Goal: Task Accomplishment & Management: Manage account settings

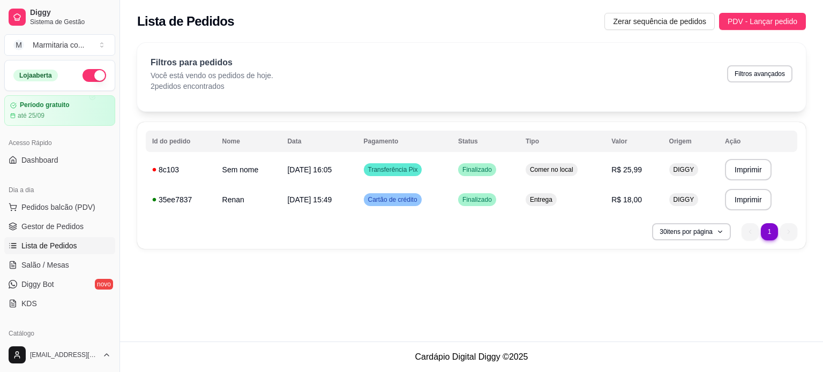
drag, startPoint x: 118, startPoint y: 97, endPoint x: 110, endPoint y: 180, distance: 82.9
click at [110, 180] on div "Diggy Sistema de Gestão M Marmitaria co ... Loja aberta Período gratuito até 25…" at bounding box center [59, 186] width 119 height 372
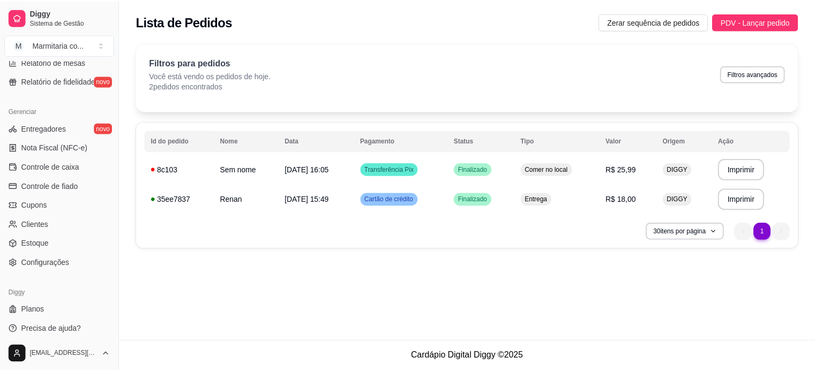
scroll to position [398, 0]
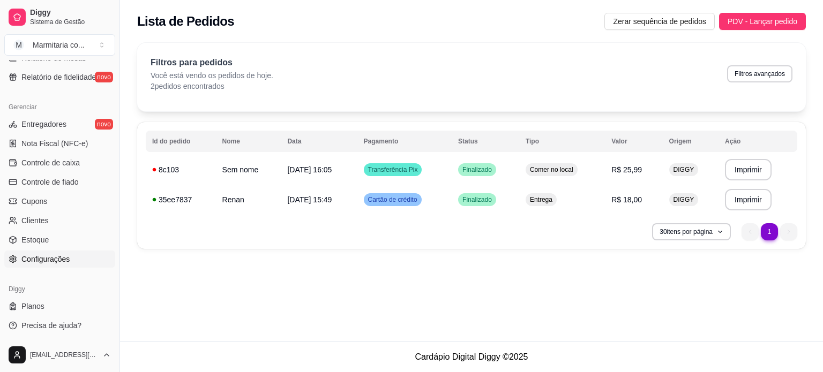
click at [27, 254] on span "Configurações" at bounding box center [45, 259] width 48 height 11
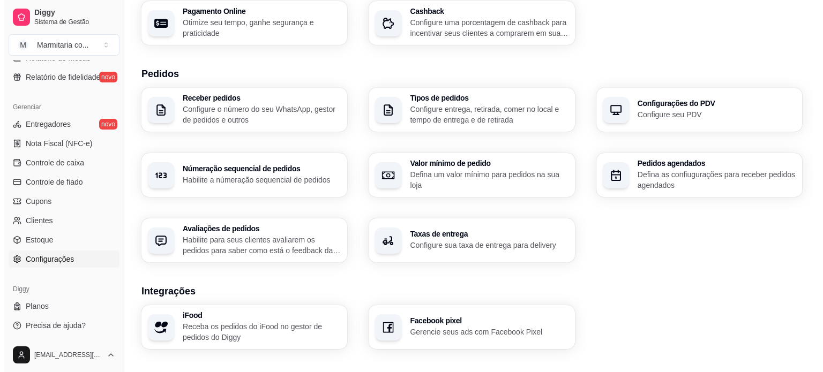
scroll to position [202, 0]
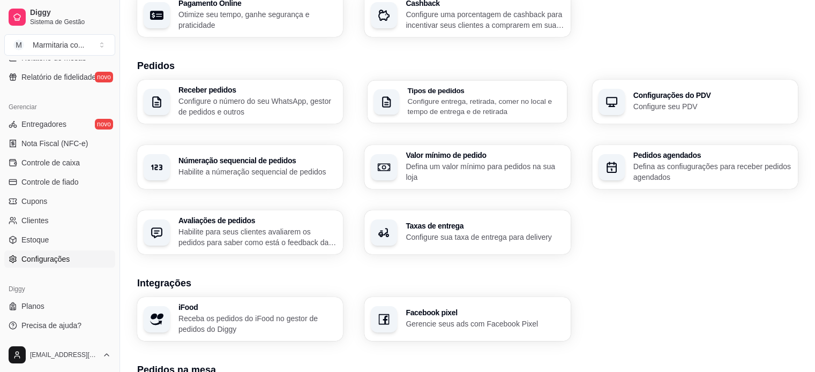
click at [437, 104] on p "Configure entrega, retirada, comer no local e tempo de entrega e de retirada" at bounding box center [484, 106] width 153 height 21
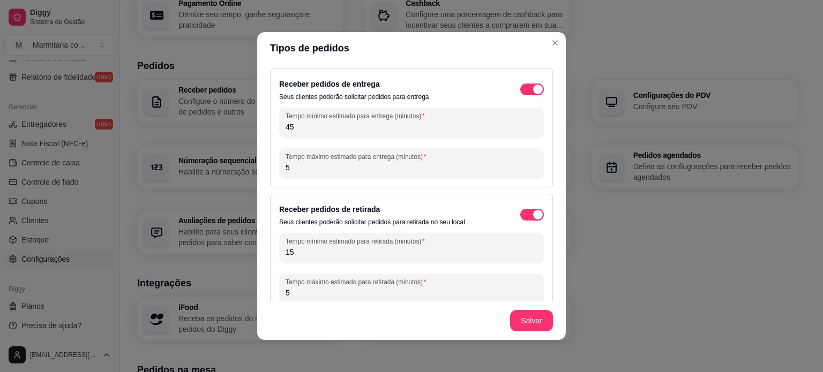
click at [304, 129] on input "45" at bounding box center [412, 127] width 252 height 11
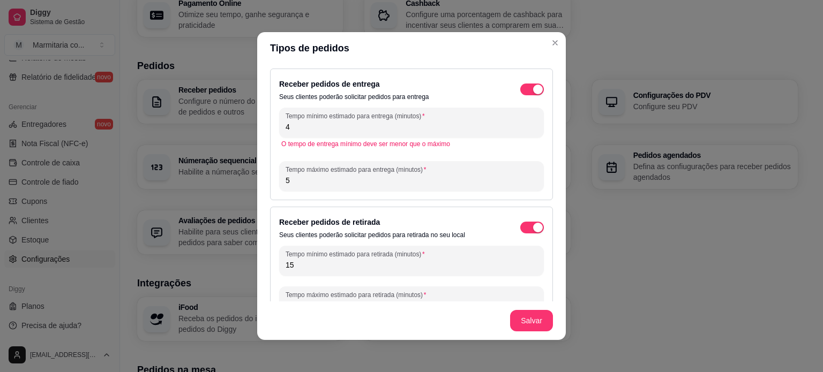
type input "4"
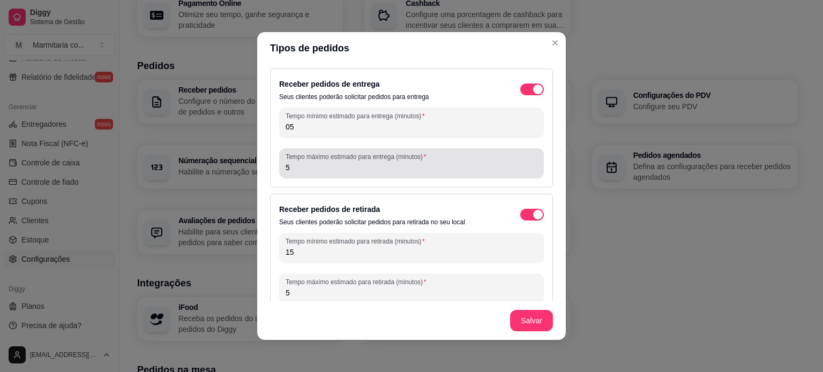
type input "05"
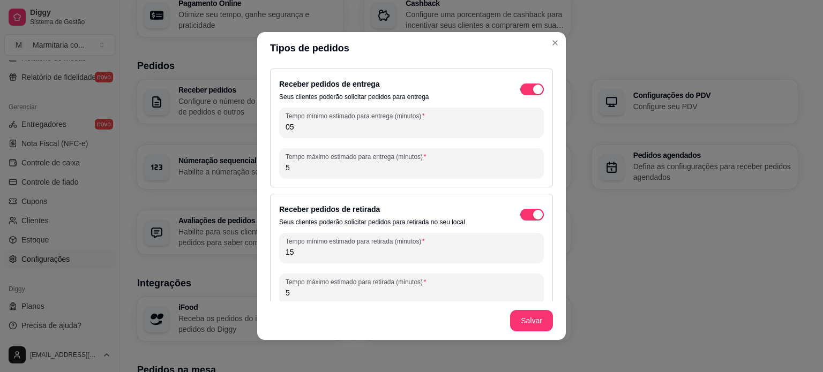
click at [298, 169] on input "5" at bounding box center [412, 167] width 252 height 11
type input "45"
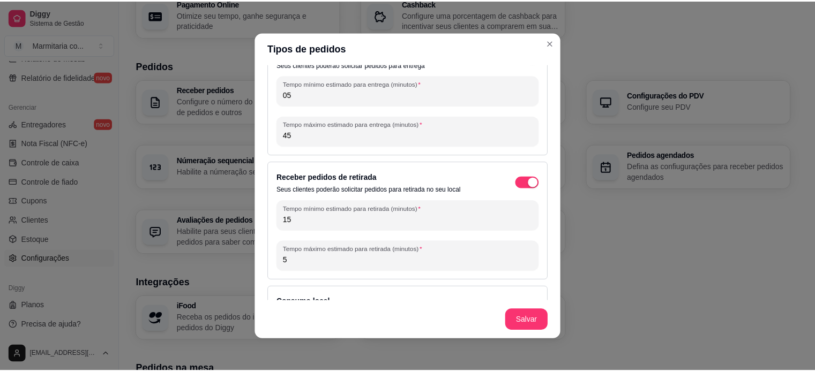
scroll to position [63, 0]
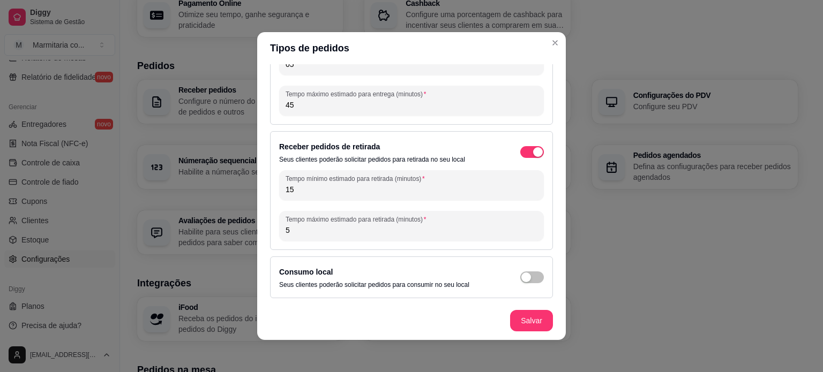
click at [302, 193] on input "15" at bounding box center [412, 189] width 252 height 11
type input "1"
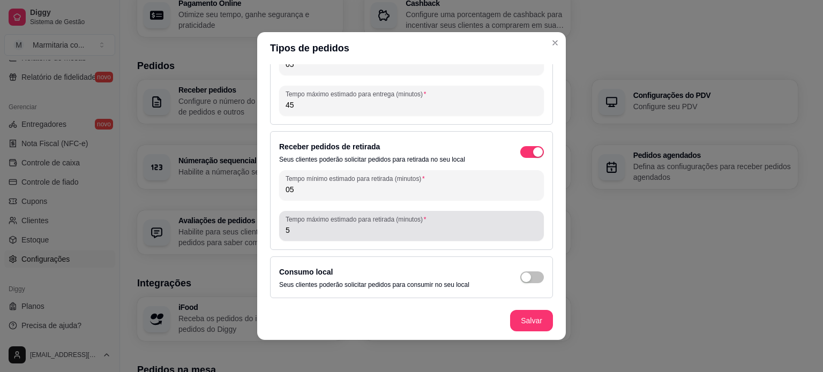
drag, startPoint x: 302, startPoint y: 193, endPoint x: 306, endPoint y: 235, distance: 42.1
click at [306, 235] on div "Tempo mínimo estimado para retirada (minutos) 05 Tempo máximo estimado para ret…" at bounding box center [411, 205] width 265 height 71
type input "05"
click at [306, 235] on div "5" at bounding box center [412, 225] width 252 height 21
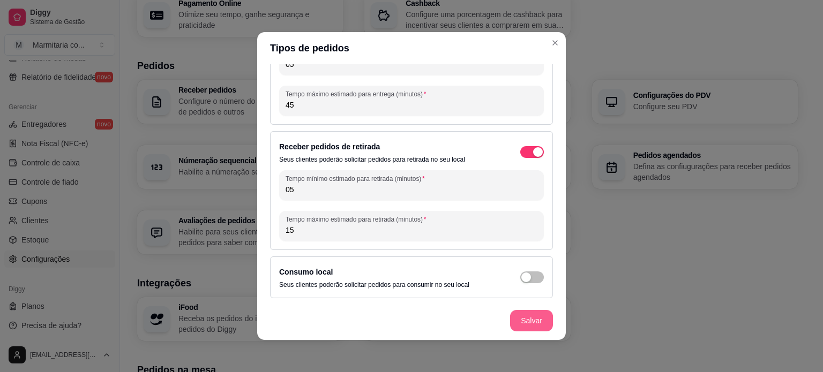
type input "15"
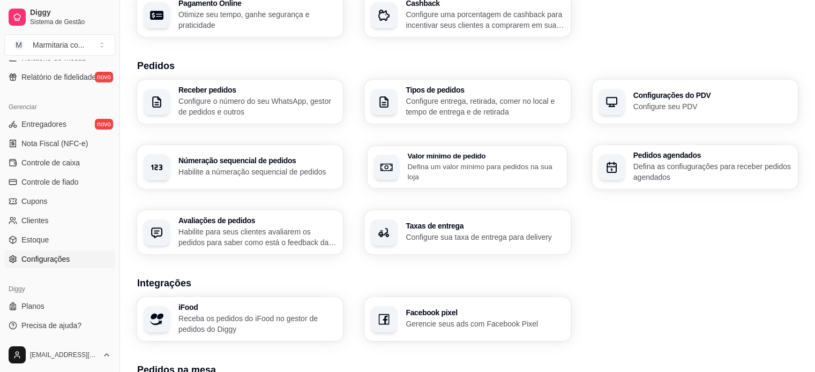
click at [454, 169] on p "Defina um valor mínimo para pedidos na sua loja" at bounding box center [484, 171] width 153 height 21
click at [275, 89] on h3 "Receber pedidos" at bounding box center [256, 90] width 153 height 7
click at [655, 164] on p "Defina as confiugurações para receber pedidos agendados" at bounding box center [711, 171] width 153 height 21
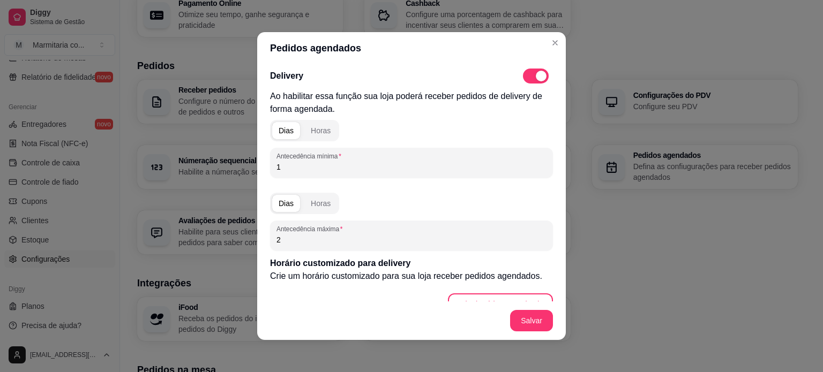
click at [326, 172] on input "1" at bounding box center [411, 167] width 270 height 11
click at [523, 76] on span at bounding box center [536, 76] width 26 height 15
click at [522, 78] on input "checkbox" at bounding box center [525, 81] width 7 height 7
checkbox input "false"
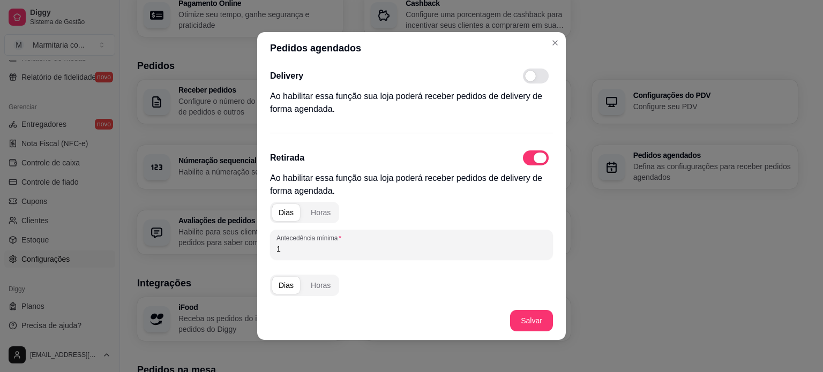
click at [534, 156] on span at bounding box center [540, 158] width 13 height 11
click at [528, 160] on input "checkbox" at bounding box center [525, 163] width 7 height 7
checkbox input "false"
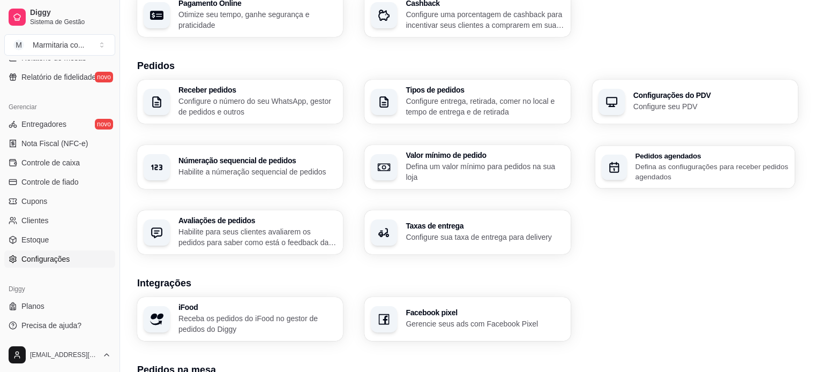
click at [681, 160] on div "Pedidos agendados Defina as confiugurações para receber pedidos agendados" at bounding box center [711, 167] width 153 height 30
click at [635, 92] on h3 "Configurações do PDV" at bounding box center [711, 95] width 153 height 7
click at [472, 238] on p "Configure sua taxa de entrega para delivery" at bounding box center [484, 237] width 153 height 10
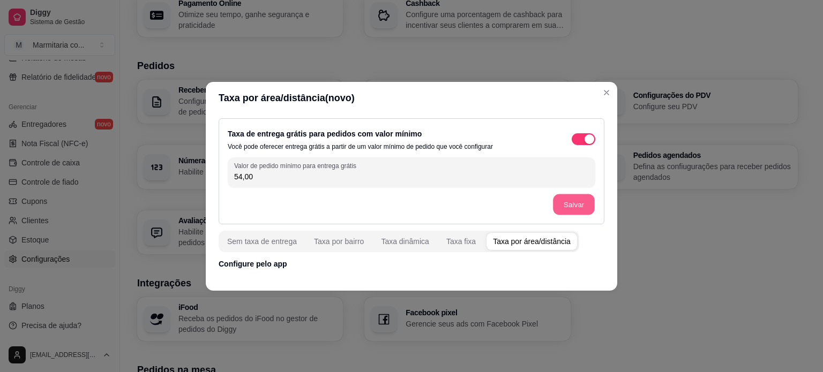
click at [568, 205] on button "Salvar" at bounding box center [574, 204] width 42 height 21
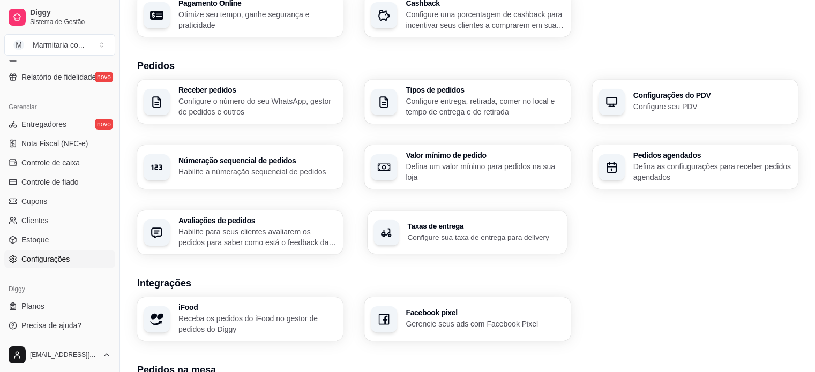
click at [489, 227] on h3 "Taxas de entrega" at bounding box center [484, 226] width 153 height 7
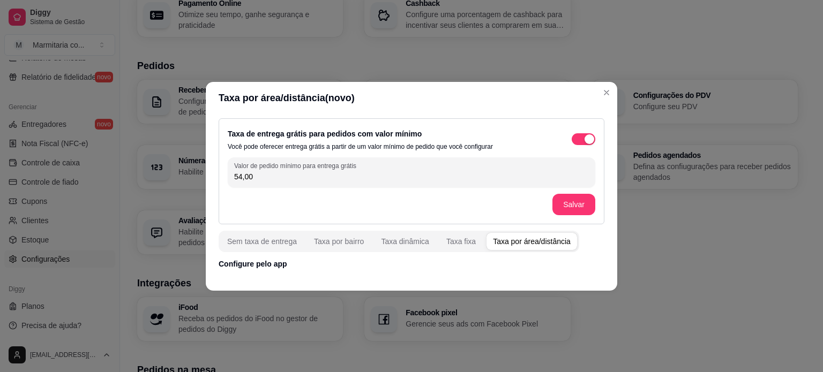
click at [300, 179] on input "54,00" at bounding box center [411, 176] width 355 height 11
click at [457, 174] on input "50,00" at bounding box center [411, 176] width 355 height 11
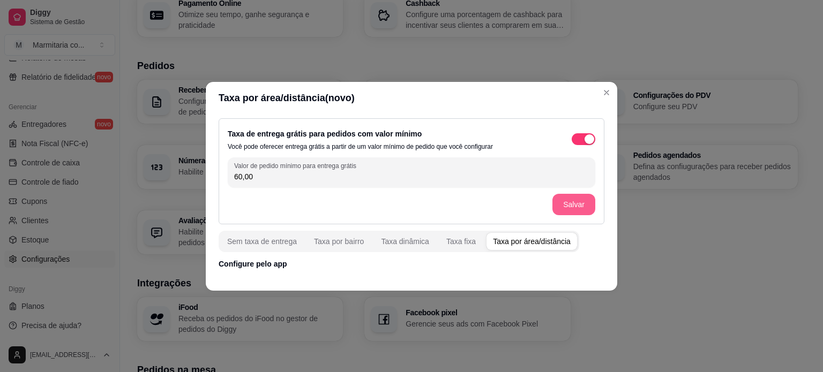
type input "60,00"
click at [581, 198] on button "Salvar" at bounding box center [574, 204] width 42 height 21
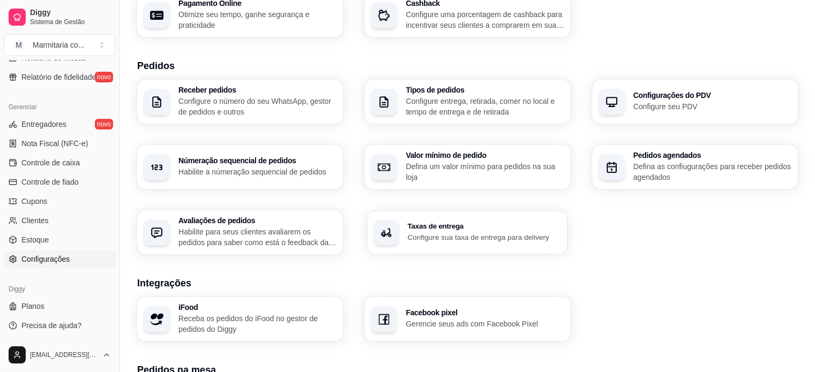
click at [444, 224] on h3 "Taxas de entrega" at bounding box center [484, 226] width 153 height 7
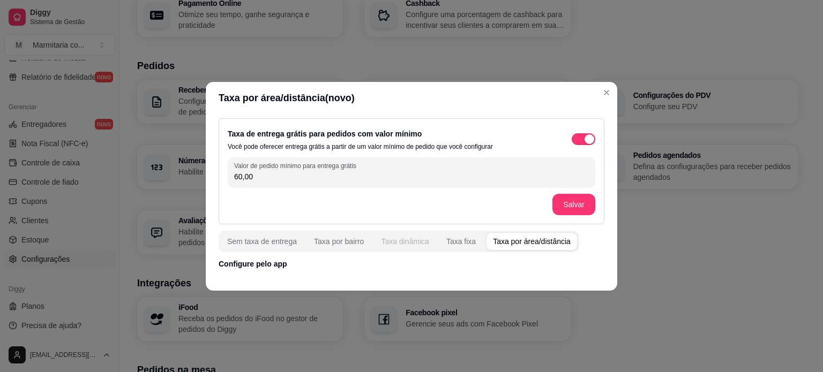
click at [399, 245] on div "Taxa dinâmica" at bounding box center [405, 241] width 48 height 11
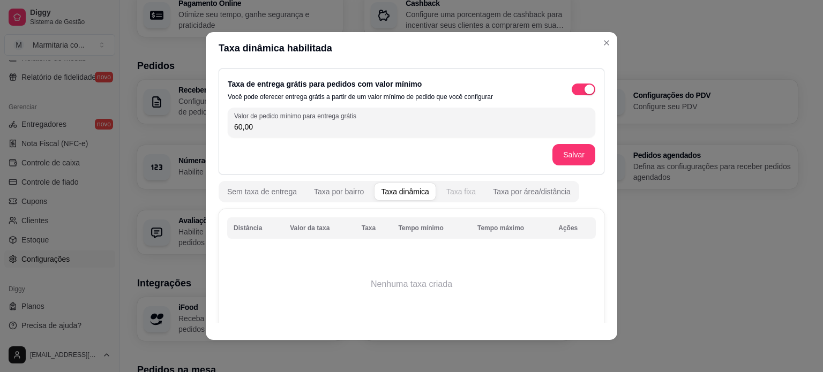
click at [461, 192] on div "Taxa fixa" at bounding box center [460, 191] width 29 height 11
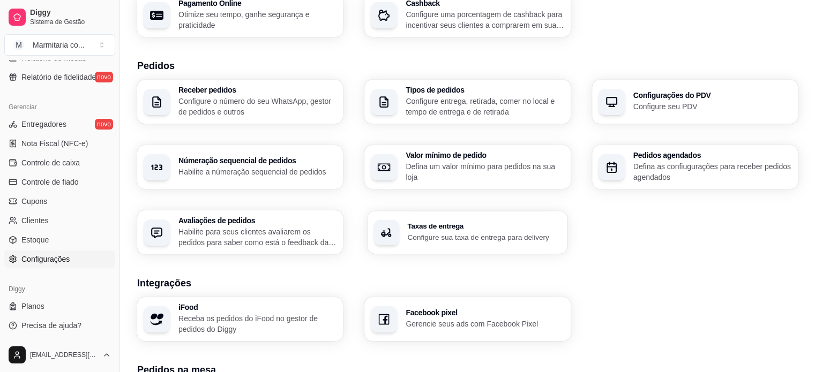
click at [465, 228] on h3 "Taxas de entrega" at bounding box center [484, 226] width 153 height 7
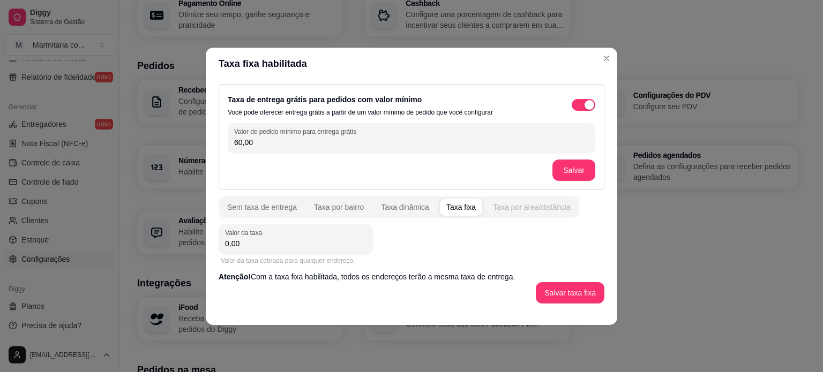
click at [502, 209] on div "Taxa por área/distância" at bounding box center [532, 207] width 78 height 11
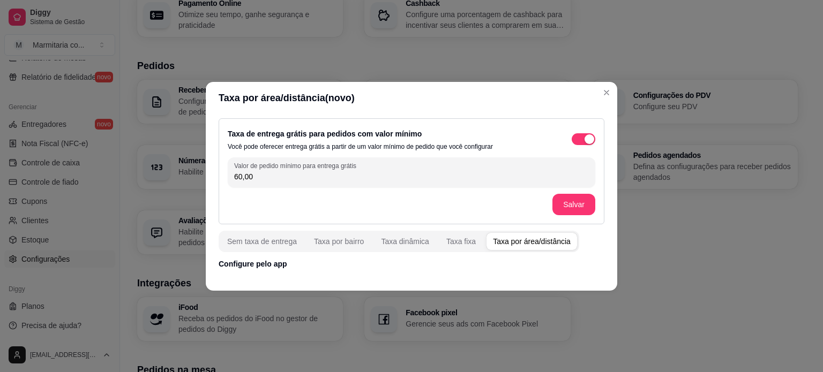
click at [513, 241] on div "Taxa por área/distância" at bounding box center [532, 241] width 78 height 11
click at [266, 265] on p "Configure pelo app" at bounding box center [412, 264] width 386 height 11
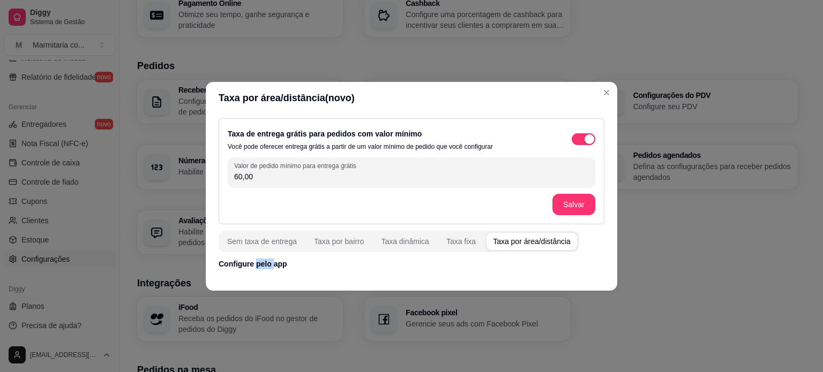
click at [266, 265] on p "Configure pelo app" at bounding box center [412, 264] width 386 height 11
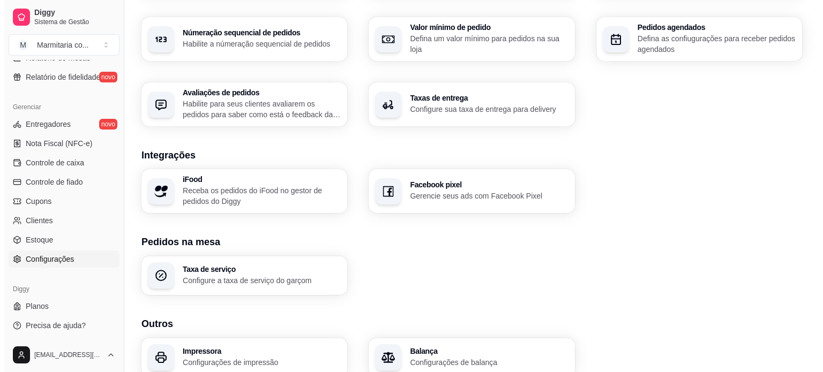
scroll to position [378, 0]
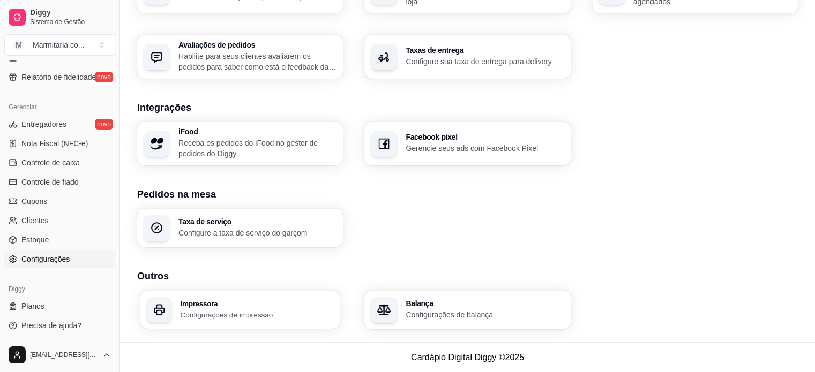
click at [253, 306] on h3 "Impressora" at bounding box center [256, 303] width 153 height 7
click at [253, 306] on div "Programa de impressão automática não está rodando, por favor siga o passo a pas…" at bounding box center [406, 291] width 337 height 34
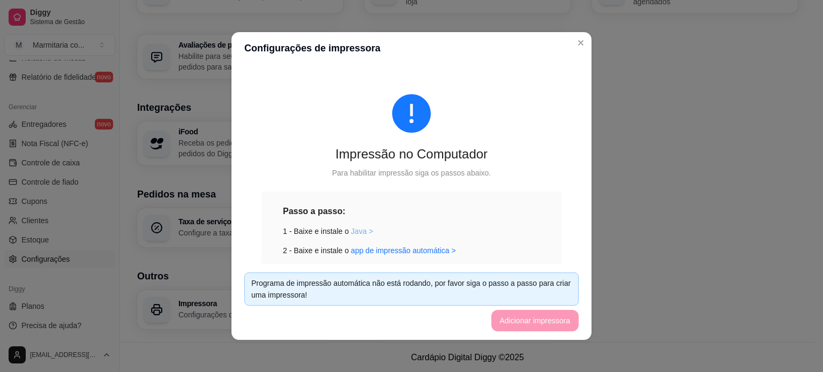
click at [355, 232] on link "Java >" at bounding box center [362, 231] width 22 height 9
click at [275, 291] on div "Programa de impressão automática não está rodando, por favor siga o passo a pas…" at bounding box center [411, 289] width 320 height 24
click at [407, 299] on div "Programa de impressão automática não está rodando, por favor siga o passo a pas…" at bounding box center [411, 289] width 320 height 24
click at [390, 250] on link "app de impressão automática >" at bounding box center [403, 250] width 105 height 9
click at [490, 278] on div "Programa de impressão automática não está rodando, por favor siga o passo a pas…" at bounding box center [411, 289] width 320 height 24
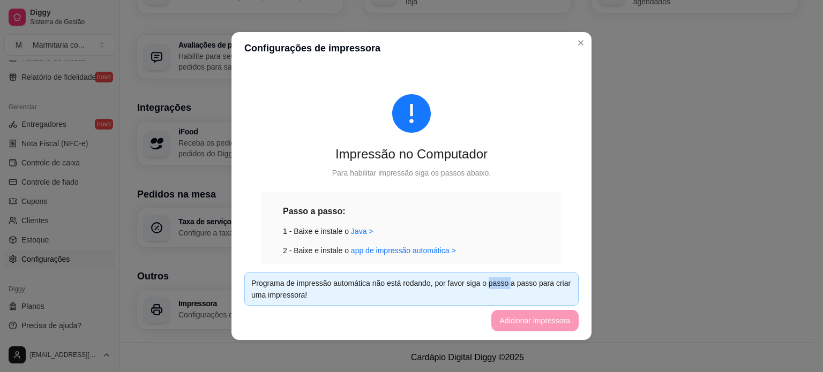
click at [490, 278] on div "Programa de impressão automática não está rodando, por favor siga o passo a pas…" at bounding box center [411, 289] width 320 height 24
click at [475, 179] on div "Impressão no Computador Para habilitar impressão siga os passos abaixo. Passo a…" at bounding box center [411, 281] width 334 height 425
click at [354, 229] on link "Java >" at bounding box center [362, 231] width 22 height 9
click at [366, 253] on link "app de impressão automática >" at bounding box center [403, 250] width 105 height 9
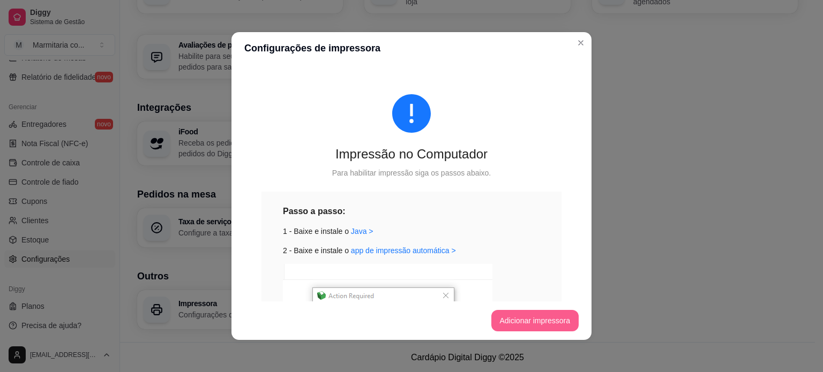
click at [531, 321] on button "Adicionar impressora" at bounding box center [535, 320] width 88 height 21
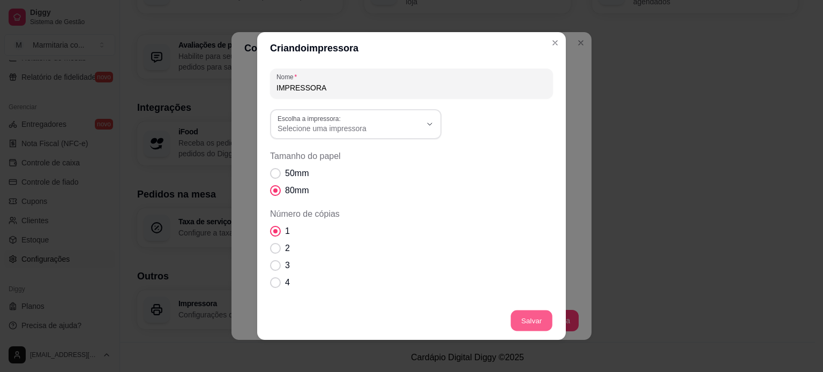
click at [528, 322] on button "Salvar" at bounding box center [532, 321] width 42 height 21
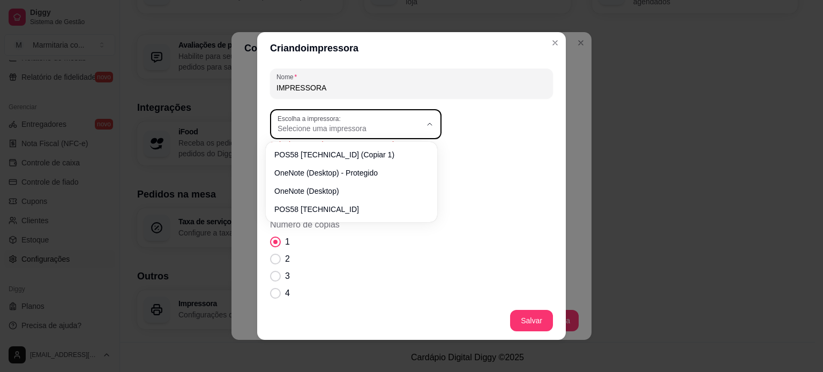
click at [397, 117] on div "Selecione uma impressora" at bounding box center [349, 124] width 144 height 19
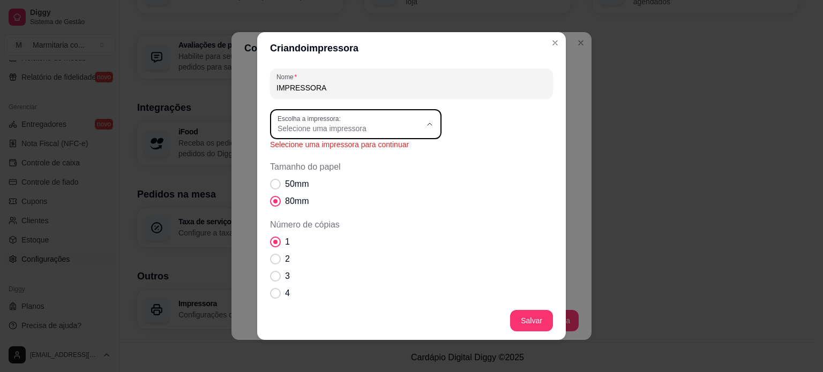
click at [368, 152] on span "POS58 [TECHNICAL_ID] (Copiar 1)" at bounding box center [346, 154] width 138 height 10
type input "POS58 [TECHNICAL_ID] (Copiar 1)"
select select "POS58 [TECHNICAL_ID] (Copiar 1)"
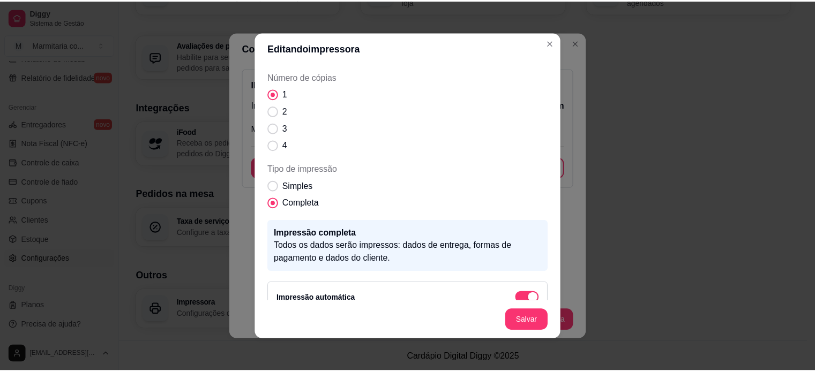
scroll to position [112, 0]
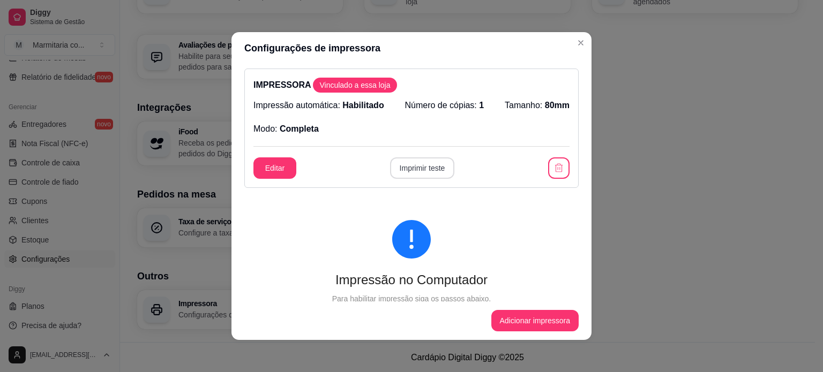
click at [410, 164] on button "Imprimir teste" at bounding box center [422, 167] width 65 height 21
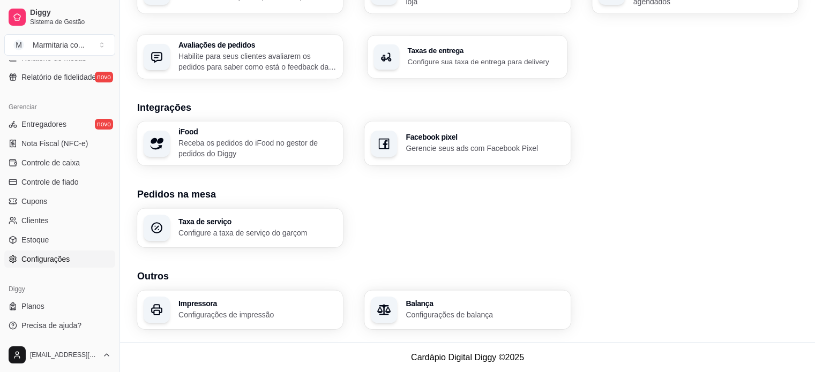
click at [474, 49] on h3 "Taxas de entrega" at bounding box center [484, 50] width 153 height 7
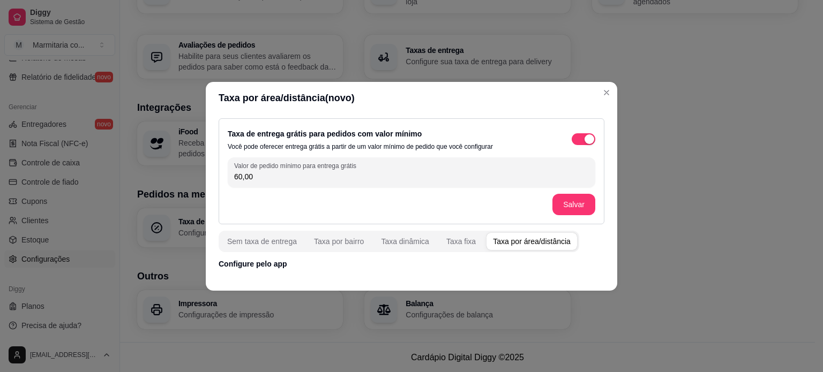
click at [374, 180] on input "60,00" at bounding box center [411, 176] width 355 height 11
type input "0,00"
click at [578, 205] on button "Salvar" at bounding box center [574, 204] width 42 height 21
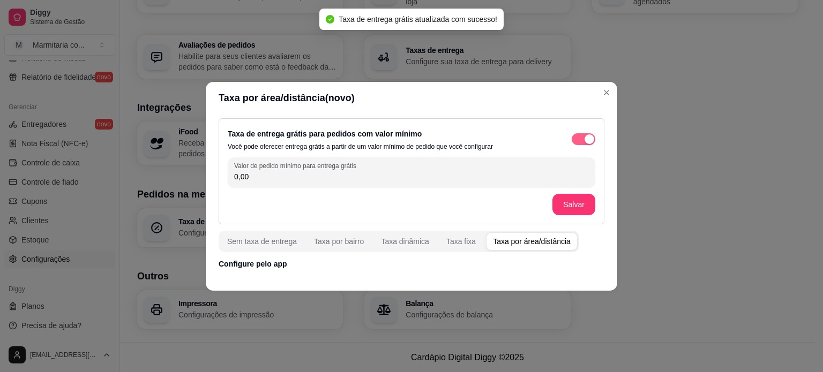
click at [581, 136] on span "button" at bounding box center [584, 139] width 24 height 12
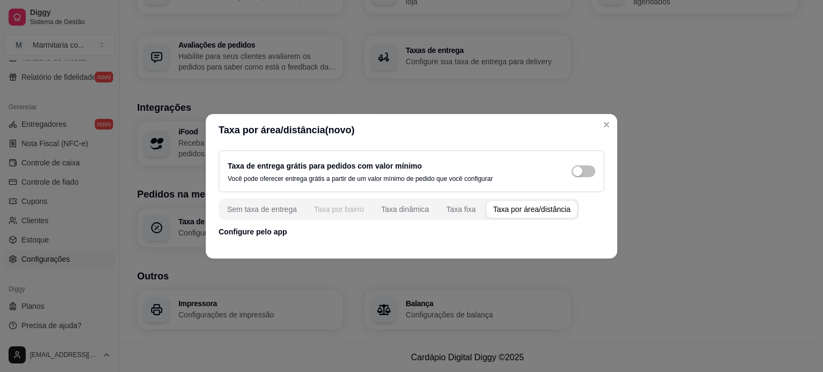
click at [355, 209] on div "Taxa por bairro" at bounding box center [339, 209] width 50 height 11
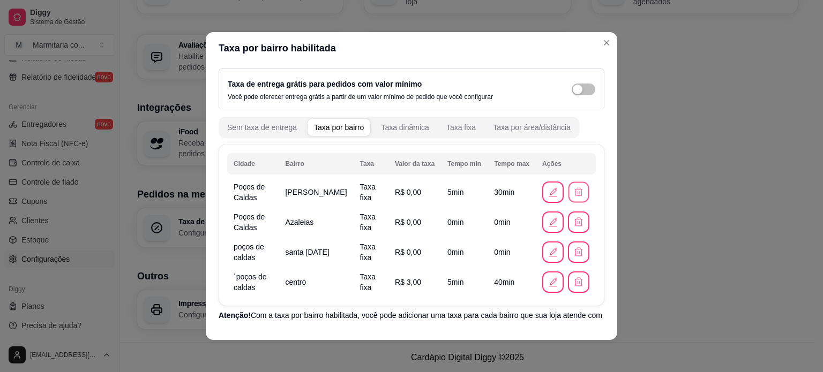
click at [572, 190] on button "button" at bounding box center [578, 192] width 21 height 21
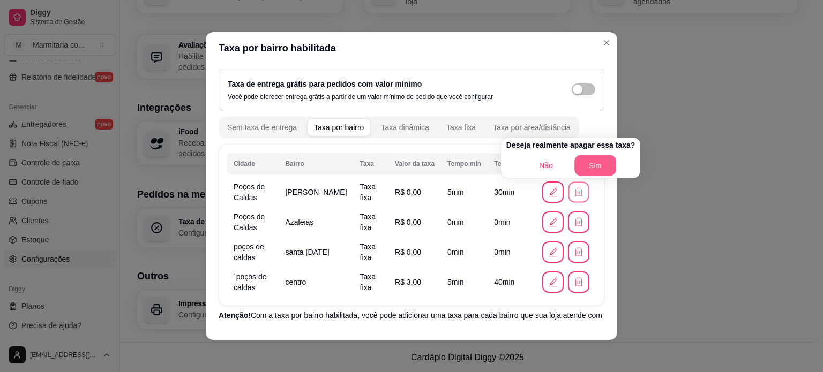
click at [585, 170] on button "Sim" at bounding box center [595, 165] width 42 height 21
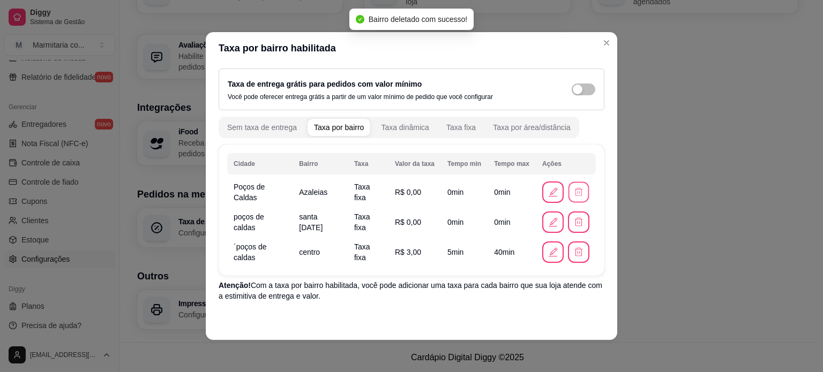
click at [573, 196] on icon "button" at bounding box center [578, 192] width 10 height 10
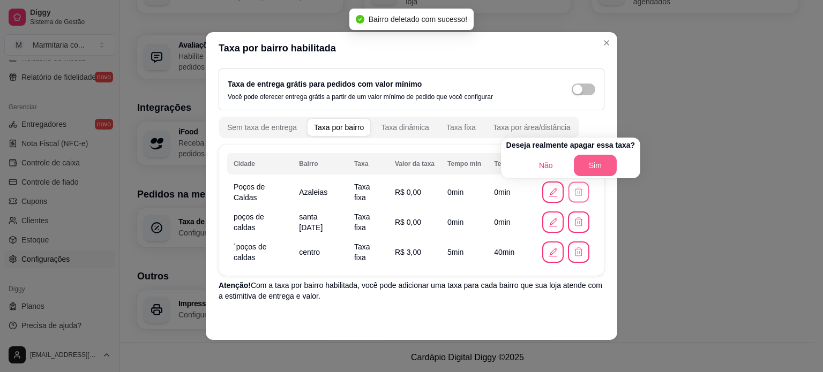
click at [575, 162] on button "Sim" at bounding box center [595, 165] width 43 height 21
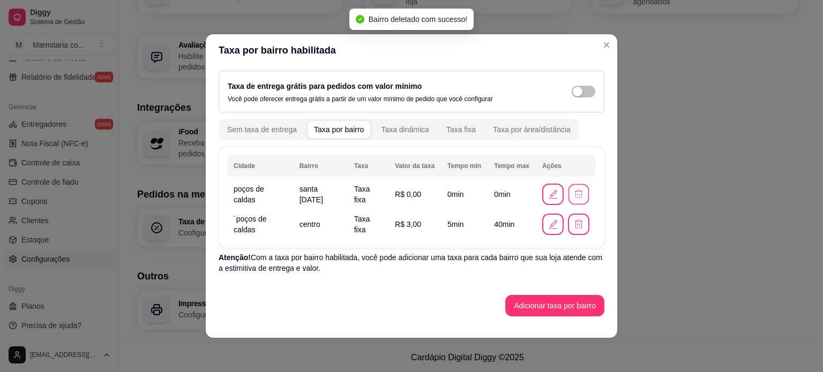
click at [578, 188] on button "button" at bounding box center [578, 194] width 21 height 21
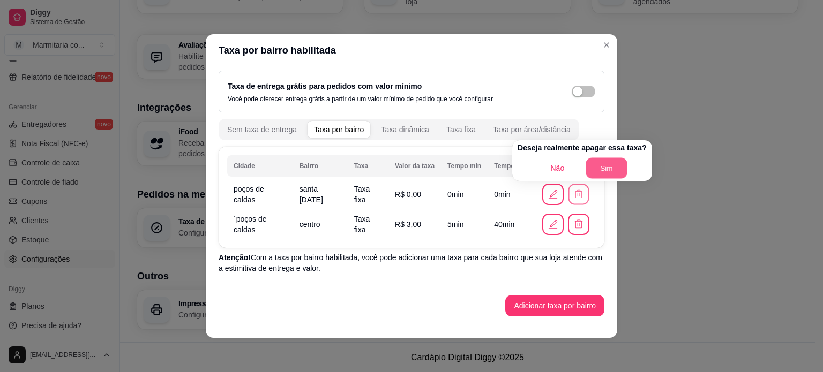
click at [598, 166] on button "Sim" at bounding box center [607, 168] width 42 height 21
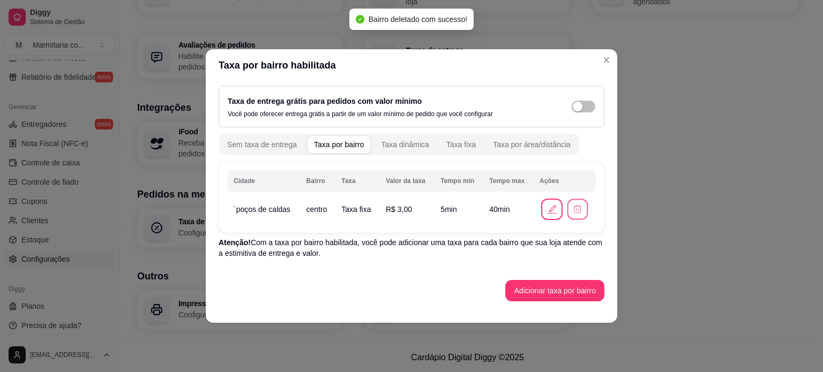
click at [575, 208] on icon "button" at bounding box center [576, 209] width 7 height 8
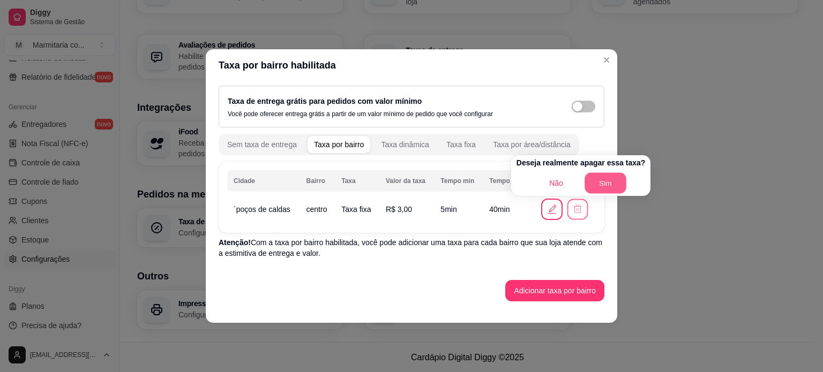
click at [592, 179] on button "Sim" at bounding box center [605, 183] width 42 height 21
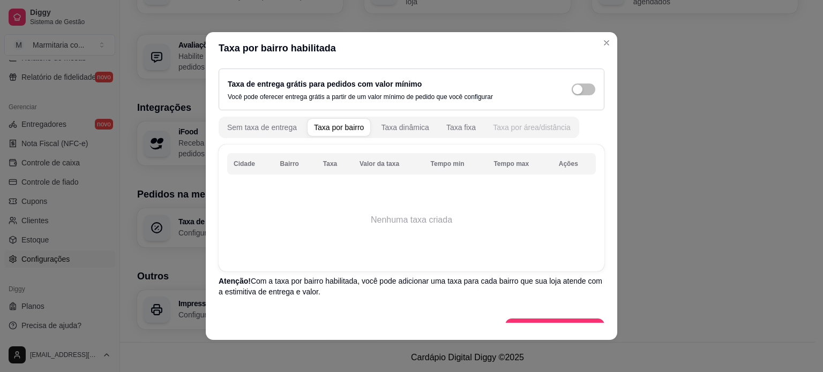
click at [493, 127] on div "Taxa por área/distância" at bounding box center [532, 127] width 78 height 11
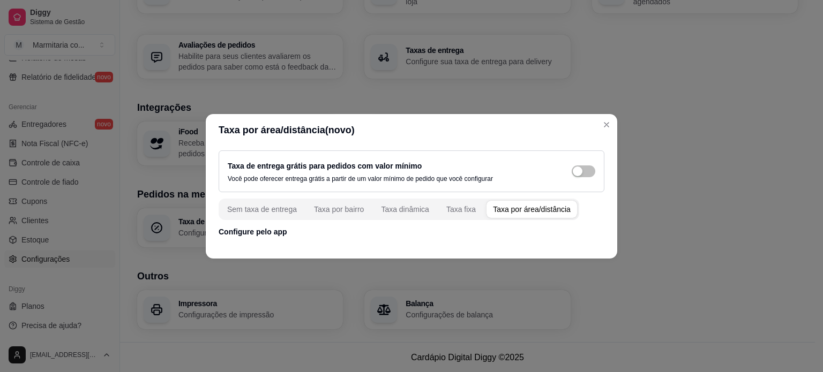
click at [267, 233] on p "Configure pelo app" at bounding box center [412, 232] width 386 height 11
click at [579, 168] on div "button" at bounding box center [578, 172] width 10 height 10
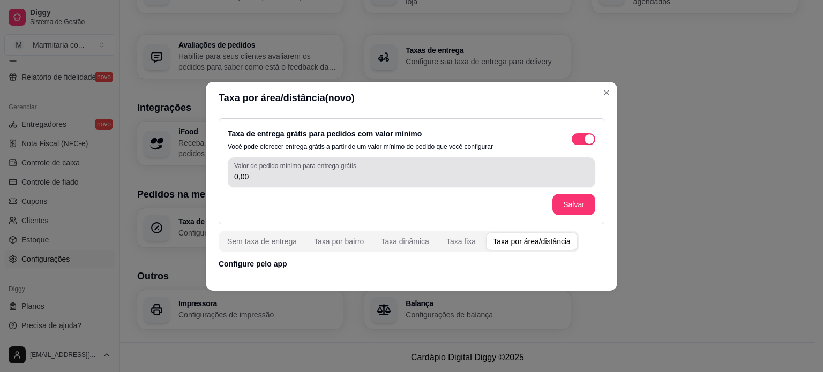
click at [523, 169] on div "0,00" at bounding box center [411, 172] width 355 height 21
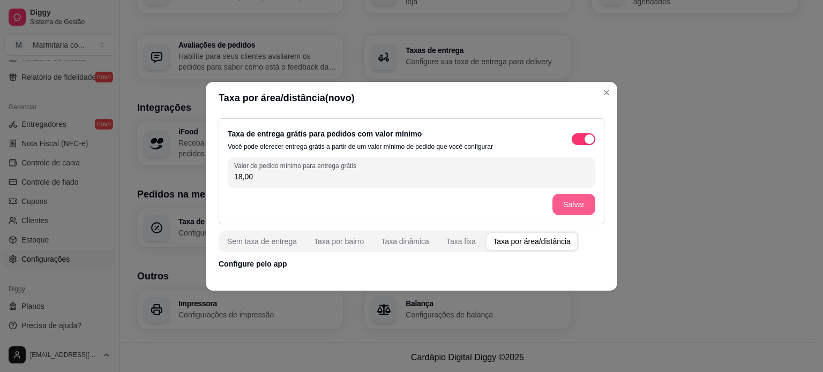
type input "18,00"
click at [558, 205] on button "Salvar" at bounding box center [574, 204] width 42 height 21
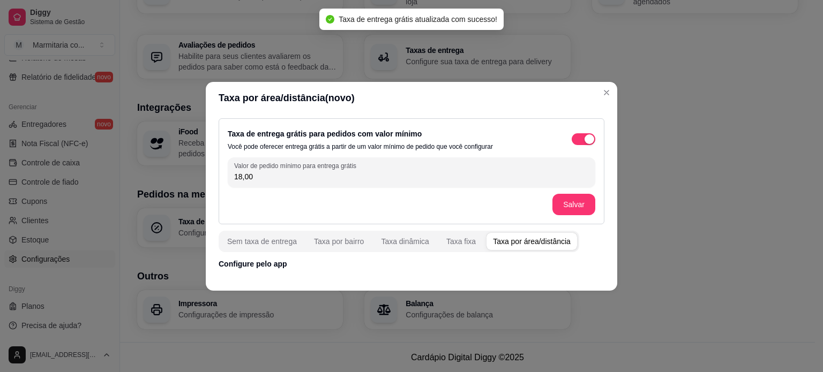
click at [262, 263] on p "Configure pelo app" at bounding box center [412, 264] width 386 height 11
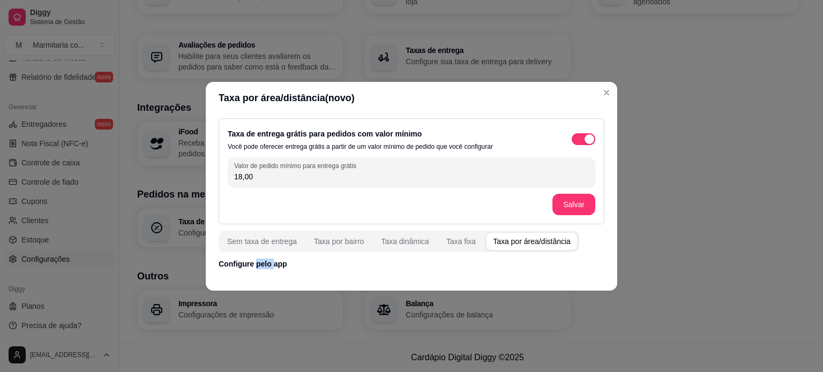
click at [262, 263] on p "Configure pelo app" at bounding box center [412, 264] width 386 height 11
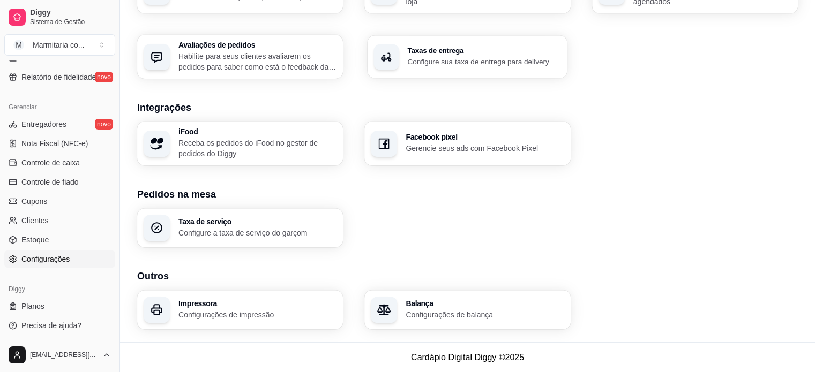
click at [413, 52] on h3 "Taxas de entrega" at bounding box center [484, 50] width 153 height 7
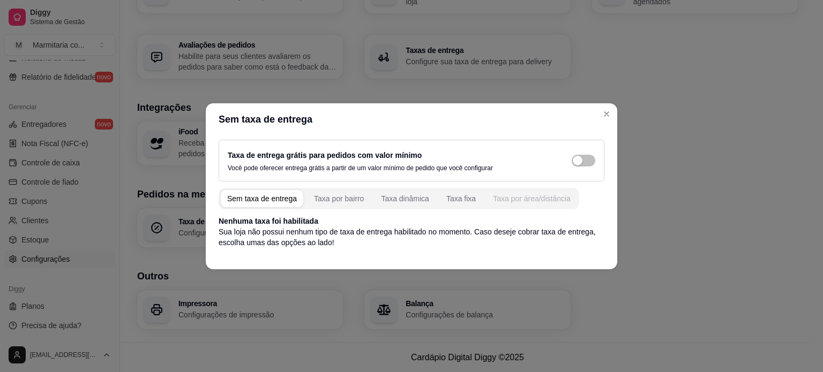
click at [501, 198] on div "Taxa por área/distância" at bounding box center [532, 198] width 78 height 11
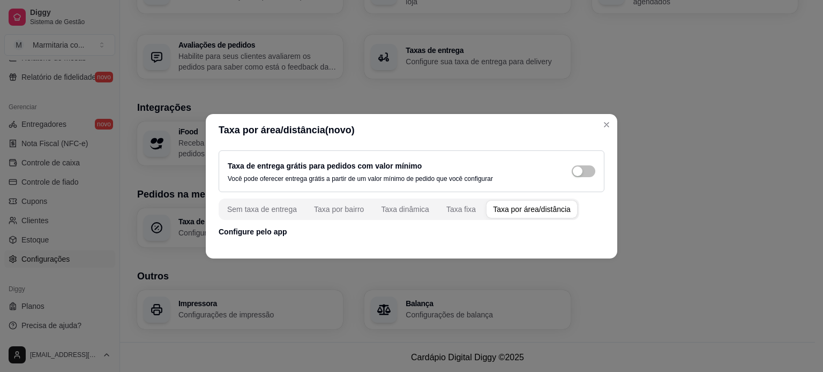
click at [274, 230] on p "Configure pelo app" at bounding box center [412, 232] width 386 height 11
click at [257, 231] on p "Configure pelo app" at bounding box center [412, 232] width 386 height 11
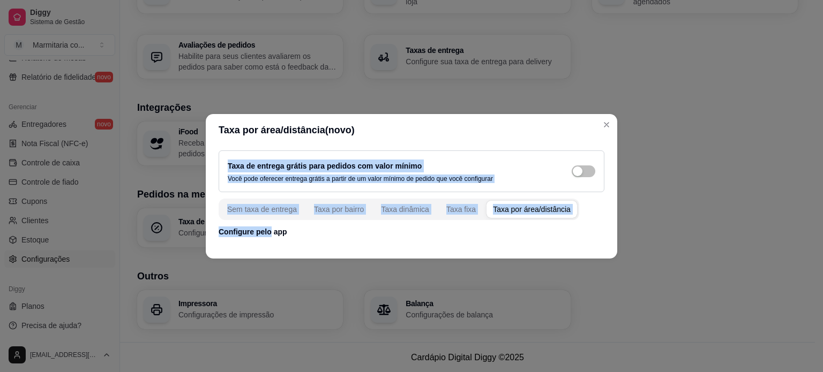
drag, startPoint x: 257, startPoint y: 231, endPoint x: 598, endPoint y: 128, distance: 356.0
click at [598, 128] on section "Taxa por área/distância(novo) Taxa de entrega grátis para pedidos com valor mín…" at bounding box center [411, 186] width 411 height 145
click at [598, 128] on header "Taxa por área/distância(novo)" at bounding box center [411, 130] width 411 height 32
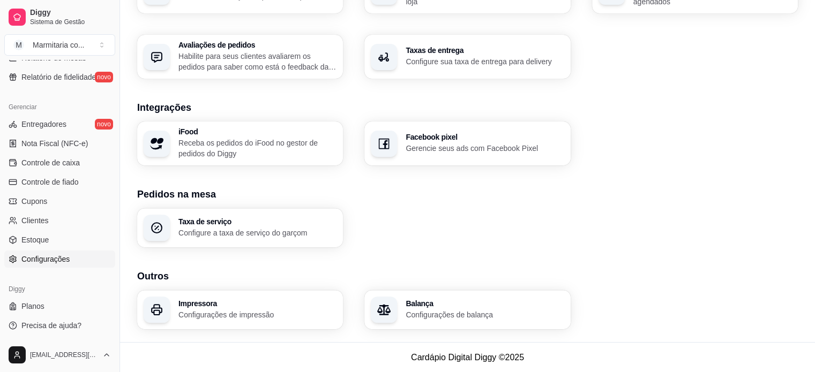
click at [531, 59] on p "Configure sua taxa de entrega para delivery" at bounding box center [485, 61] width 158 height 11
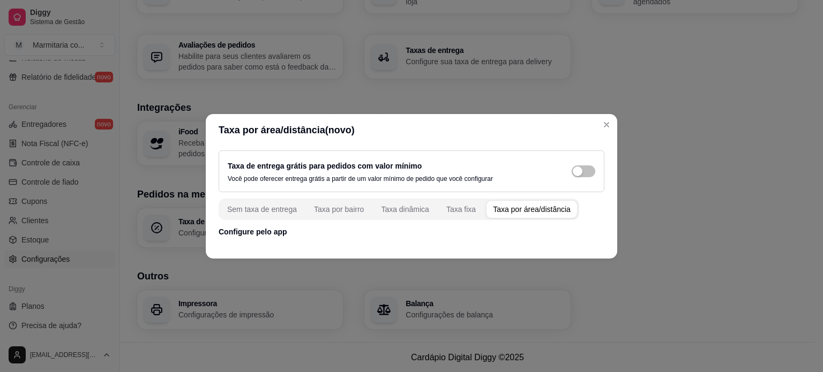
click at [502, 211] on div "Taxa por área/distância" at bounding box center [532, 209] width 78 height 11
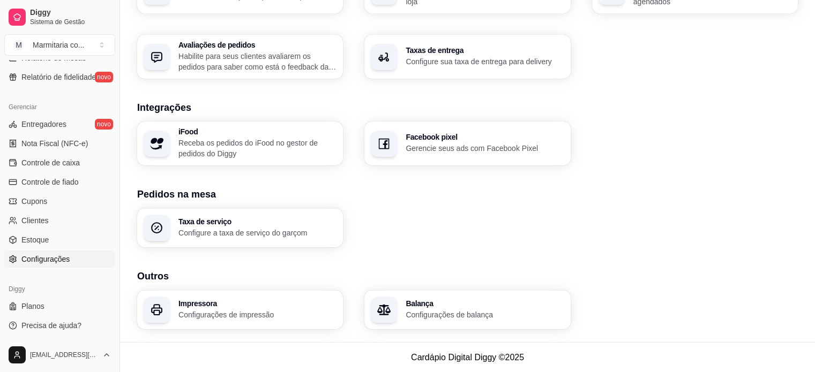
click at [606, 127] on div "iFood Receba os pedidos do iFood no gestor de pedidos do Diggy Facebook pixel G…" at bounding box center [467, 144] width 660 height 44
click at [118, 136] on button "Toggle Sidebar" at bounding box center [119, 186] width 9 height 372
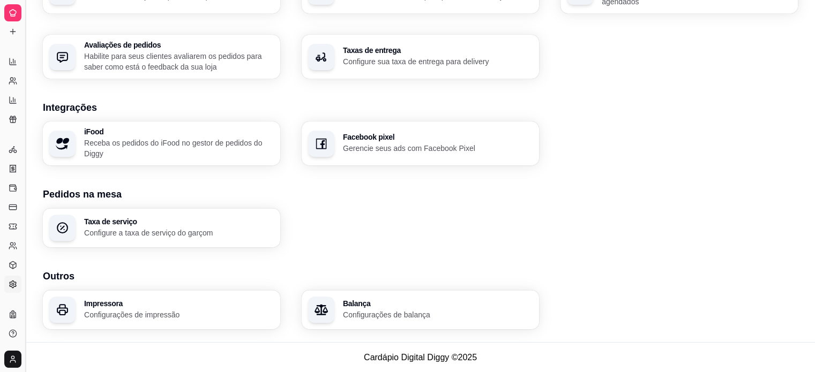
scroll to position [182, 0]
click at [28, 50] on button "Toggle Sidebar" at bounding box center [25, 186] width 9 height 372
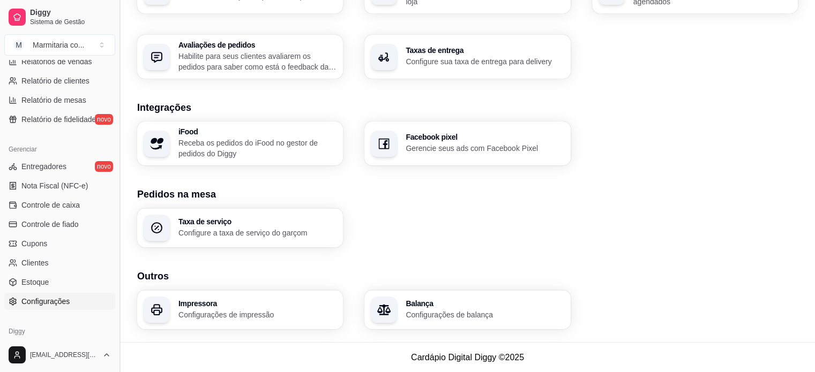
scroll to position [366, 0]
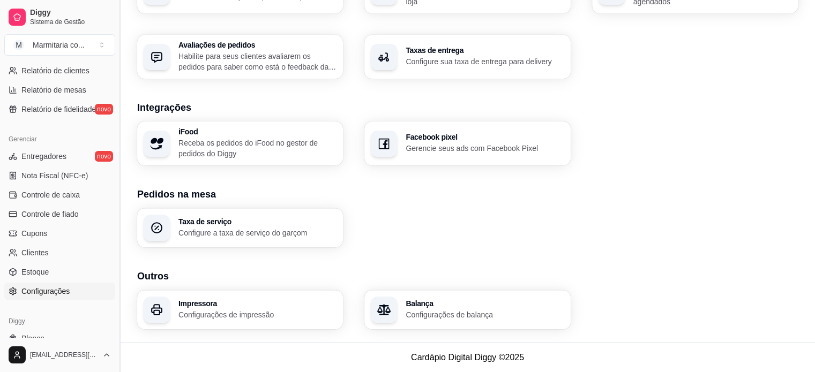
click at [120, 63] on button "Toggle Sidebar" at bounding box center [119, 186] width 9 height 372
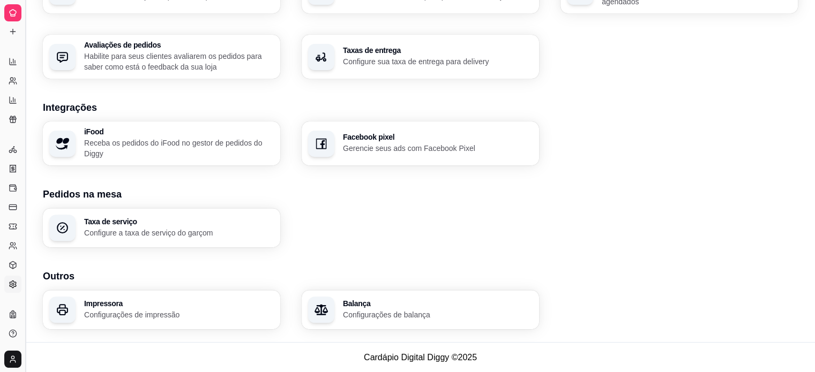
click at [120, 63] on div "Loja Informações da loja Principais informações da sua loja como endereço, nome…" at bounding box center [420, 1] width 789 height 684
click at [12, 17] on icon at bounding box center [13, 13] width 9 height 9
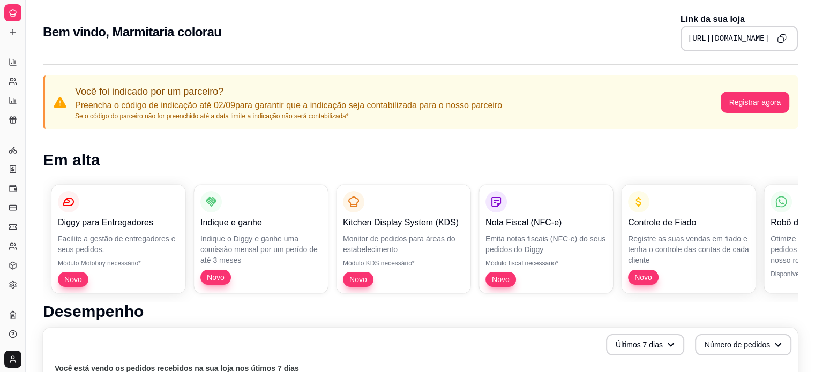
click at [21, 58] on button "Toggle Sidebar" at bounding box center [25, 186] width 9 height 372
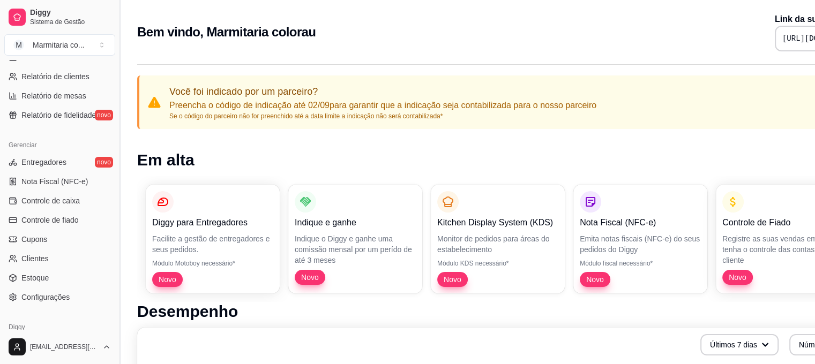
scroll to position [366, 0]
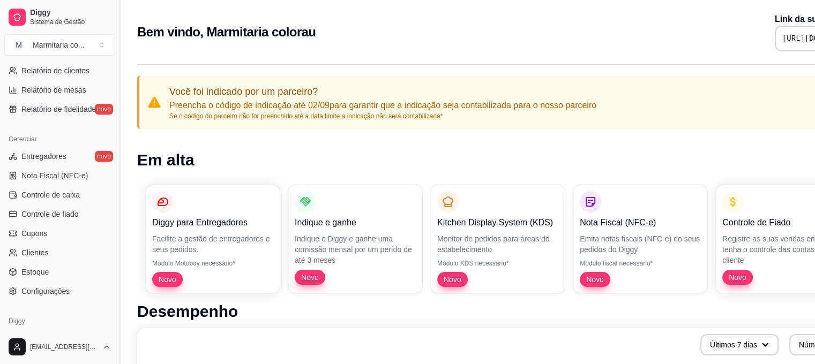
click at [116, 103] on button "Toggle Sidebar" at bounding box center [119, 182] width 9 height 364
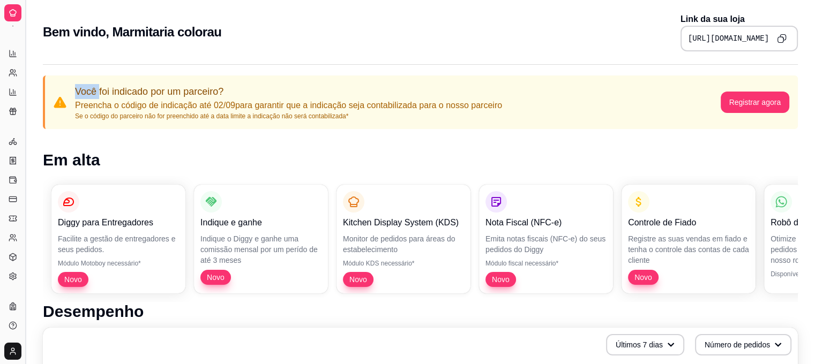
click at [116, 103] on div "Você foi indicado por um parceiro? Preencha o código de indicação até 02/09 par…" at bounding box center [420, 103] width 755 height 54
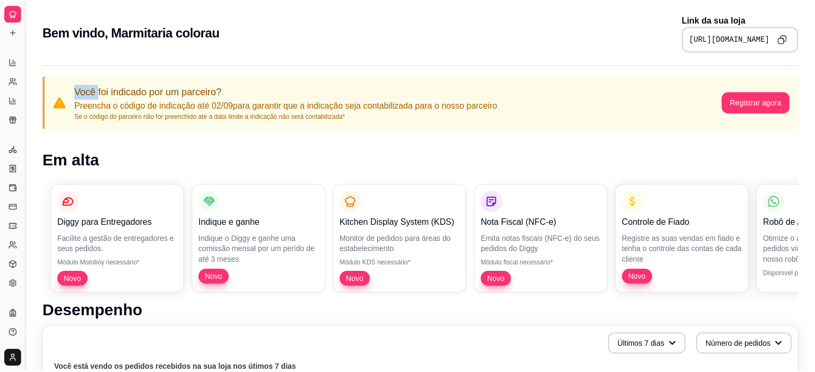
scroll to position [182, 0]
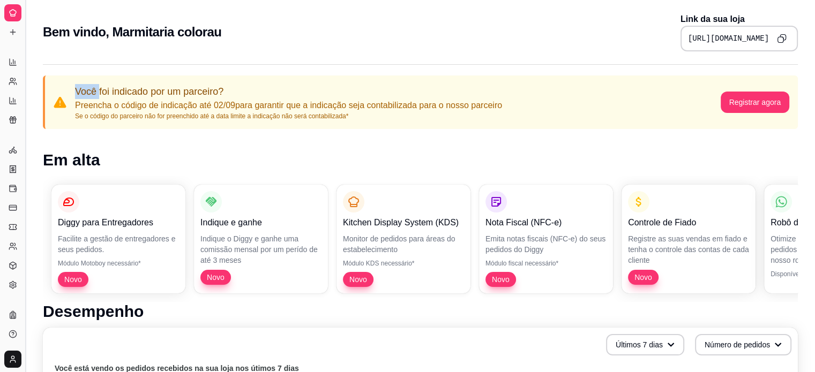
click at [25, 52] on button "Toggle Sidebar" at bounding box center [25, 186] width 9 height 372
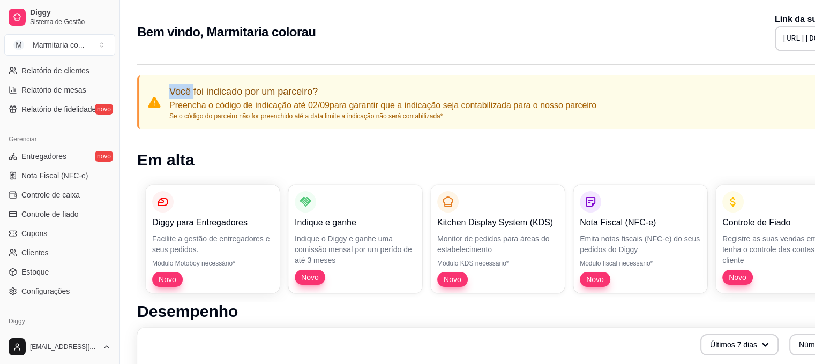
scroll to position [344, 0]
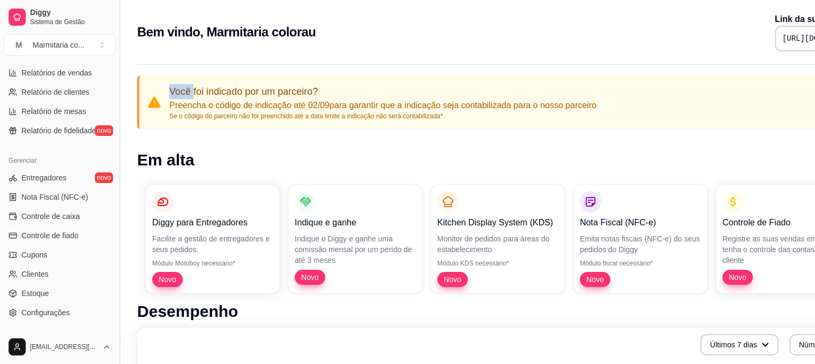
click at [116, 64] on button "Toggle Sidebar" at bounding box center [119, 182] width 9 height 364
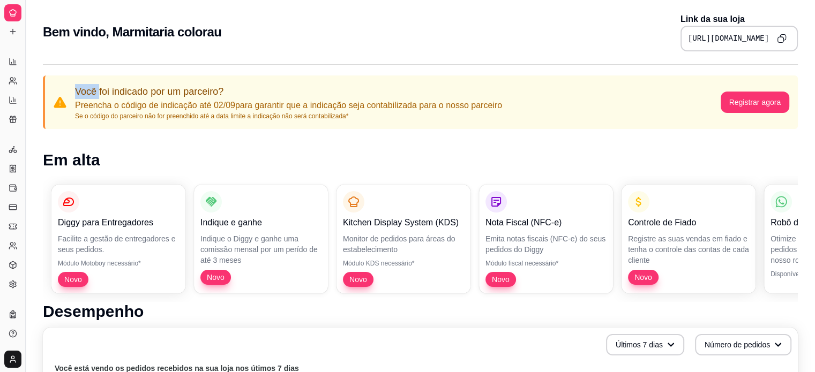
click at [116, 64] on hr at bounding box center [420, 64] width 755 height 1
click at [25, 67] on button "Toggle Sidebar" at bounding box center [25, 186] width 9 height 372
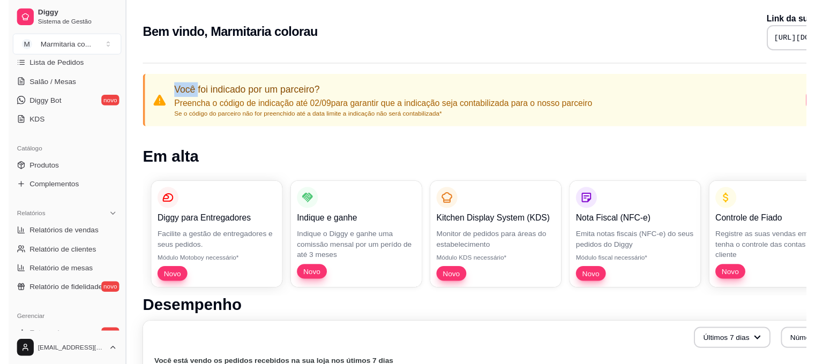
scroll to position [366, 0]
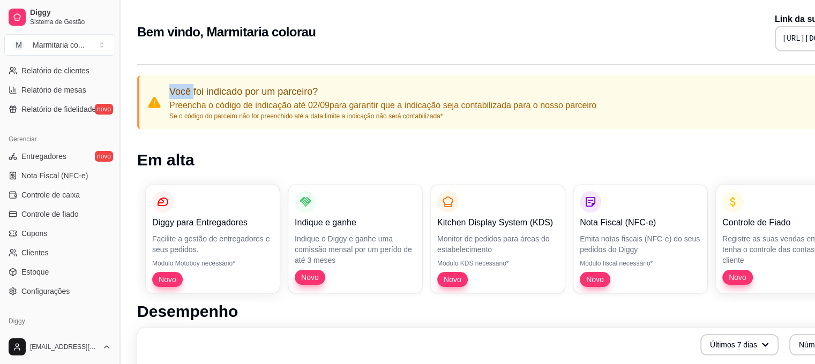
drag, startPoint x: 120, startPoint y: 79, endPoint x: 120, endPoint y: 24, distance: 54.6
click at [120, 24] on button "Toggle Sidebar" at bounding box center [119, 182] width 9 height 364
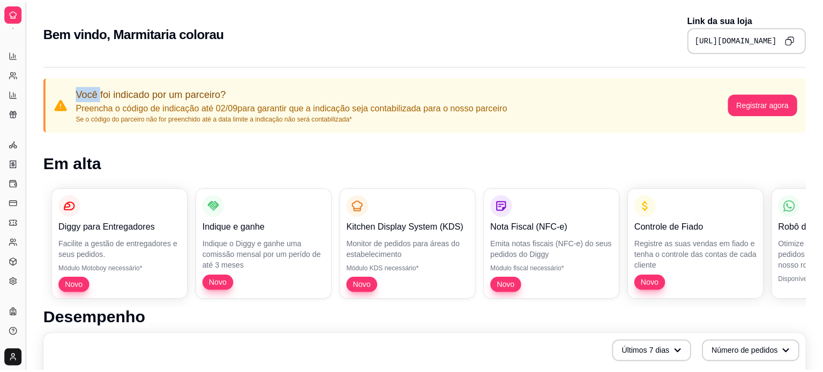
scroll to position [182, 0]
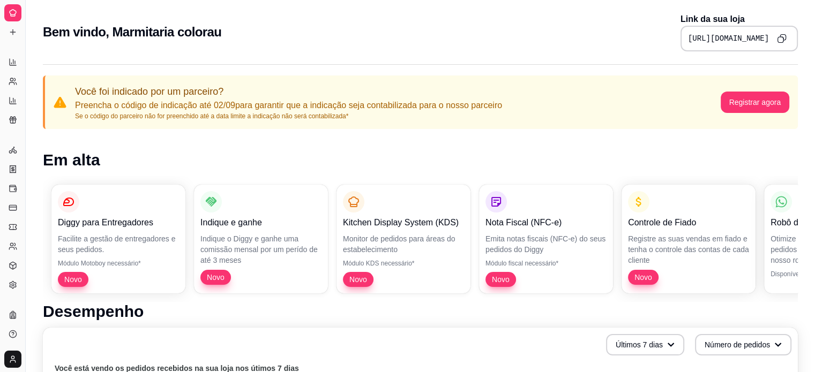
click at [114, 49] on div "Bem vindo, Marmitaria colorau Link da sua loja [URL][DOMAIN_NAME]" at bounding box center [420, 32] width 755 height 39
click at [13, 29] on icon at bounding box center [13, 32] width 9 height 9
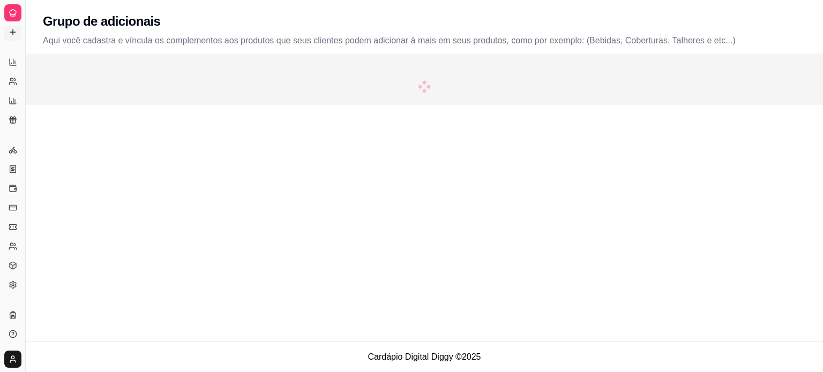
click at [13, 29] on icon at bounding box center [13, 32] width 9 height 9
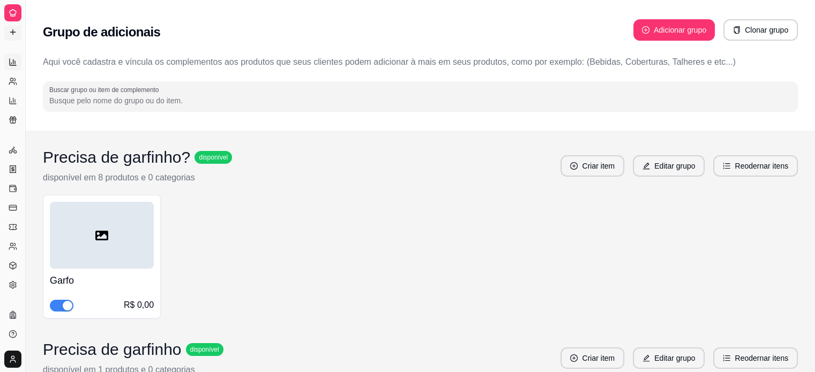
click at [11, 65] on icon at bounding box center [13, 62] width 6 height 6
select select "ALL"
select select "0"
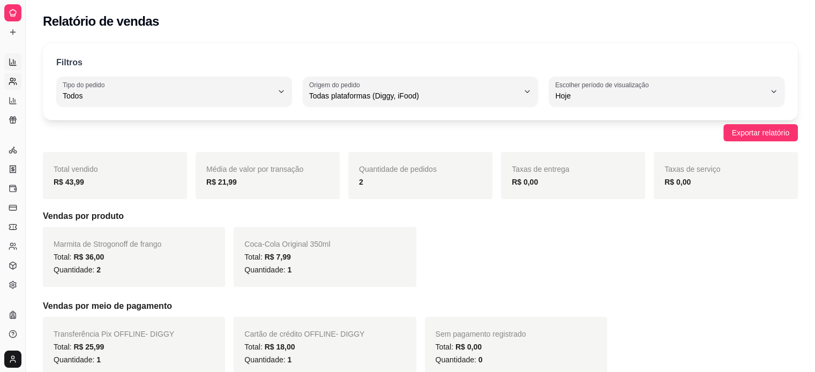
click at [15, 87] on link "Relatório de clientes" at bounding box center [12, 81] width 17 height 17
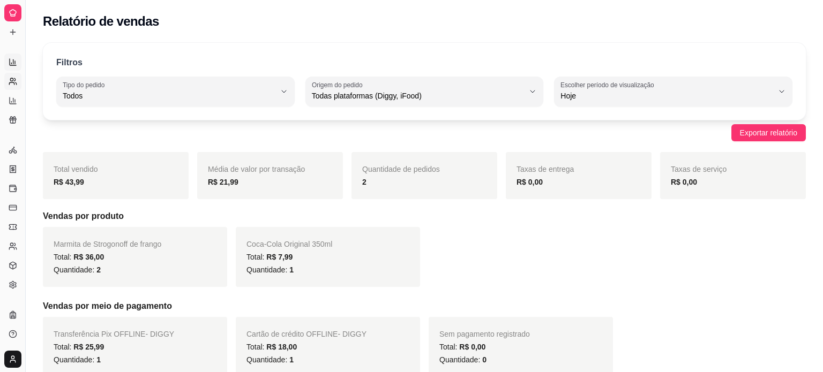
select select "30"
select select "HIGHEST_TOTAL_SPENT_WITH_ORDERS"
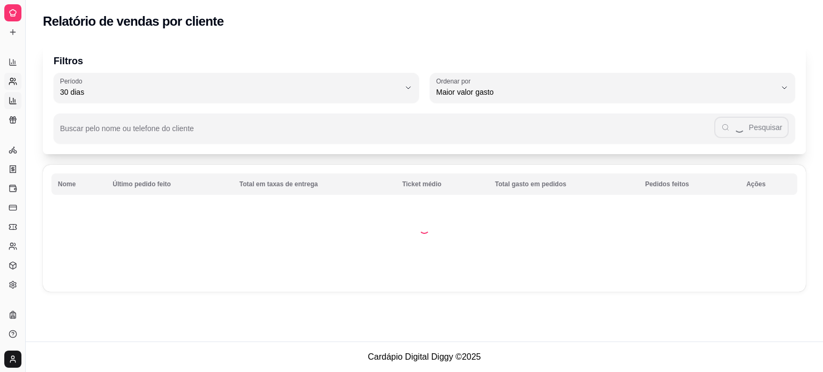
click at [12, 96] on icon at bounding box center [13, 100] width 9 height 9
select select "TOTAL_OF_ORDERS"
select select "7"
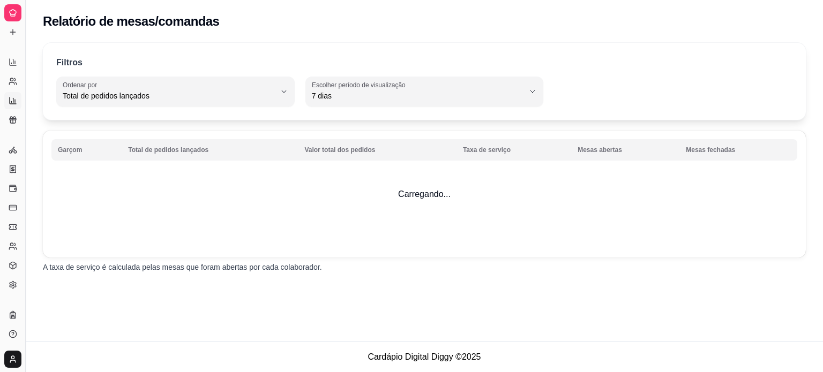
click at [26, 98] on button "Toggle Sidebar" at bounding box center [25, 186] width 9 height 372
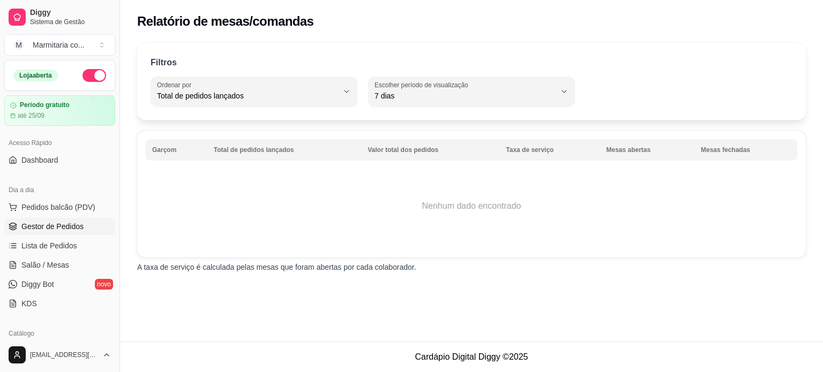
click at [32, 223] on span "Gestor de Pedidos" at bounding box center [52, 226] width 62 height 11
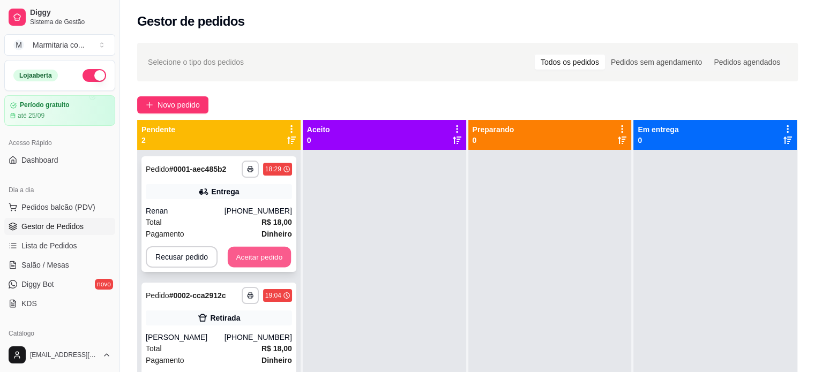
click at [246, 260] on button "Aceitar pedido" at bounding box center [259, 257] width 63 height 21
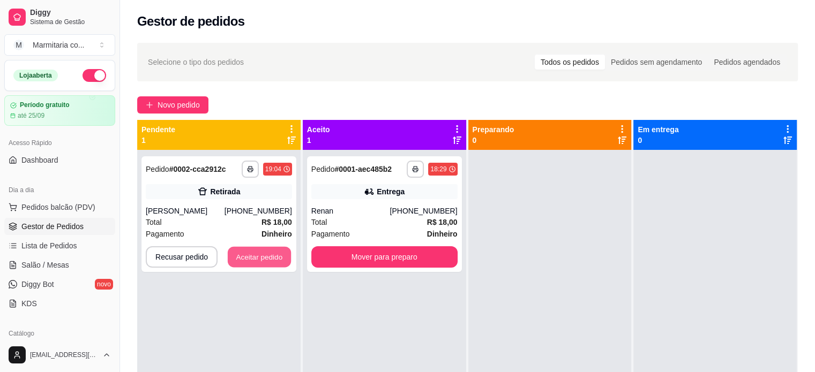
click at [246, 260] on button "Aceitar pedido" at bounding box center [259, 257] width 63 height 21
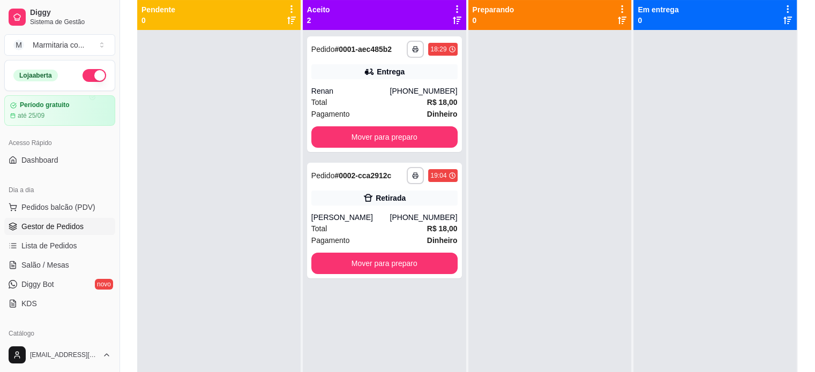
scroll to position [122, 0]
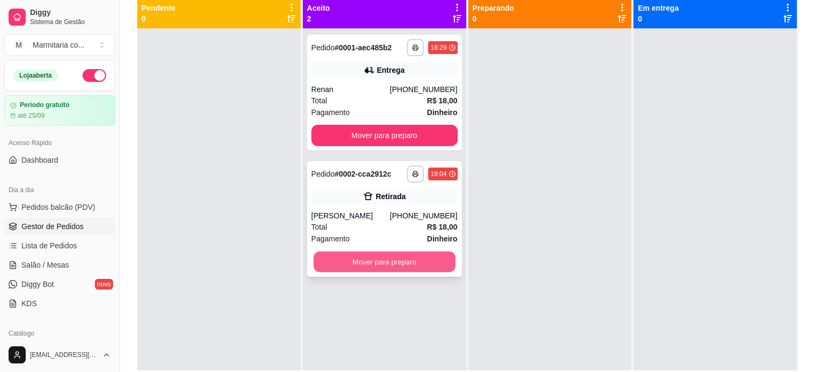
click at [411, 260] on button "Mover para preparo" at bounding box center [384, 262] width 142 height 21
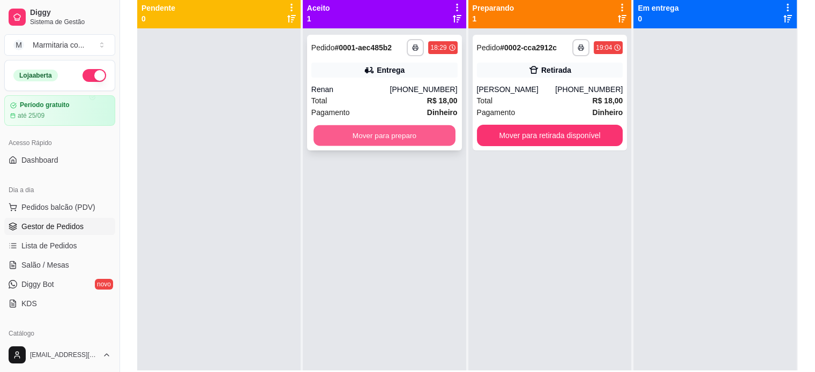
click at [363, 130] on button "Mover para preparo" at bounding box center [384, 135] width 142 height 21
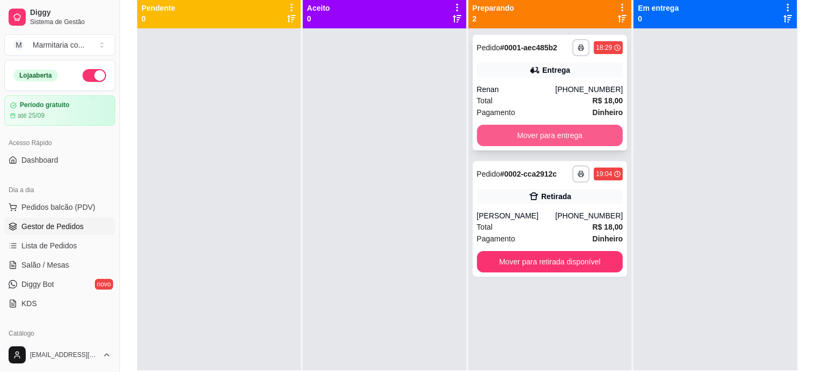
click at [501, 132] on button "Mover para entrega" at bounding box center [550, 135] width 146 height 21
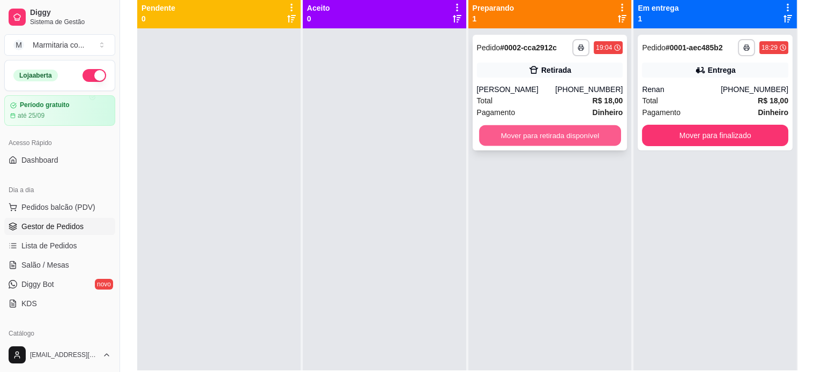
click at [539, 135] on button "Mover para retirada disponível" at bounding box center [550, 135] width 142 height 21
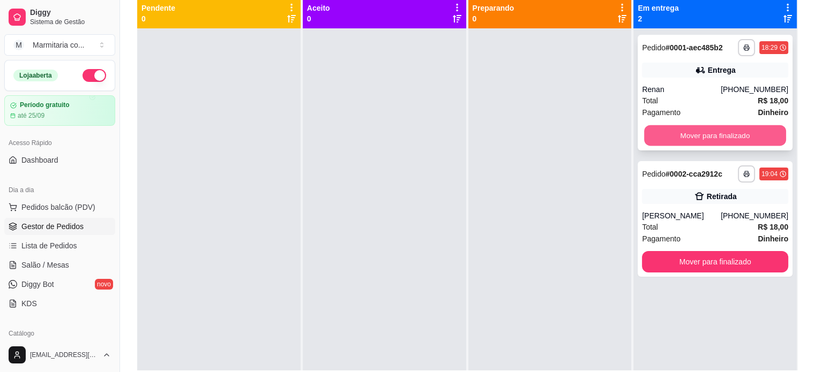
click at [660, 130] on button "Mover para finalizado" at bounding box center [715, 135] width 142 height 21
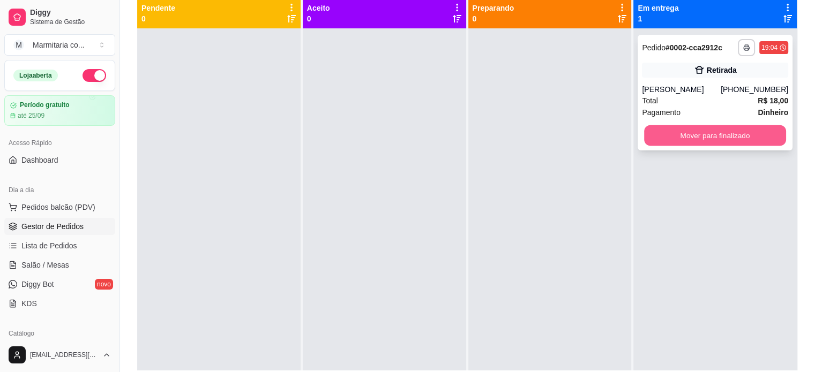
click at [694, 139] on button "Mover para finalizado" at bounding box center [715, 135] width 142 height 21
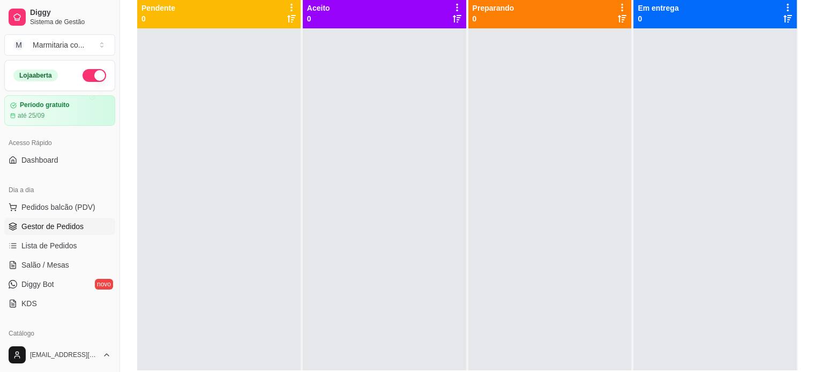
drag, startPoint x: 115, startPoint y: 119, endPoint x: 112, endPoint y: 190, distance: 71.3
click at [112, 190] on div "Diggy Sistema de Gestão M Marmitaria co ... Loja aberta Período gratuito até 25…" at bounding box center [59, 186] width 119 height 372
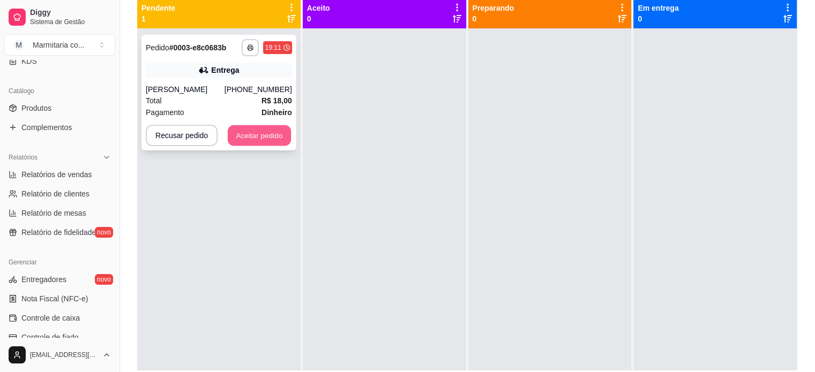
click at [251, 138] on button "Aceitar pedido" at bounding box center [259, 135] width 63 height 21
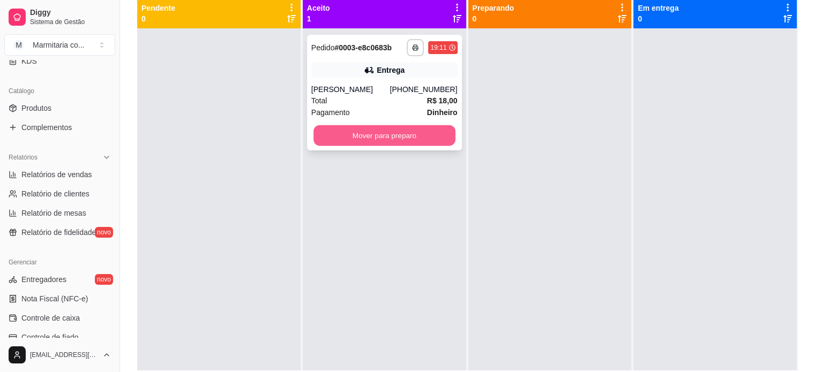
click at [332, 131] on button "Mover para preparo" at bounding box center [384, 135] width 142 height 21
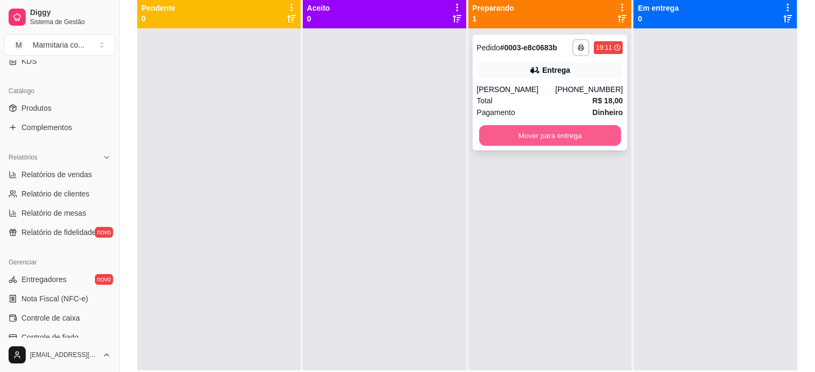
click at [521, 131] on button "Mover para entrega" at bounding box center [550, 135] width 142 height 21
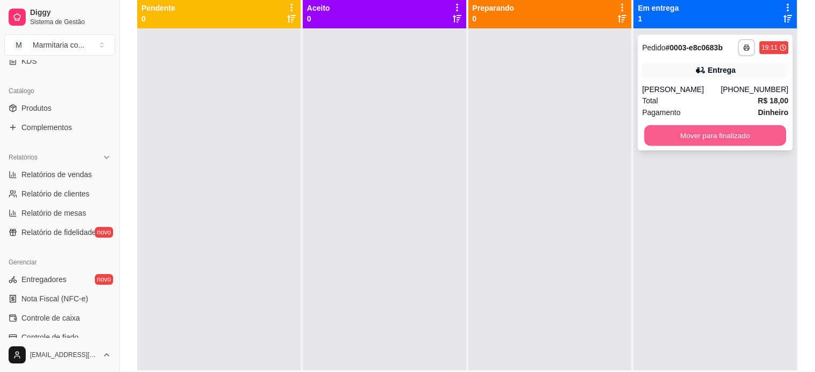
click at [660, 131] on button "Mover para finalizado" at bounding box center [715, 135] width 142 height 21
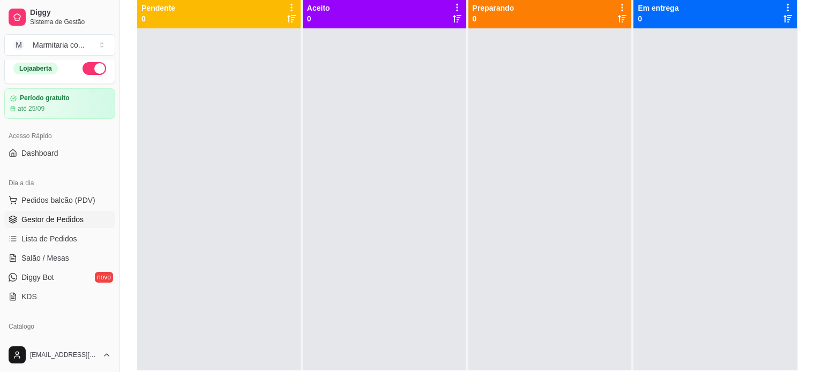
scroll to position [0, 0]
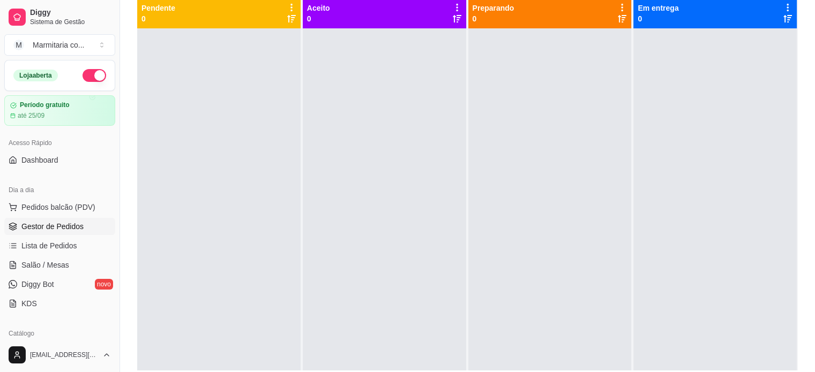
click at [56, 227] on span "Gestor de Pedidos" at bounding box center [52, 226] width 62 height 11
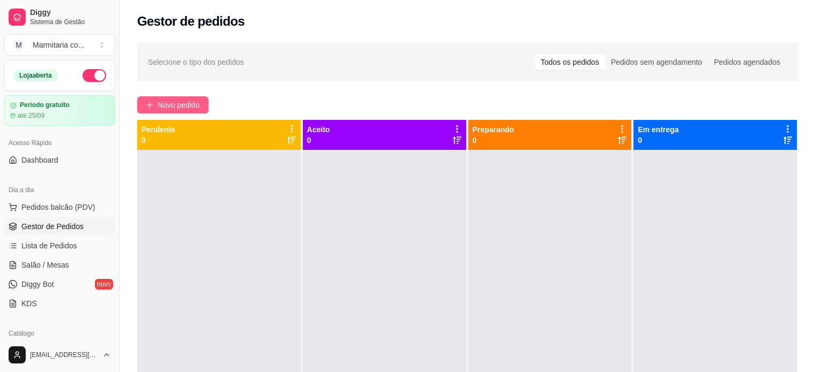
click at [159, 103] on span "Novo pedido" at bounding box center [178, 105] width 42 height 12
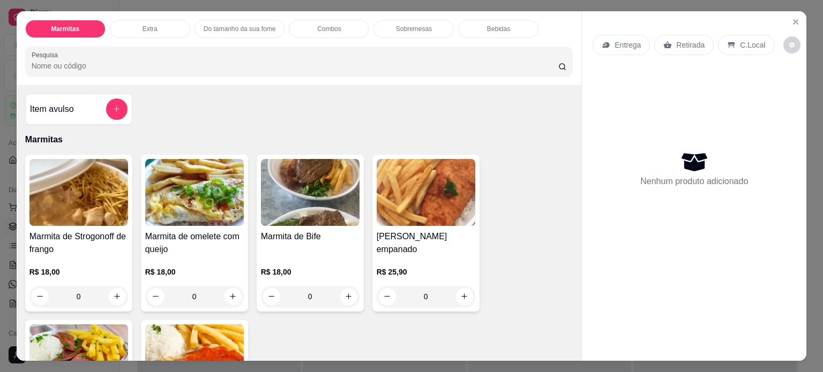
click at [110, 291] on div "0" at bounding box center [78, 296] width 99 height 21
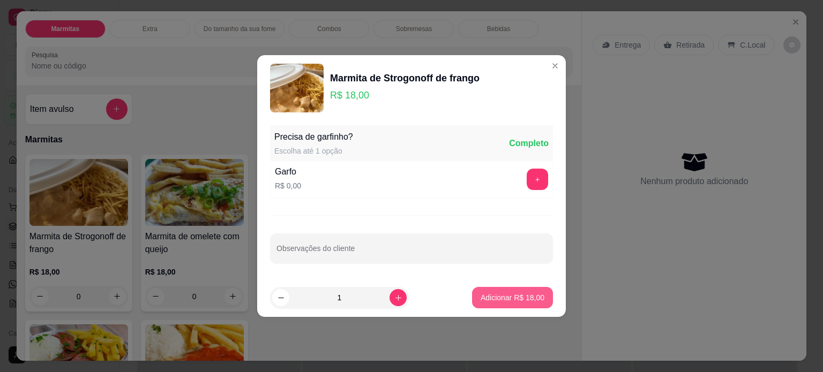
click at [526, 293] on p "Adicionar R$ 18,00" at bounding box center [513, 297] width 64 height 11
type input "1"
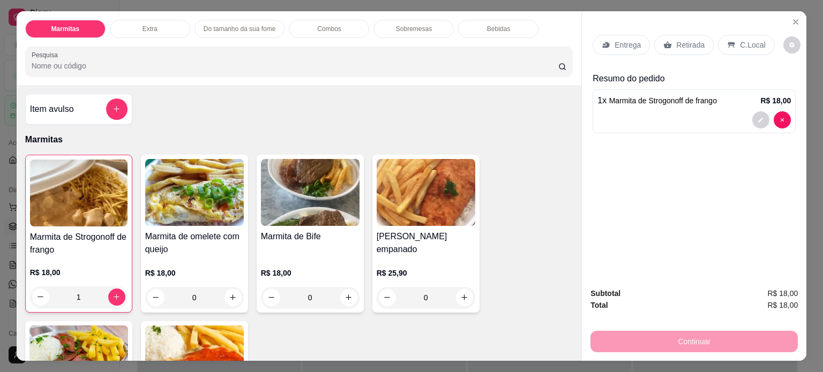
click at [730, 44] on div "C.Local" at bounding box center [746, 45] width 56 height 20
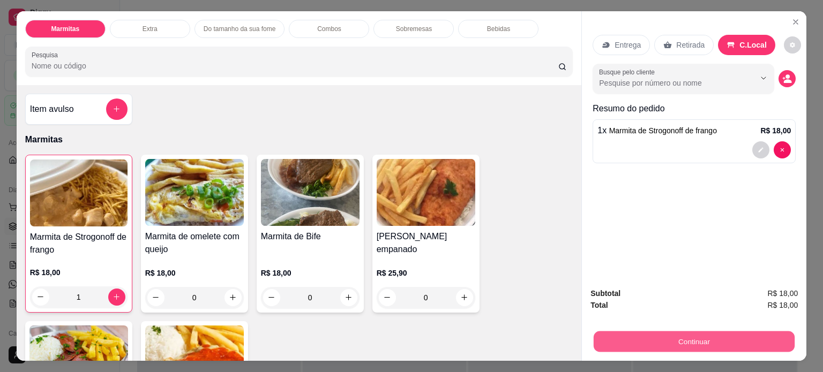
click at [723, 337] on button "Continuar" at bounding box center [694, 342] width 201 height 21
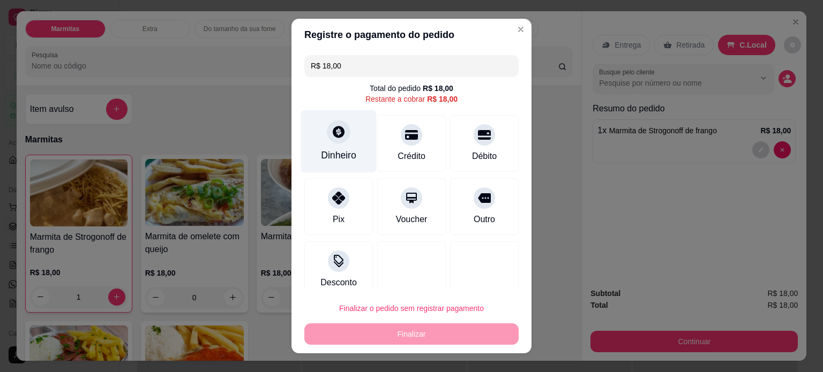
click at [337, 140] on div at bounding box center [339, 132] width 24 height 24
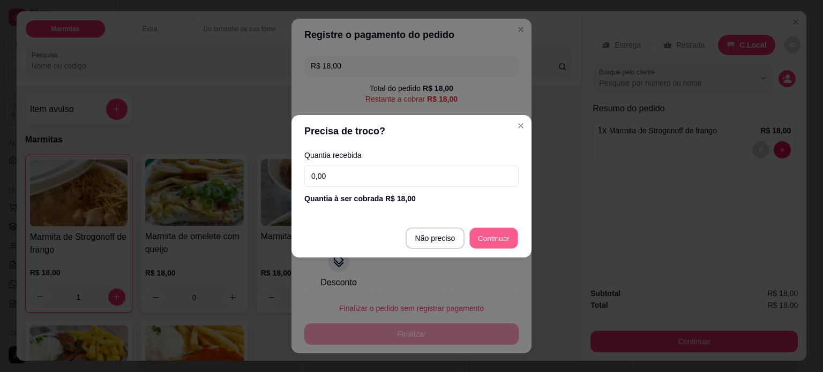
type input "R$ 0,00"
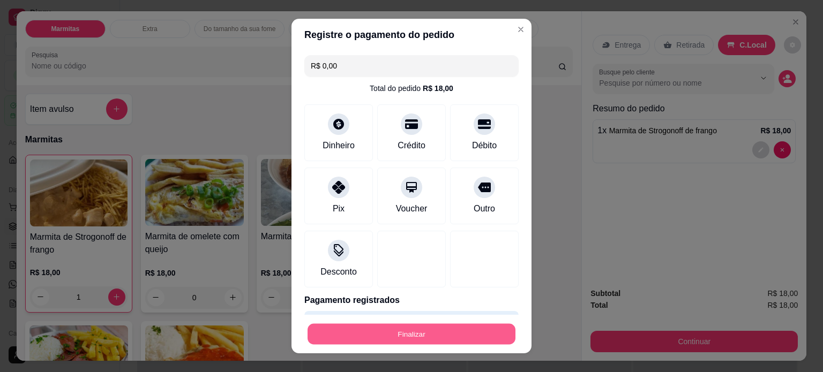
click at [390, 338] on button "Finalizar" at bounding box center [411, 334] width 208 height 21
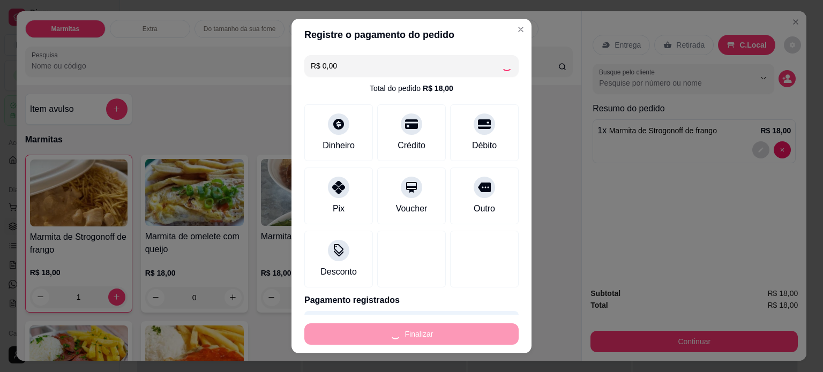
type input "0"
type input "-R$ 18,00"
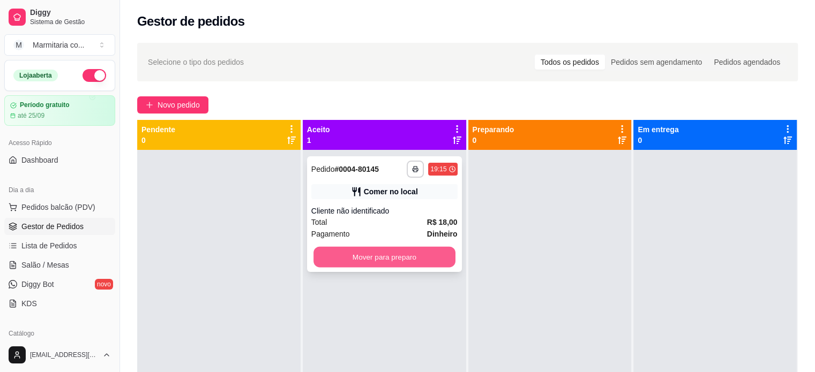
click at [392, 256] on button "Mover para preparo" at bounding box center [384, 257] width 142 height 21
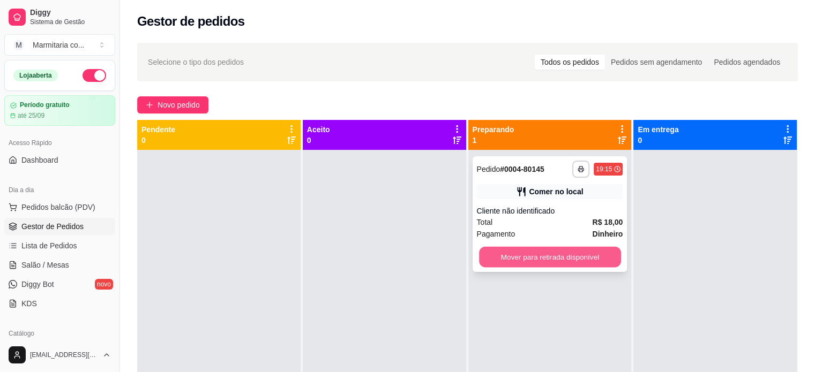
click at [530, 260] on button "Mover para retirada disponível" at bounding box center [550, 257] width 142 height 21
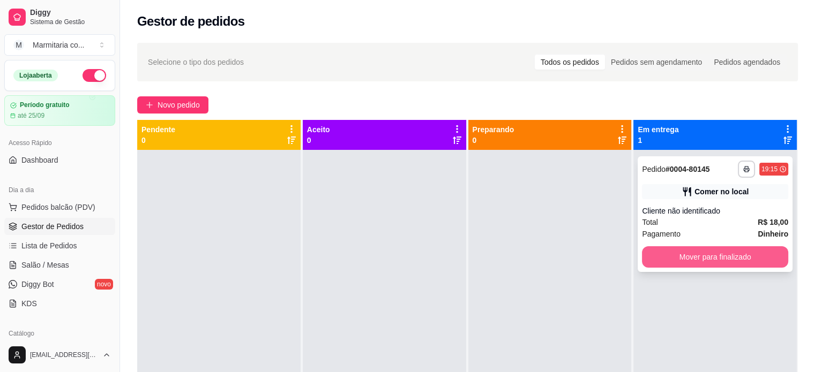
click at [689, 257] on button "Mover para finalizado" at bounding box center [715, 256] width 146 height 21
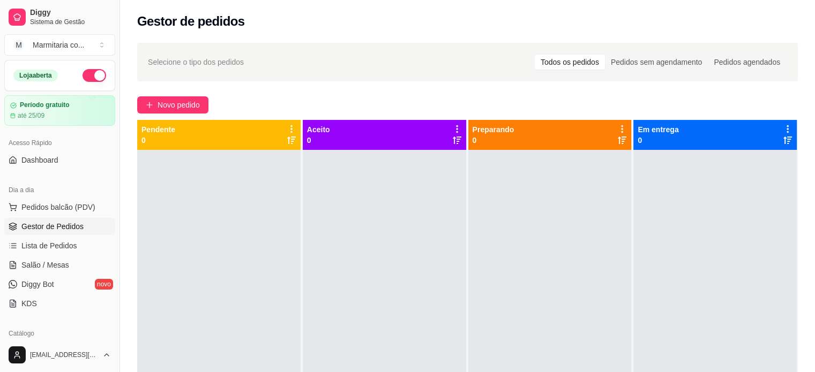
drag, startPoint x: 116, startPoint y: 134, endPoint x: 105, endPoint y: 223, distance: 89.6
click at [105, 223] on div "Diggy Sistema de Gestão M Marmitaria co ... Loja aberta Período gratuito até 25…" at bounding box center [59, 186] width 119 height 372
click at [93, 137] on div "Acesso Rápido" at bounding box center [59, 142] width 111 height 17
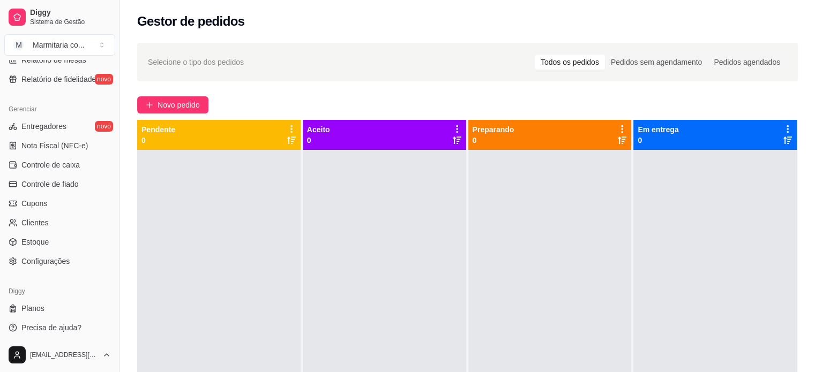
scroll to position [398, 0]
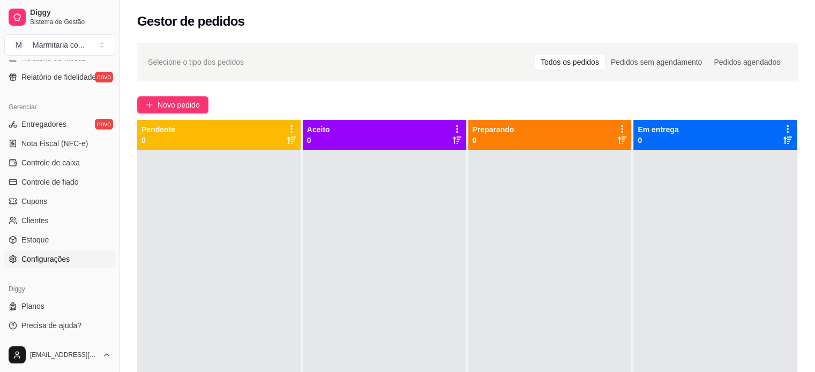
click at [69, 260] on link "Configurações" at bounding box center [59, 259] width 111 height 17
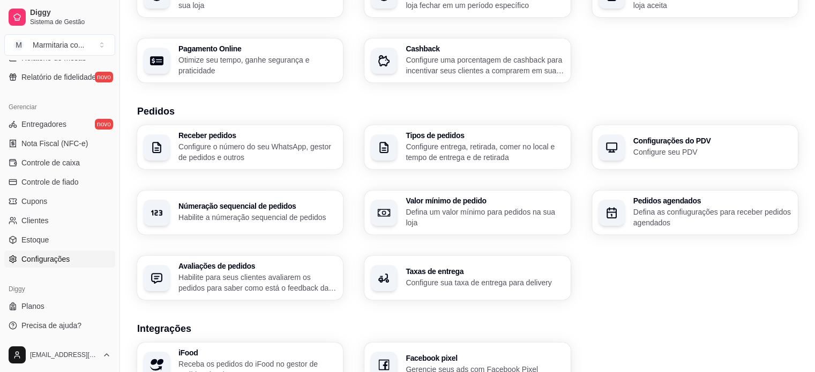
scroll to position [161, 0]
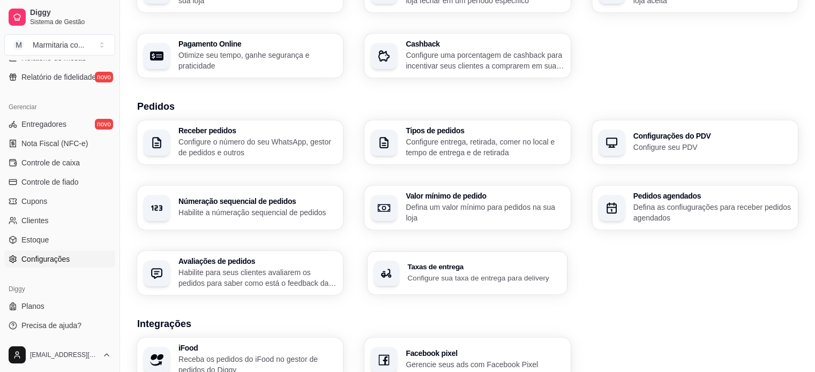
click at [527, 266] on h3 "Taxas de entrega" at bounding box center [484, 267] width 153 height 7
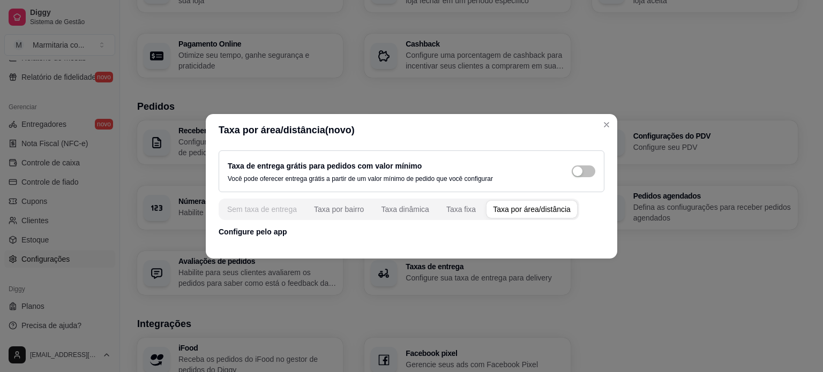
click at [281, 209] on div "Sem taxa de entrega" at bounding box center [262, 209] width 70 height 11
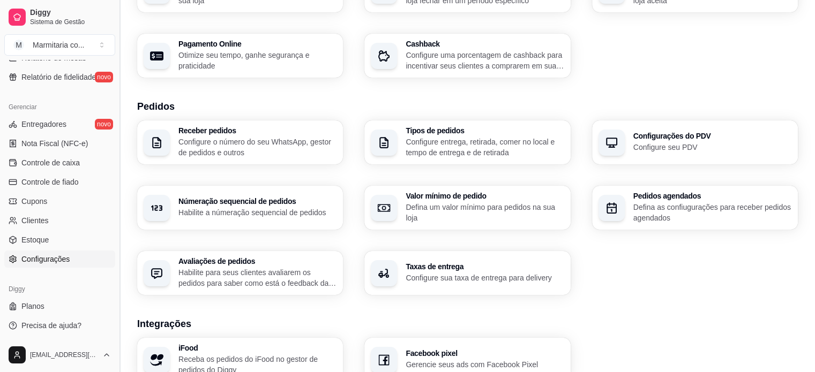
click at [119, 197] on button "Toggle Sidebar" at bounding box center [119, 186] width 9 height 372
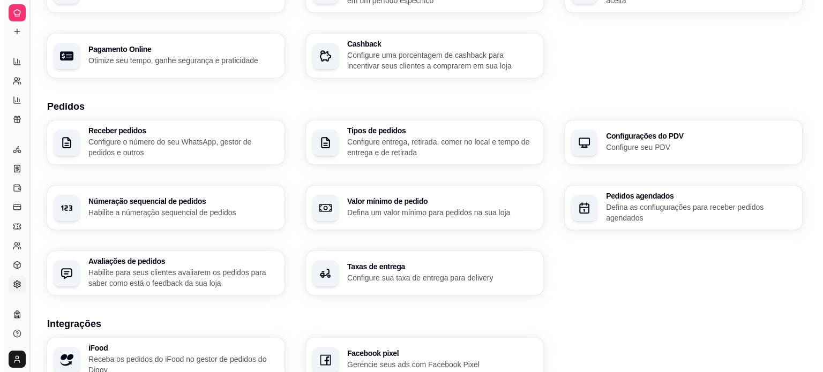
scroll to position [182, 0]
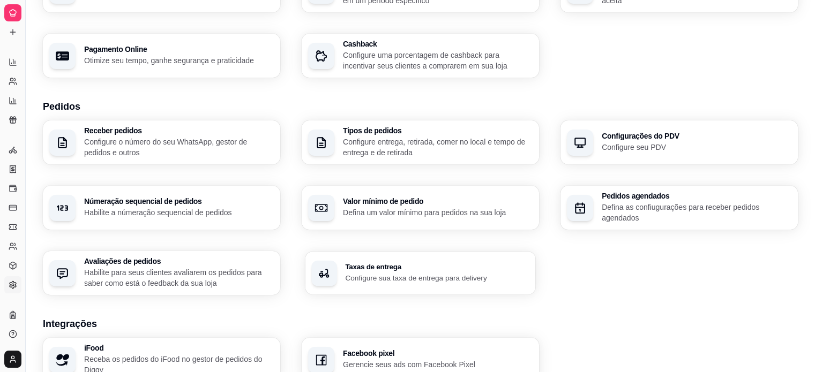
click at [452, 281] on p "Configure sua taxa de entrega para delivery" at bounding box center [437, 278] width 184 height 10
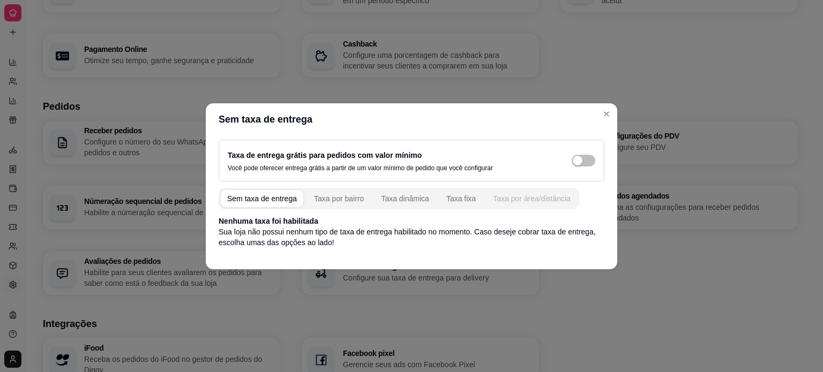
click at [517, 204] on button "Taxa por área/distância" at bounding box center [531, 198] width 91 height 17
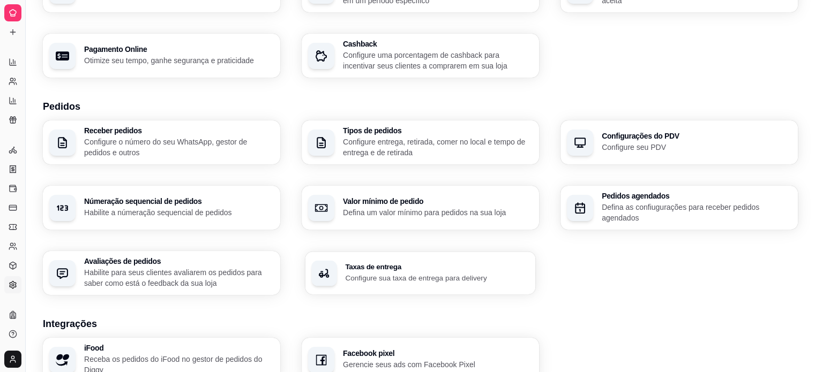
click at [420, 275] on p "Configure sua taxa de entrega para delivery" at bounding box center [437, 278] width 184 height 10
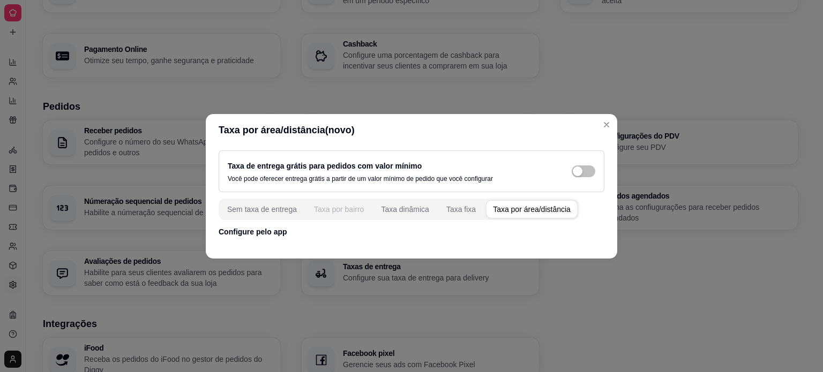
click at [361, 210] on div "Taxa por bairro" at bounding box center [339, 209] width 50 height 11
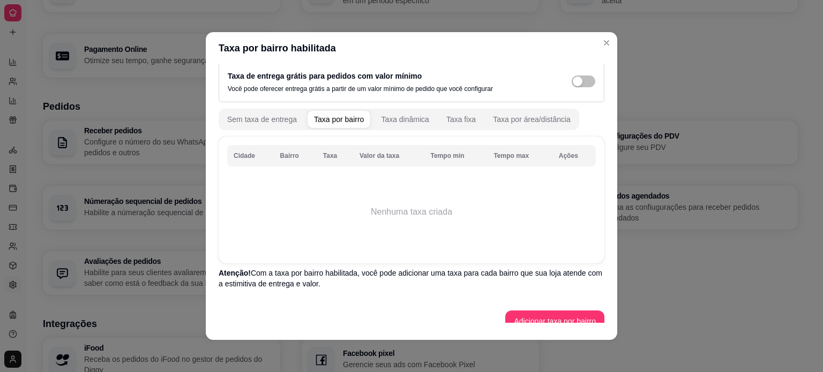
scroll to position [21, 0]
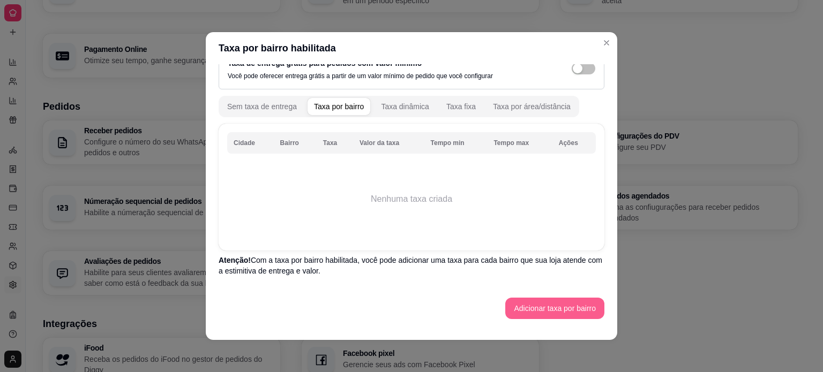
click at [514, 306] on button "Adicionar taxa por bairro" at bounding box center [554, 308] width 99 height 21
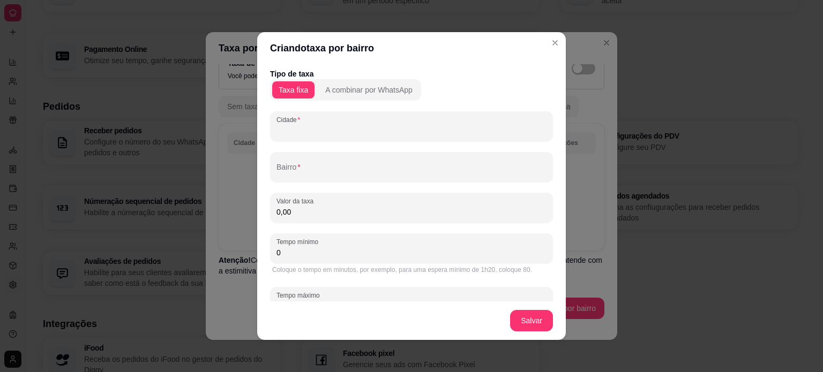
click at [305, 127] on input "Cidade" at bounding box center [411, 130] width 270 height 11
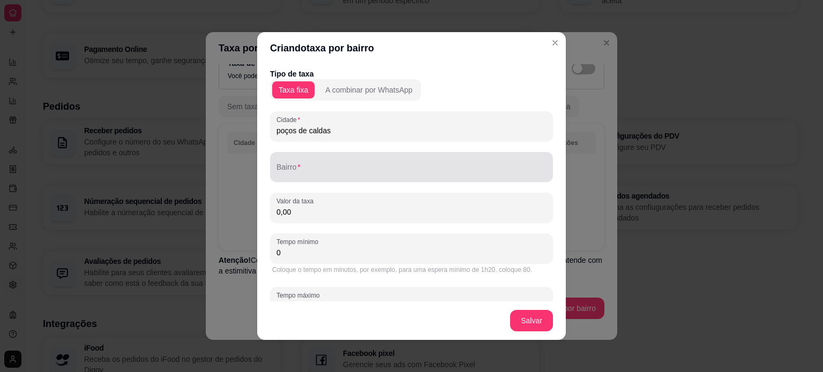
type input "poços de caldas"
click at [300, 163] on div at bounding box center [411, 166] width 270 height 21
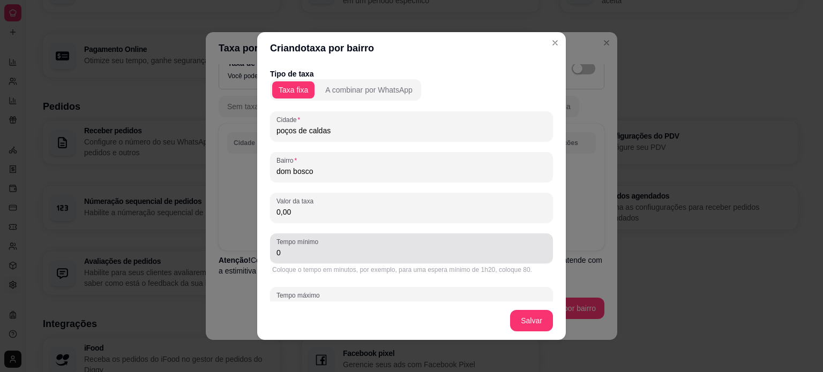
type input "dom bosco"
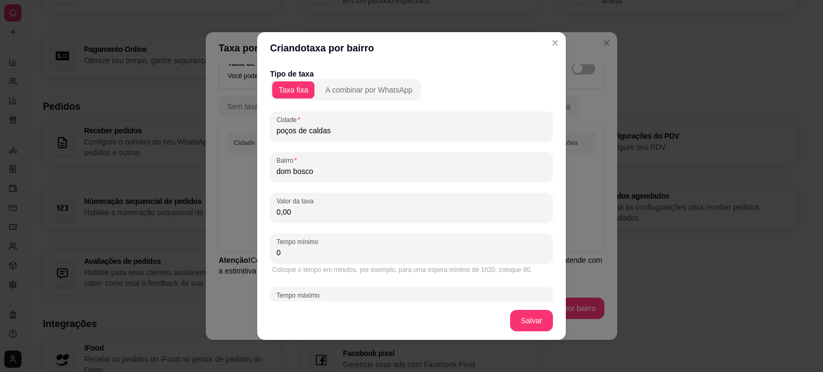
click at [305, 252] on input "0" at bounding box center [411, 252] width 270 height 11
type input "05"
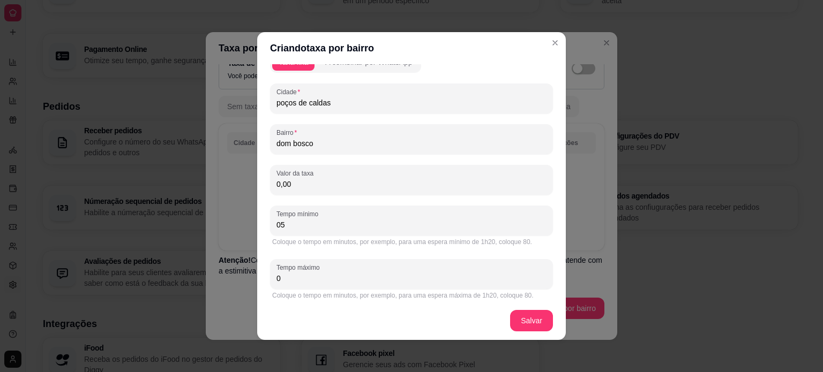
scroll to position [32, 0]
click at [364, 271] on input "0" at bounding box center [411, 274] width 270 height 11
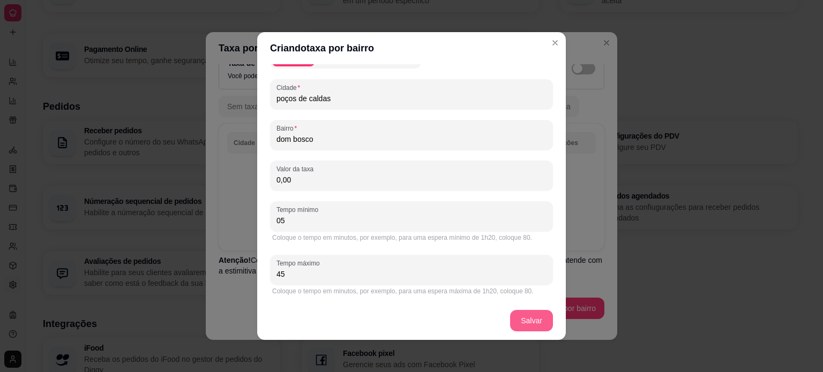
type input "45"
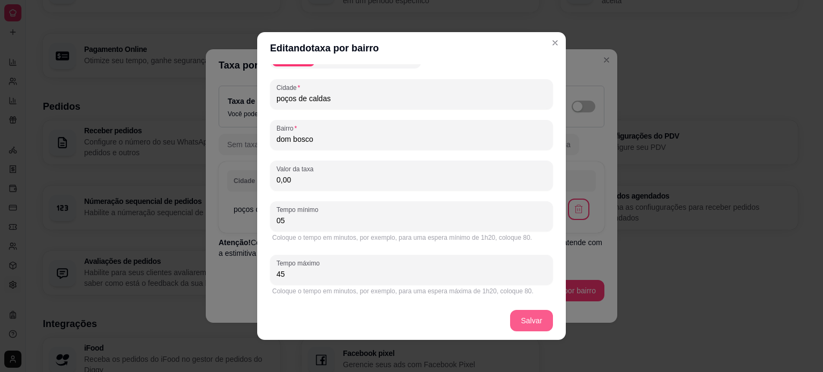
scroll to position [0, 0]
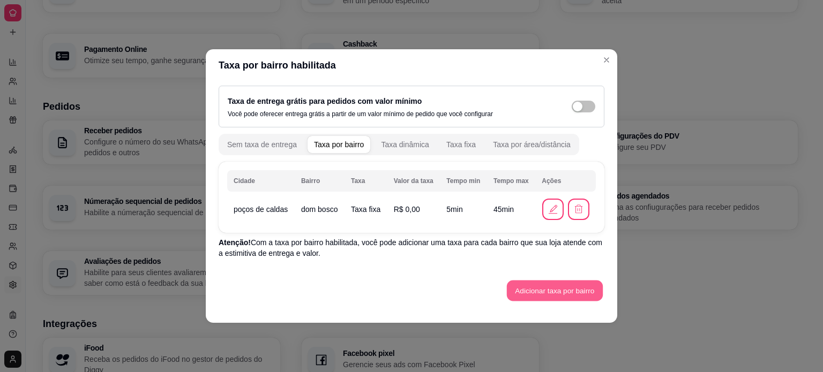
click at [526, 292] on button "Adicionar taxa por bairro" at bounding box center [555, 291] width 96 height 21
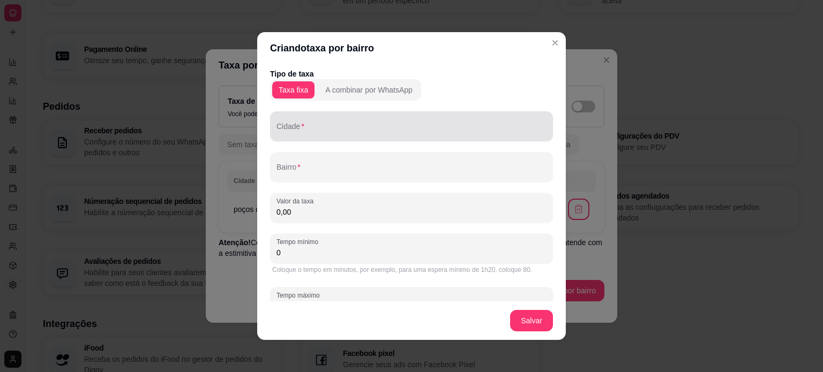
click at [333, 124] on div at bounding box center [411, 126] width 270 height 21
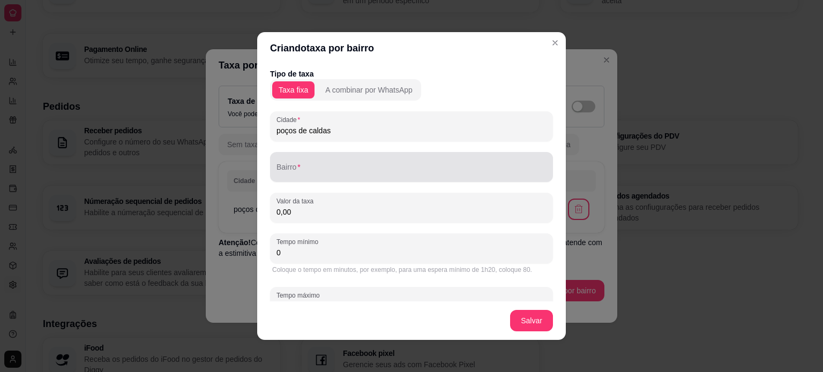
type input "poços de caldas"
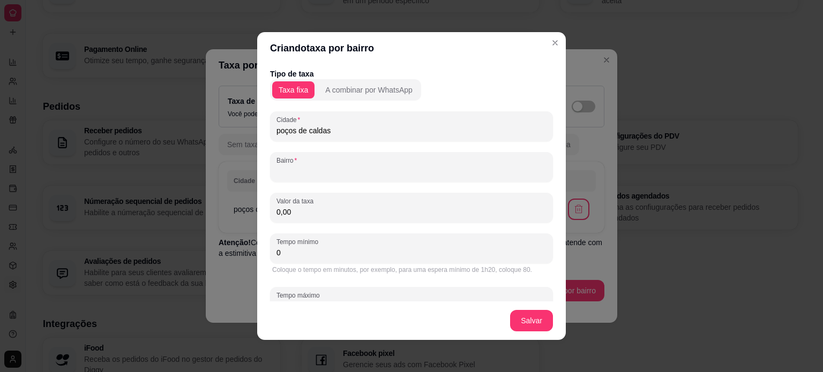
click at [302, 169] on input "Bairro" at bounding box center [411, 171] width 270 height 11
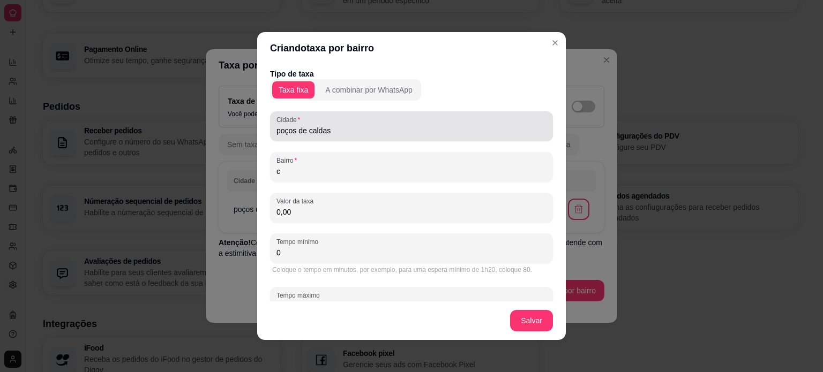
type input "c"
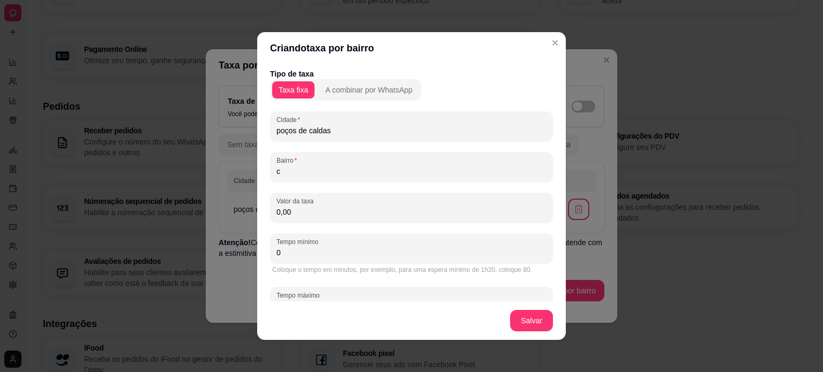
click at [339, 128] on input "poços de caldas" at bounding box center [411, 130] width 270 height 11
type input "p"
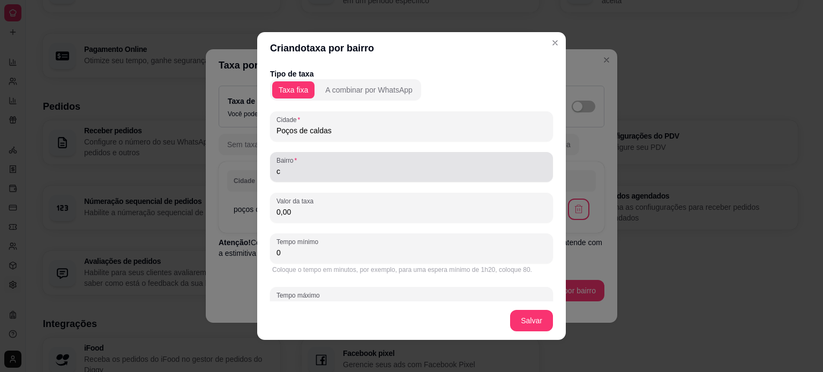
type input "Poços de caldas"
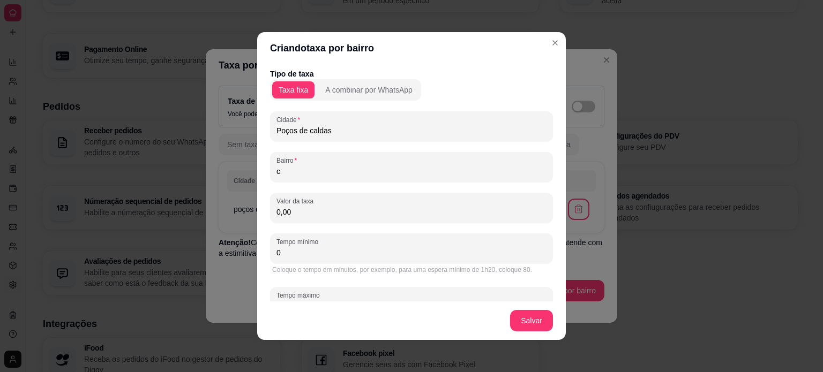
click at [311, 170] on input "c" at bounding box center [411, 171] width 270 height 11
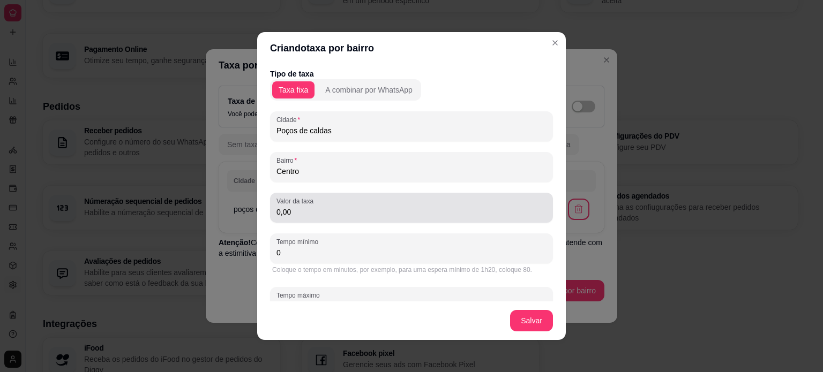
type input "Centro"
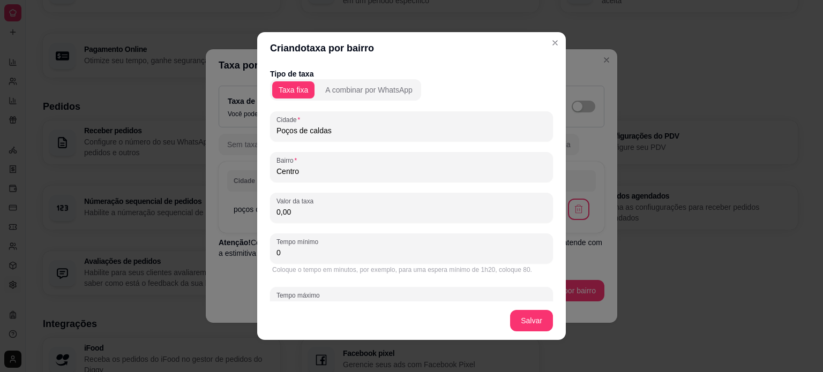
click at [317, 216] on input "0,00" at bounding box center [411, 212] width 270 height 11
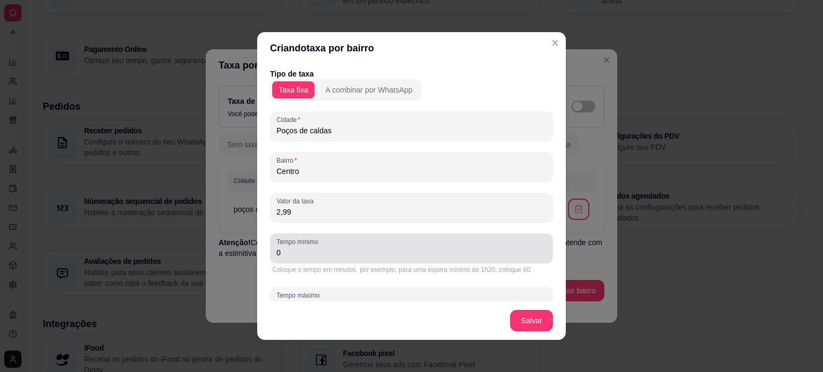
type input "2,99"
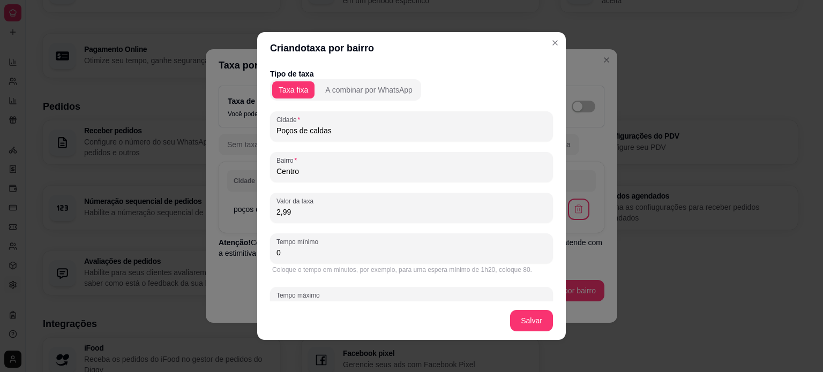
click at [337, 252] on input "0" at bounding box center [411, 252] width 270 height 11
type input "0"
type input "5"
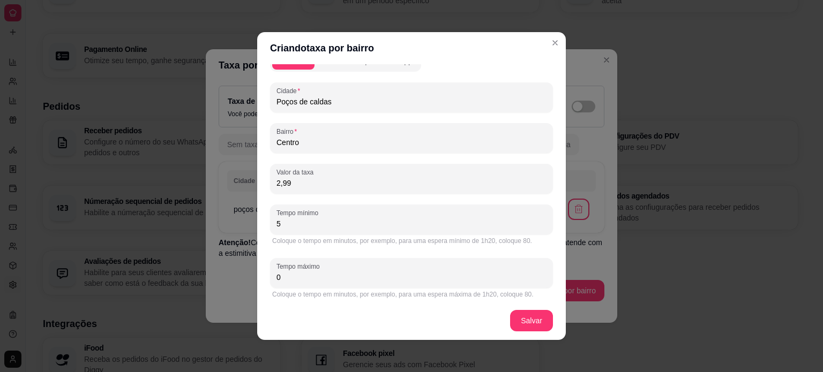
scroll to position [32, 0]
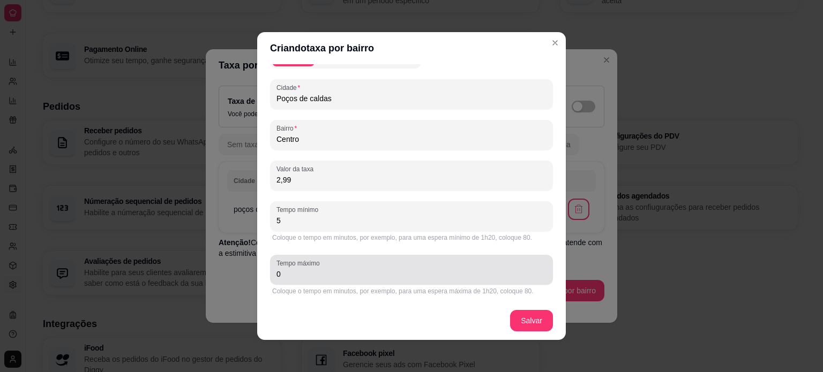
click at [284, 281] on div "Tempo máximo 0" at bounding box center [411, 270] width 283 height 30
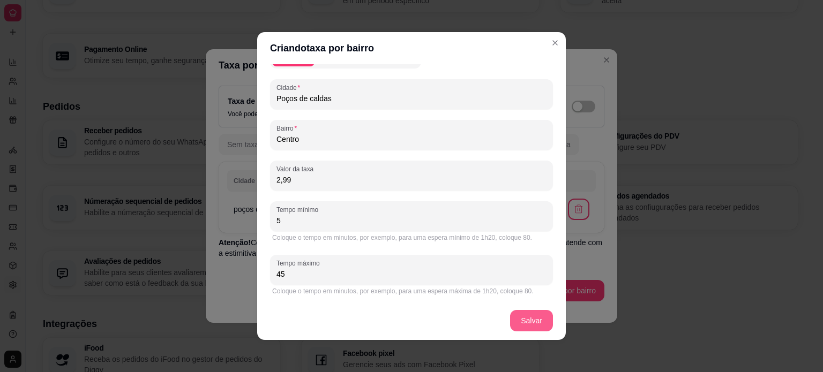
type input "45"
click at [527, 317] on button "Salvar" at bounding box center [532, 321] width 42 height 21
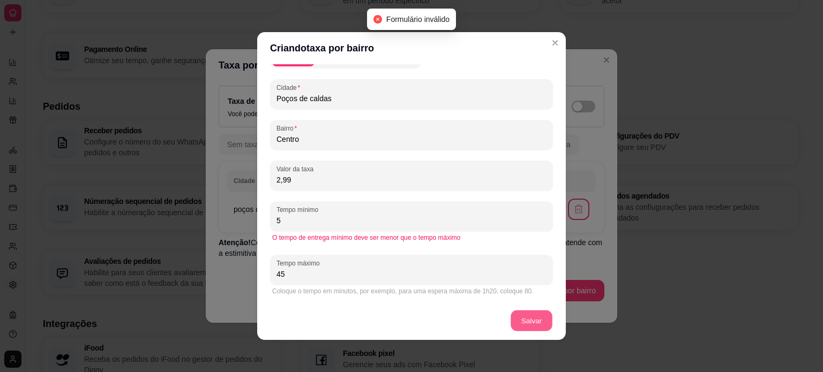
click at [527, 317] on button "Salvar" at bounding box center [532, 321] width 42 height 21
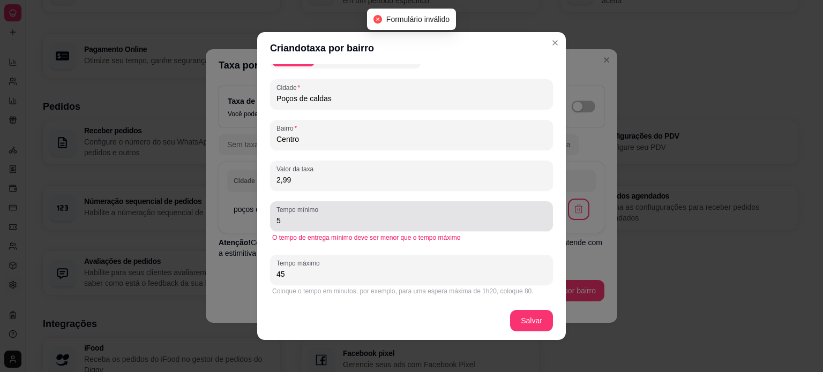
click at [316, 226] on div "5" at bounding box center [411, 216] width 270 height 21
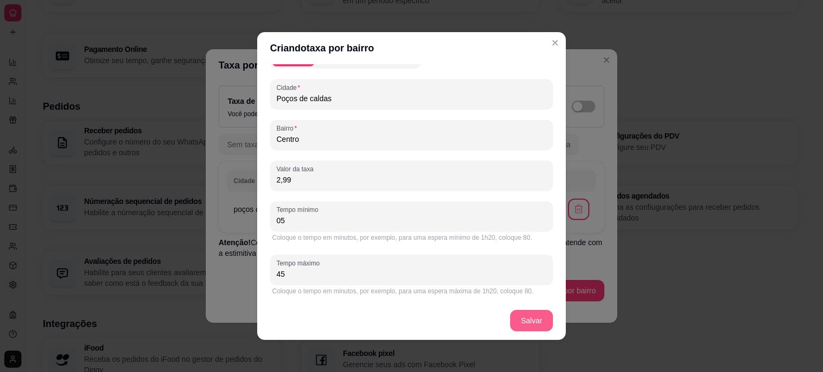
type input "05"
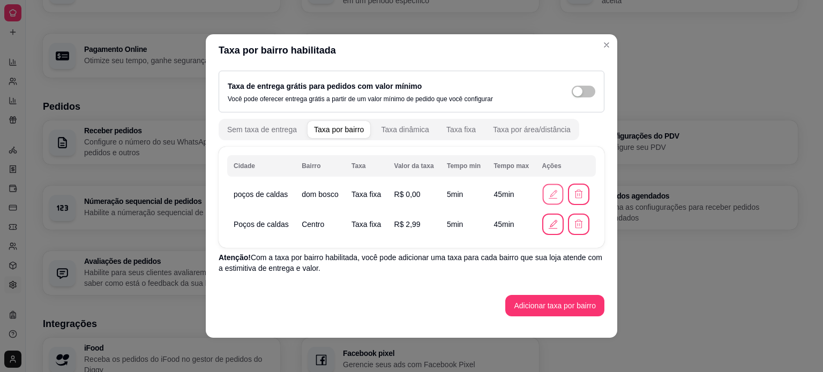
click at [551, 192] on icon "button" at bounding box center [552, 194] width 11 height 11
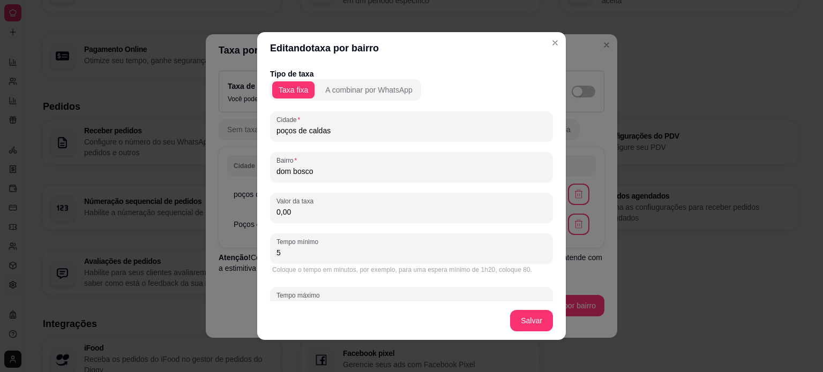
click at [277, 133] on input "poços de caldas" at bounding box center [411, 130] width 270 height 11
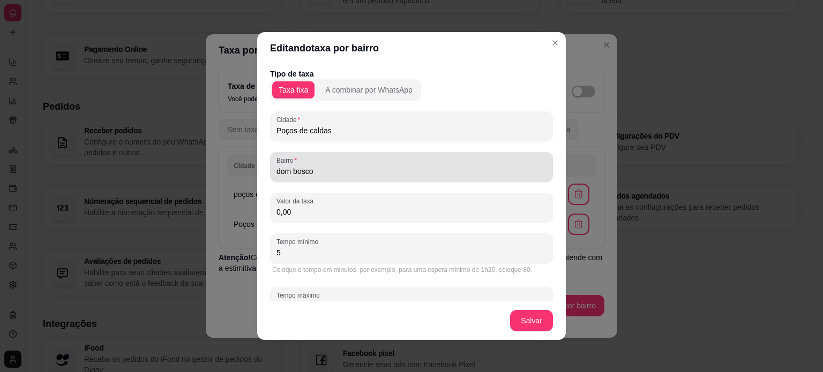
type input "Poços de caldas"
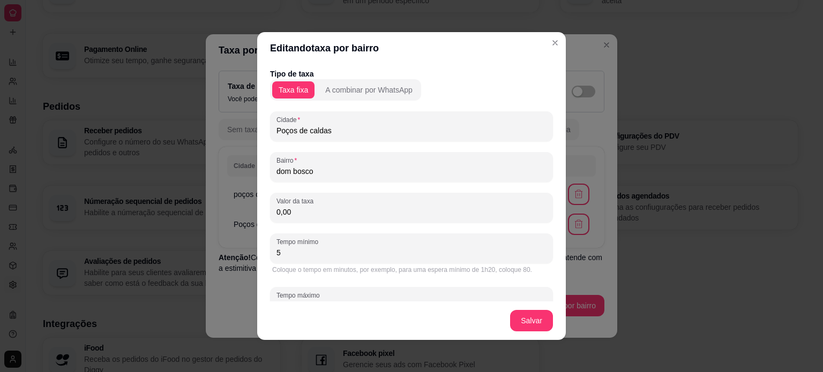
click at [278, 171] on input "dom bosco" at bounding box center [411, 171] width 270 height 11
type input "Dom bosco"
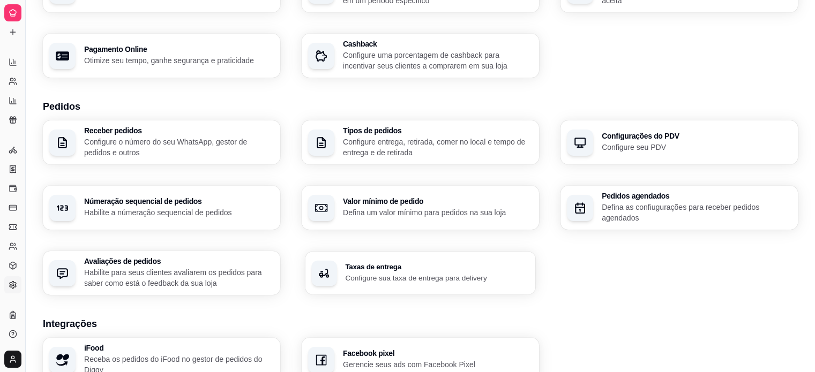
click at [425, 266] on h3 "Taxas de entrega" at bounding box center [437, 267] width 184 height 7
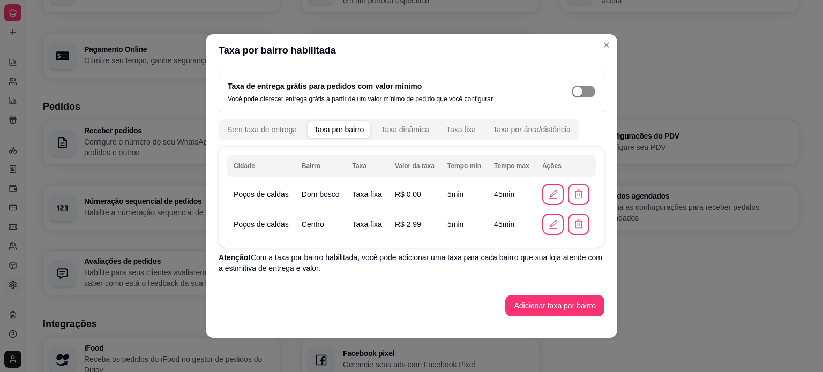
click at [581, 92] on div "button" at bounding box center [578, 92] width 10 height 10
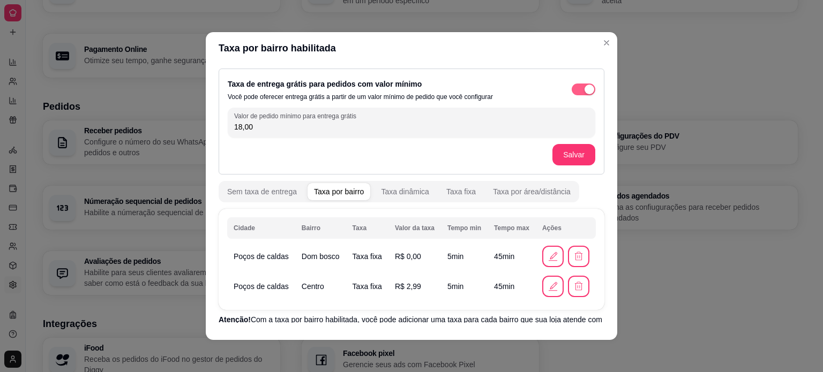
click at [584, 87] on div "button" at bounding box center [589, 90] width 10 height 10
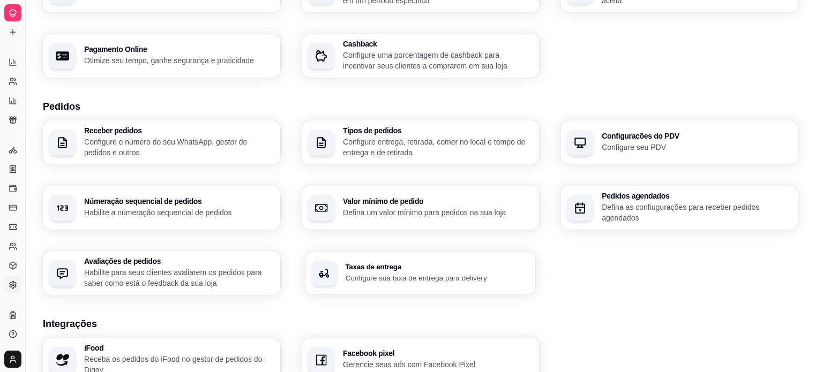
click at [395, 283] on div "Taxas de entrega Configure sua taxa de entrega para delivery" at bounding box center [420, 273] width 230 height 43
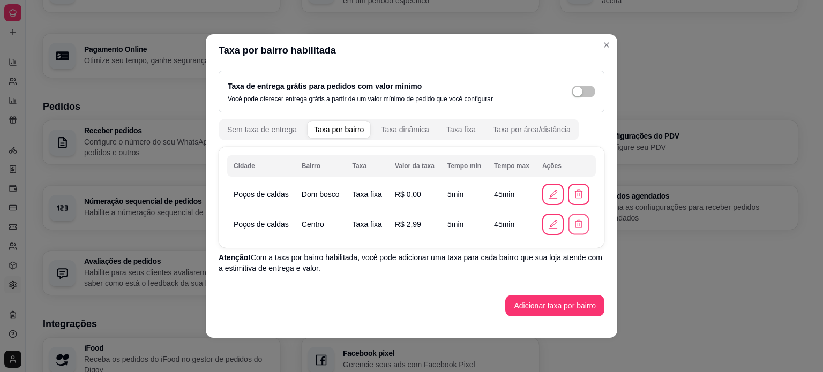
click at [578, 228] on icon "button" at bounding box center [578, 224] width 7 height 8
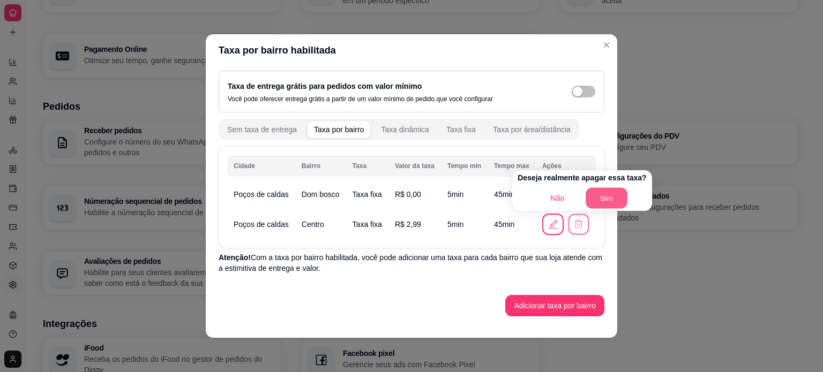
click at [602, 200] on button "Sim" at bounding box center [607, 198] width 42 height 21
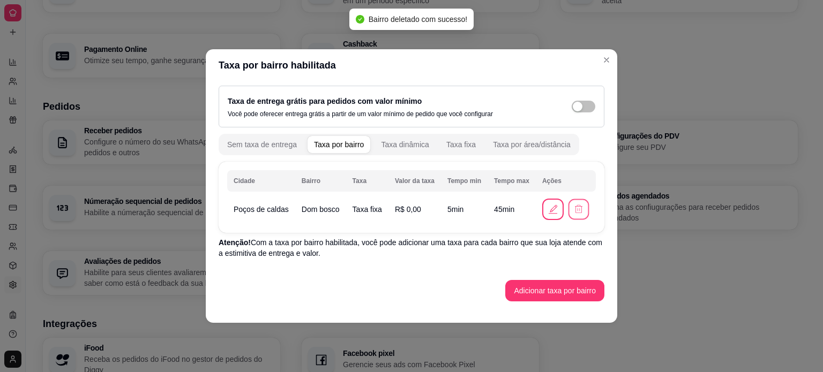
click at [577, 209] on icon "button" at bounding box center [578, 209] width 10 height 10
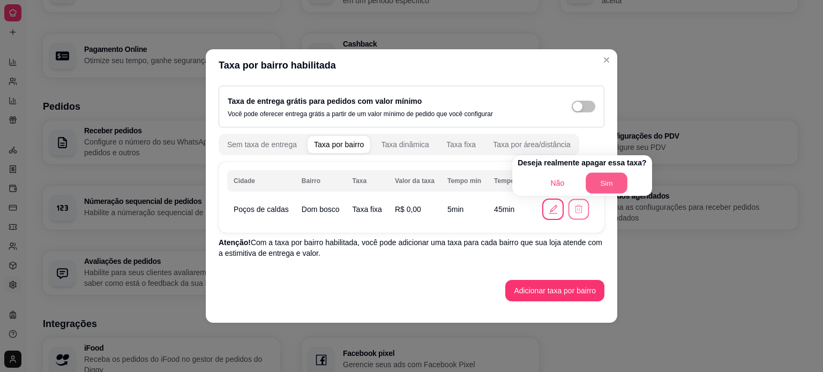
click at [594, 177] on button "Sim" at bounding box center [607, 183] width 42 height 21
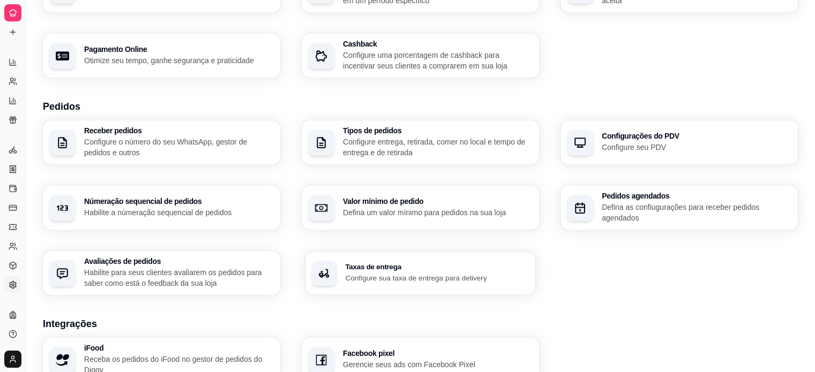
click at [429, 265] on h3 "Taxas de entrega" at bounding box center [437, 267] width 184 height 7
click at [460, 254] on div "Taxas de entrega Configure sua taxa de entrega para delivery" at bounding box center [420, 273] width 230 height 43
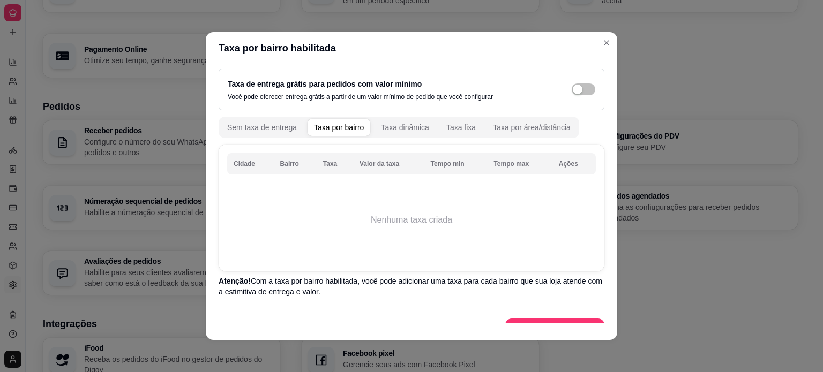
scroll to position [21, 0]
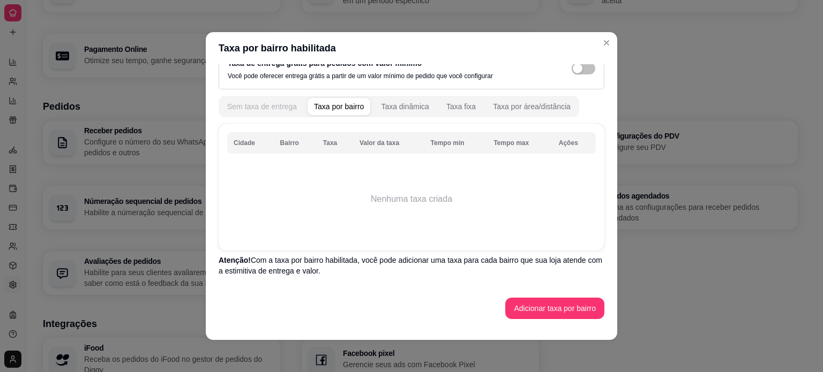
click at [222, 111] on button "Sem taxa de entrega" at bounding box center [262, 106] width 82 height 17
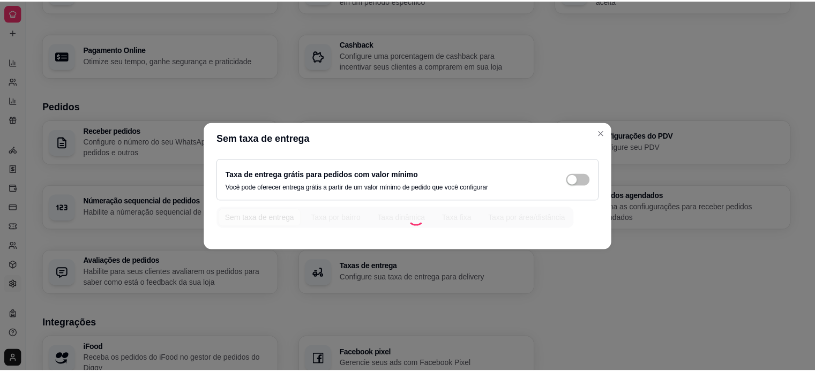
scroll to position [0, 0]
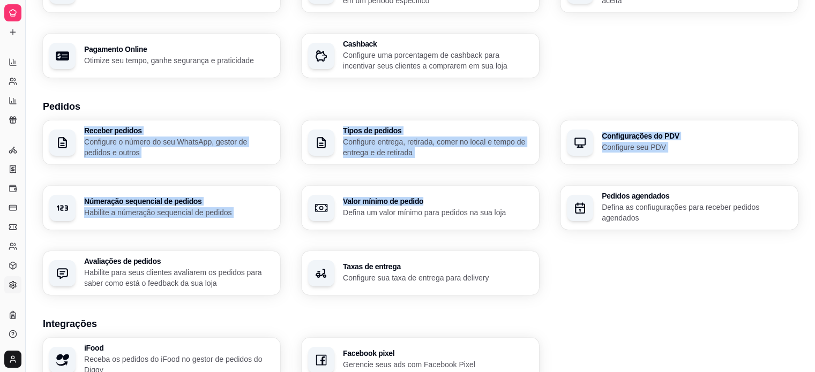
drag, startPoint x: 536, startPoint y: 182, endPoint x: 331, endPoint y: 83, distance: 227.6
click at [331, 83] on div "Loja Informações da loja Principais informações da sua loja como endereço, nome…" at bounding box center [420, 214] width 755 height 664
click at [27, 39] on button "Toggle Sidebar" at bounding box center [25, 186] width 9 height 372
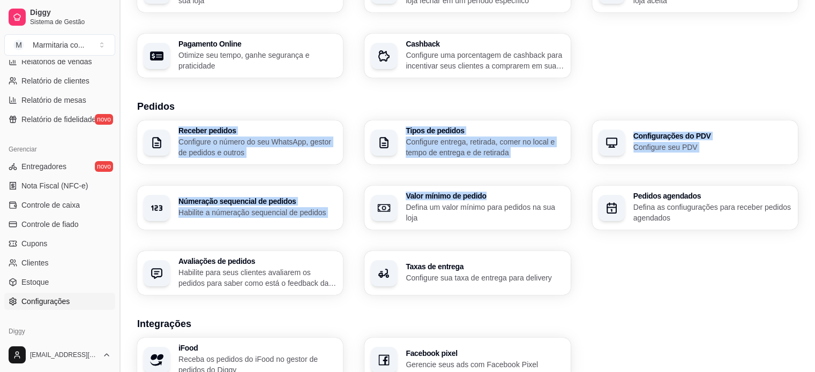
scroll to position [366, 0]
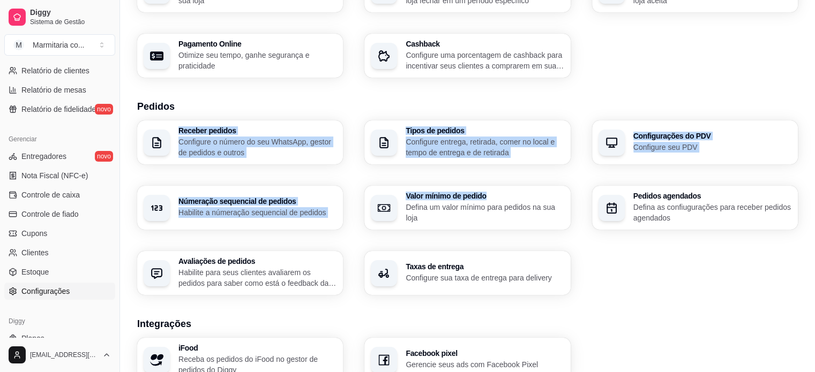
drag, startPoint x: 117, startPoint y: 216, endPoint x: 105, endPoint y: 318, distance: 103.0
click at [105, 318] on div "Diggy Sistema de Gestão M Marmitaria co ... Loja aberta Período gratuito até 25…" at bounding box center [59, 186] width 119 height 372
click at [116, 334] on button "Toggle Sidebar" at bounding box center [119, 186] width 9 height 372
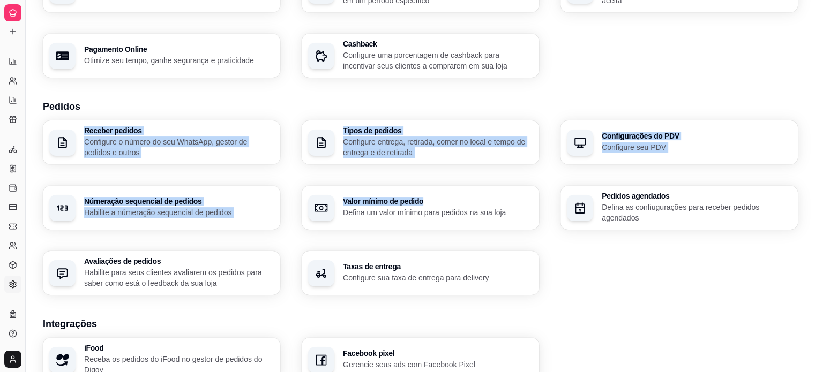
scroll to position [182, 0]
click at [24, 242] on button "Toggle Sidebar" at bounding box center [25, 186] width 9 height 372
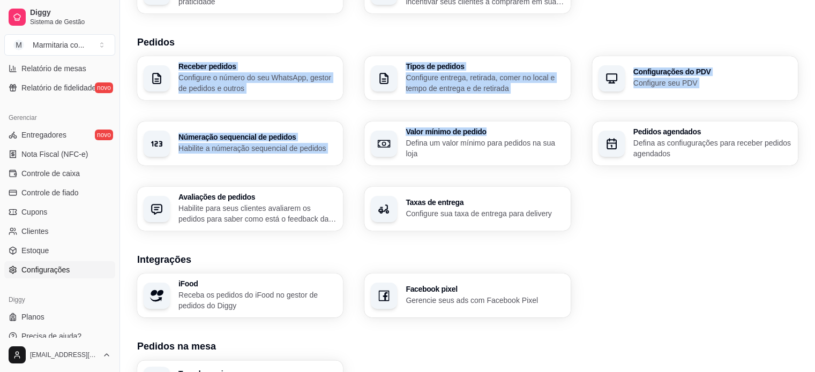
scroll to position [398, 0]
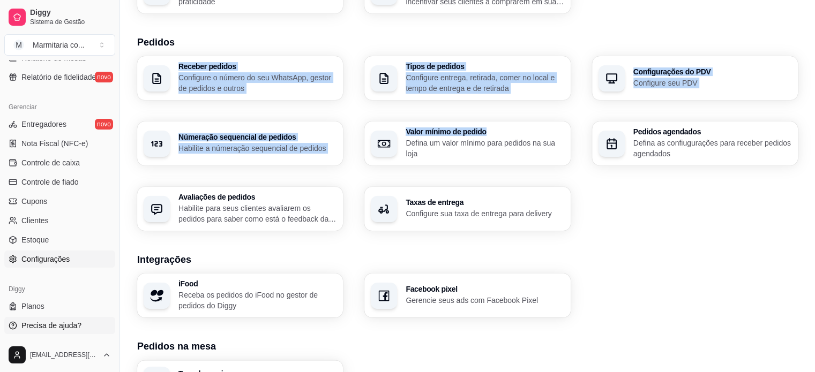
click at [80, 324] on link "Precisa de ajuda?" at bounding box center [59, 325] width 111 height 17
click at [242, 36] on h3 "Pedidos" at bounding box center [467, 42] width 660 height 15
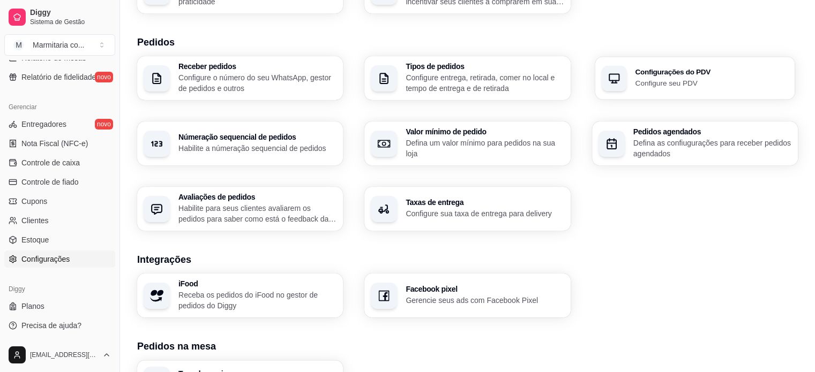
click at [624, 87] on div "Configurações do PDV Configure seu PDV" at bounding box center [695, 78] width 200 height 43
click at [41, 326] on span "Precisa de ajuda?" at bounding box center [51, 325] width 60 height 11
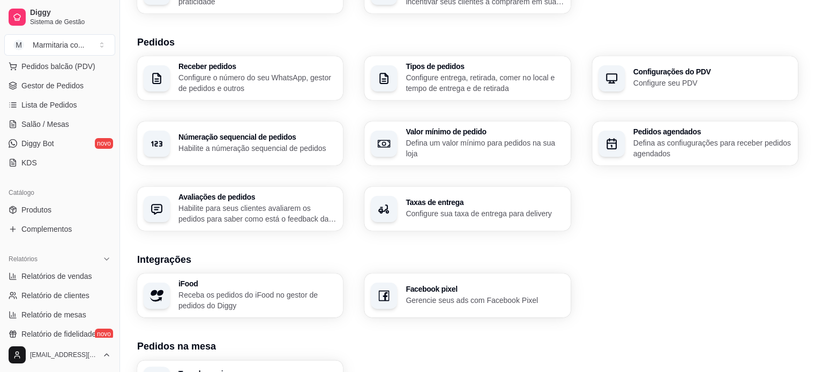
scroll to position [119, 0]
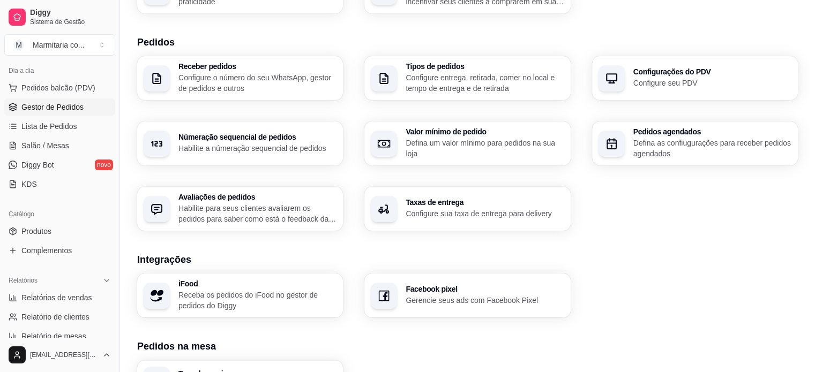
click at [77, 105] on span "Gestor de Pedidos" at bounding box center [52, 107] width 62 height 11
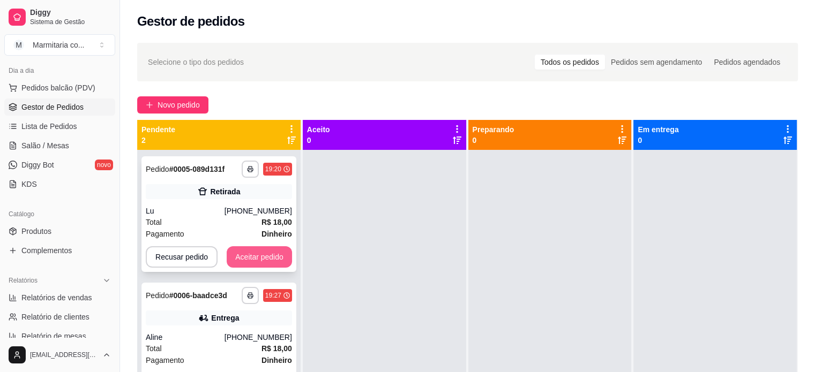
click at [239, 253] on button "Aceitar pedido" at bounding box center [259, 256] width 65 height 21
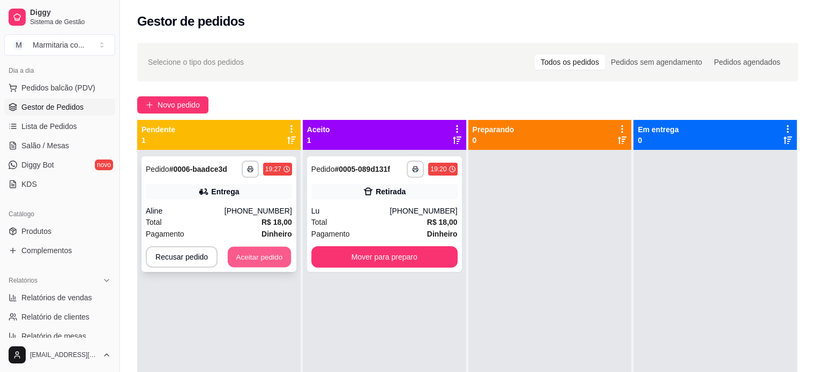
click at [259, 255] on button "Aceitar pedido" at bounding box center [259, 257] width 63 height 21
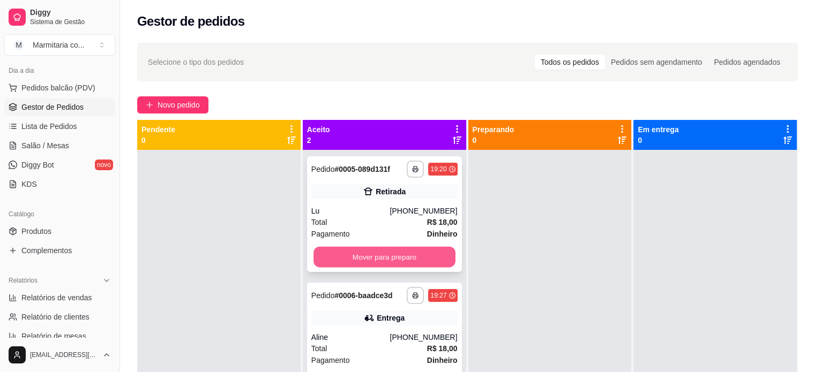
click at [421, 250] on button "Mover para preparo" at bounding box center [384, 257] width 142 height 21
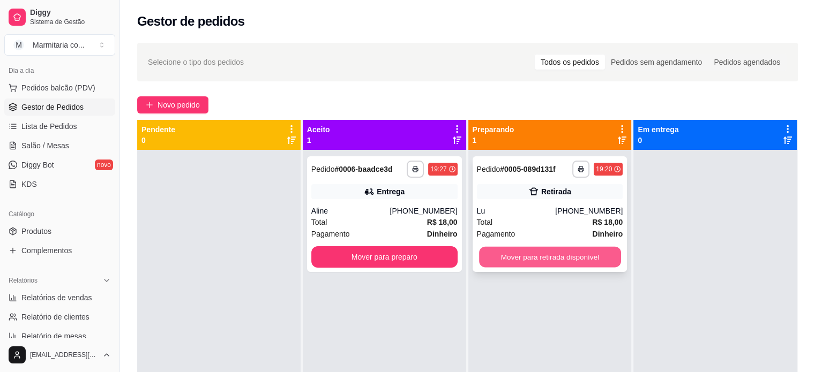
click at [544, 254] on button "Mover para retirada disponível" at bounding box center [550, 257] width 142 height 21
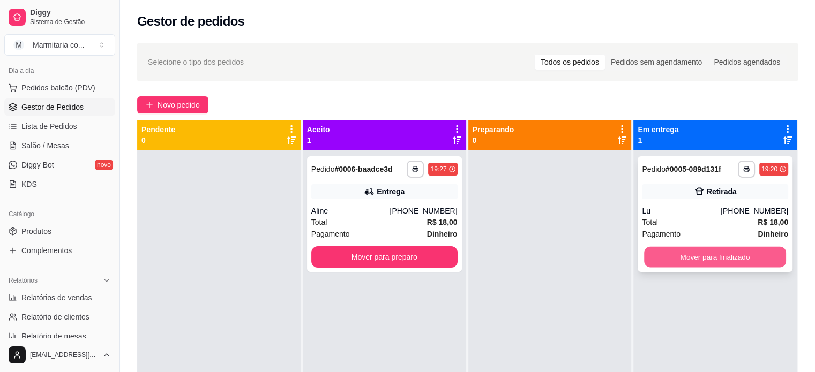
click at [709, 253] on button "Mover para finalizado" at bounding box center [715, 257] width 142 height 21
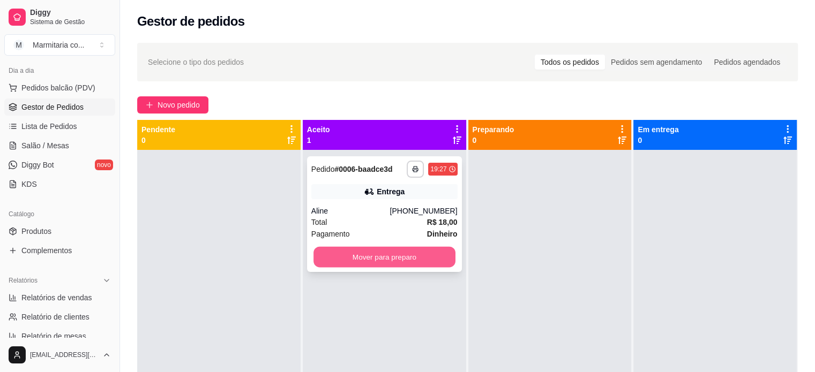
click at [431, 250] on button "Mover para preparo" at bounding box center [384, 257] width 142 height 21
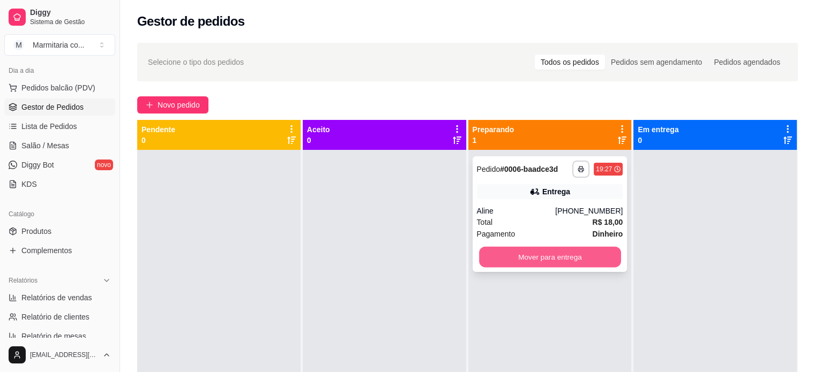
click at [509, 254] on button "Mover para entrega" at bounding box center [550, 257] width 142 height 21
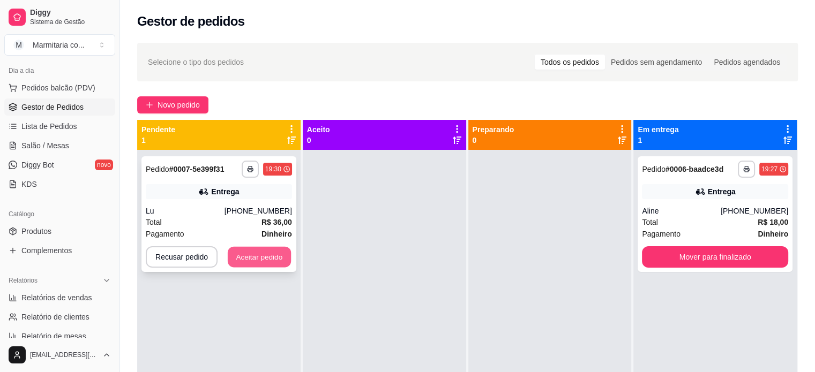
click at [280, 254] on button "Aceitar pedido" at bounding box center [259, 257] width 63 height 21
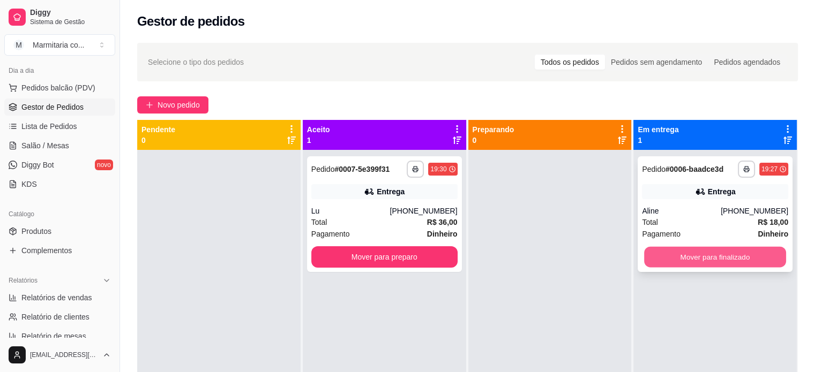
click at [747, 257] on button "Mover para finalizado" at bounding box center [715, 257] width 142 height 21
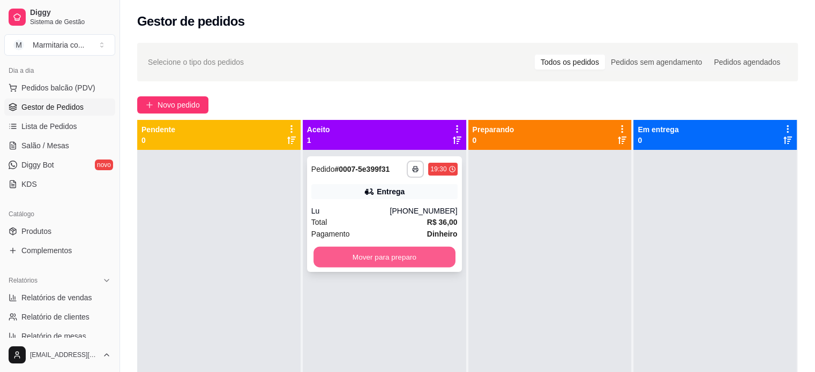
click at [414, 257] on button "Mover para preparo" at bounding box center [384, 257] width 142 height 21
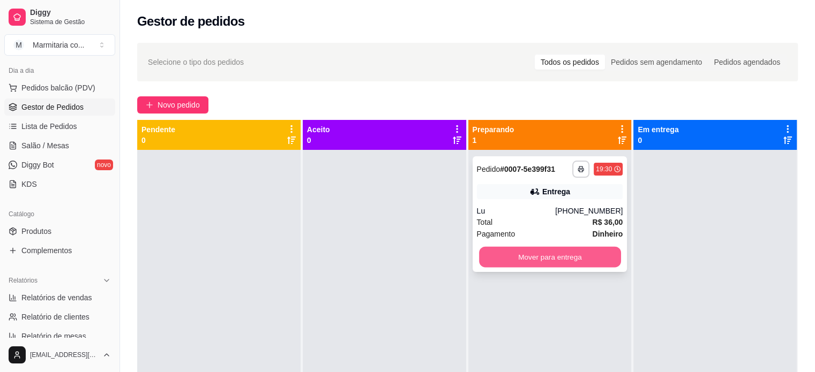
click at [527, 257] on button "Mover para entrega" at bounding box center [550, 257] width 142 height 21
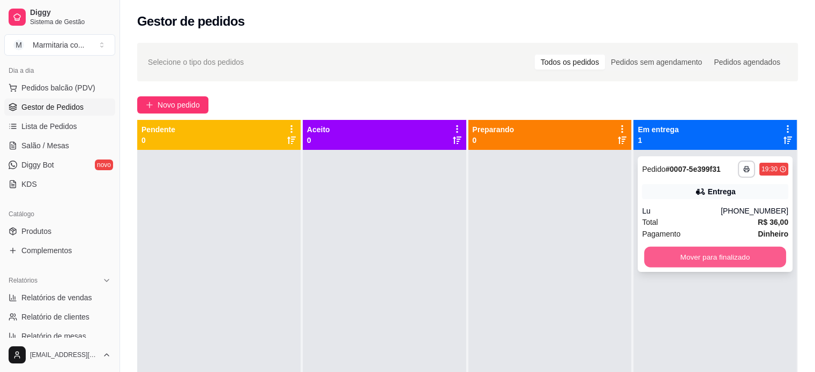
click at [662, 257] on button "Mover para finalizado" at bounding box center [715, 257] width 142 height 21
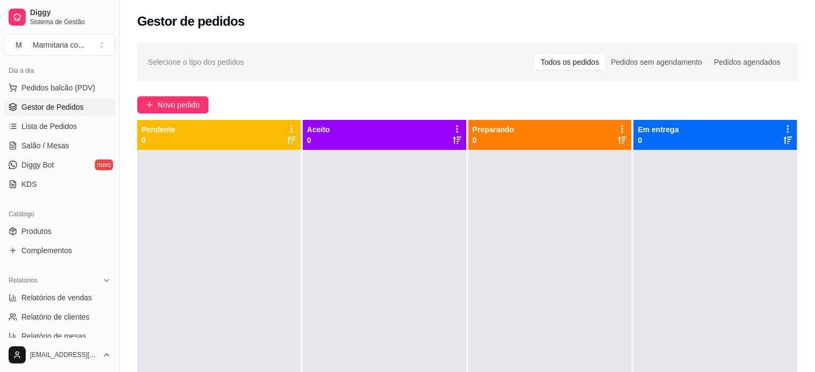
drag, startPoint x: 115, startPoint y: 176, endPoint x: 111, endPoint y: 222, distance: 46.3
click at [111, 222] on div "Diggy Sistema de Gestão M Marmitaria co ... Loja aberta Período gratuito até 25…" at bounding box center [59, 186] width 119 height 372
click at [115, 225] on button "Toggle Sidebar" at bounding box center [119, 186] width 9 height 372
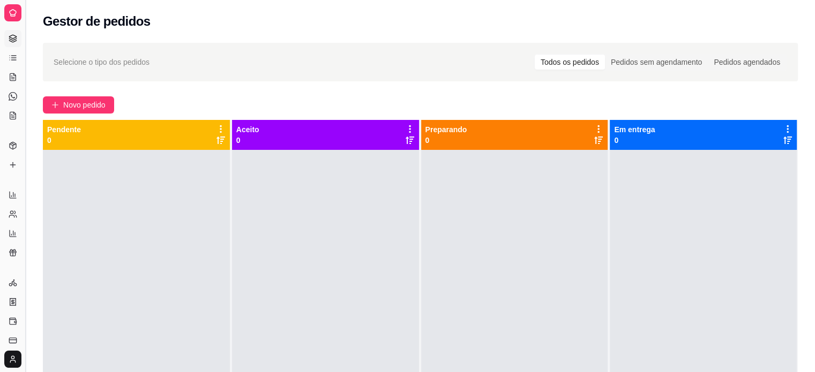
click at [26, 199] on button "Toggle Sidebar" at bounding box center [25, 186] width 9 height 372
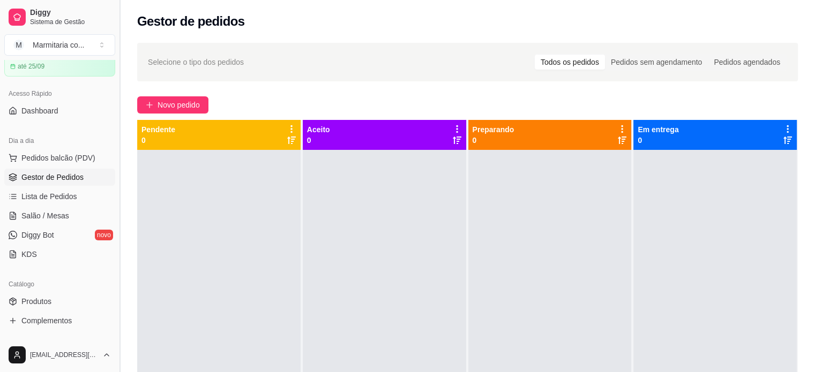
click at [117, 102] on button "Toggle Sidebar" at bounding box center [119, 186] width 9 height 372
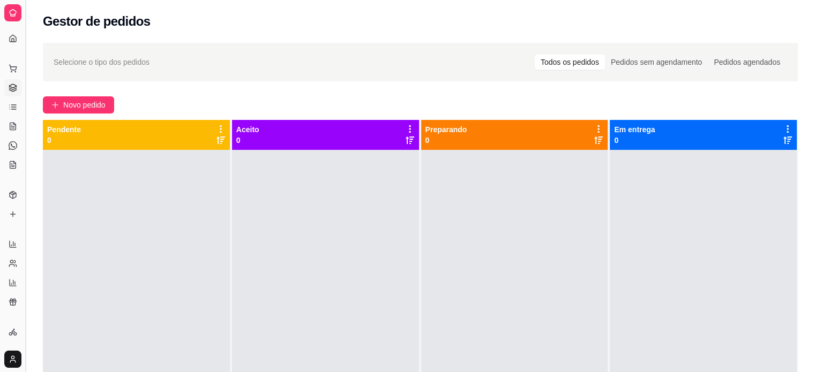
click at [24, 53] on button "Toggle Sidebar" at bounding box center [25, 186] width 9 height 372
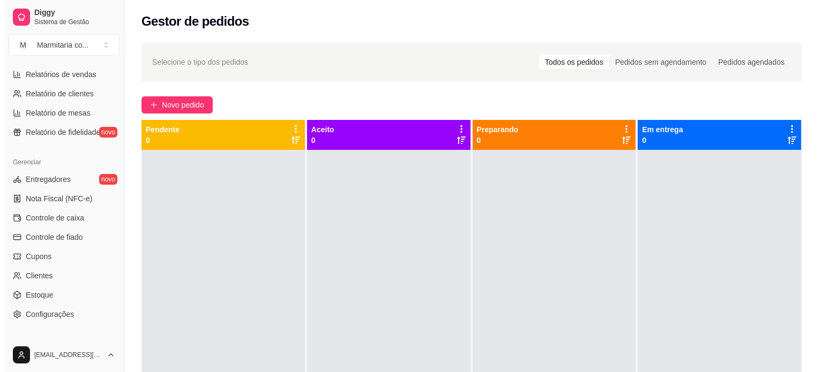
scroll to position [346, 0]
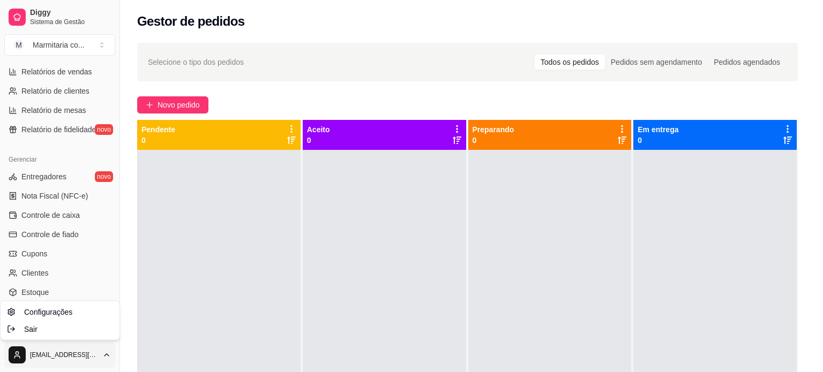
click at [49, 364] on html "Diggy Sistema de Gestão M Marmitaria co ... Loja aberta Período gratuito até 25…" at bounding box center [411, 186] width 823 height 372
click at [58, 314] on span "Configurações" at bounding box center [48, 312] width 48 height 11
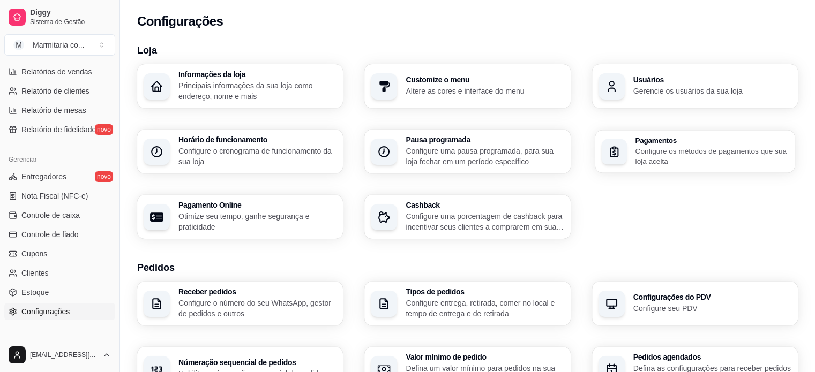
click at [640, 147] on p "Configure os métodos de pagamentos que sua loja aceita" at bounding box center [711, 156] width 153 height 21
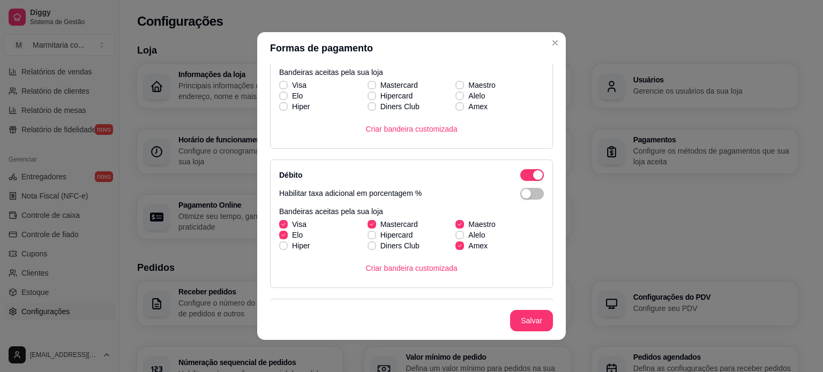
scroll to position [267, 0]
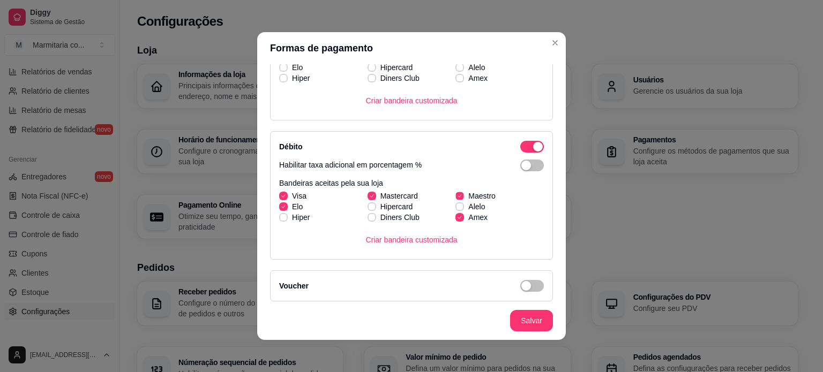
click at [456, 194] on label "Maestro" at bounding box center [475, 195] width 49 height 19
click at [456, 198] on input "Maestro" at bounding box center [458, 201] width 7 height 7
checkbox input "false"
click at [457, 217] on icon at bounding box center [460, 217] width 6 height 4
click at [455, 220] on input "Amex" at bounding box center [458, 223] width 7 height 7
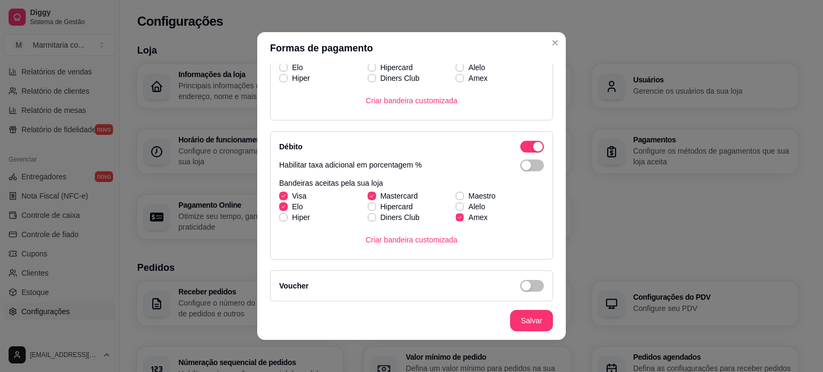
checkbox input "false"
click at [367, 192] on span at bounding box center [371, 196] width 8 height 8
click at [367, 198] on input "Mastercard" at bounding box center [370, 201] width 7 height 7
checkbox input "false"
click at [282, 195] on polyline at bounding box center [283, 196] width 3 height 2
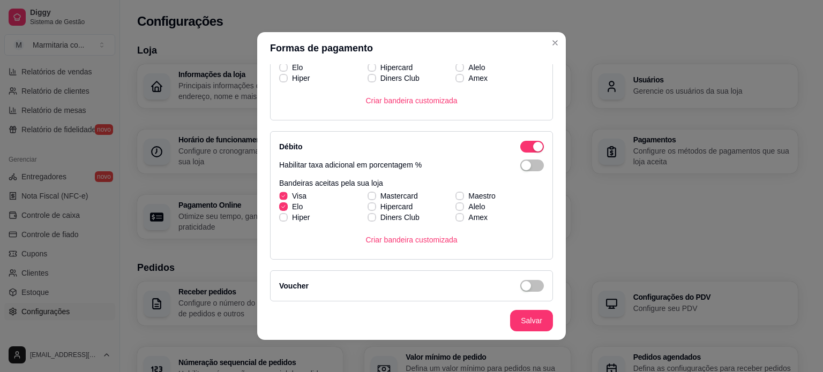
click at [280, 198] on input "Visa" at bounding box center [282, 201] width 7 height 7
checkbox input "false"
click at [280, 207] on div "Visa Mastercard Maestro [PERSON_NAME] Alelo Hiper Diners Club Amex" at bounding box center [411, 207] width 265 height 32
click at [280, 203] on span at bounding box center [283, 206] width 8 height 8
click at [280, 209] on input "Elo" at bounding box center [282, 212] width 7 height 7
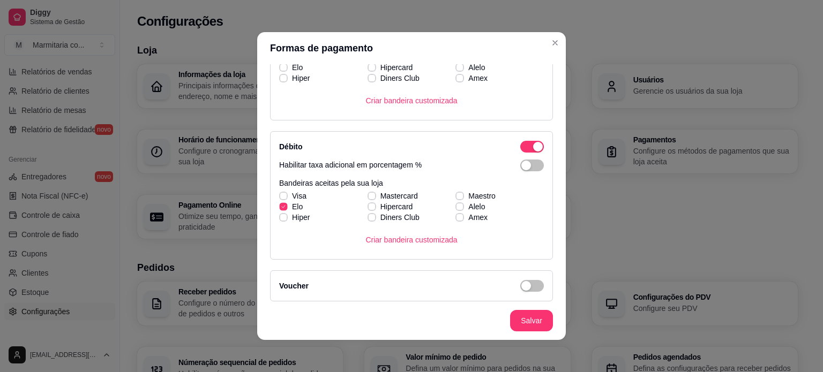
checkbox input "false"
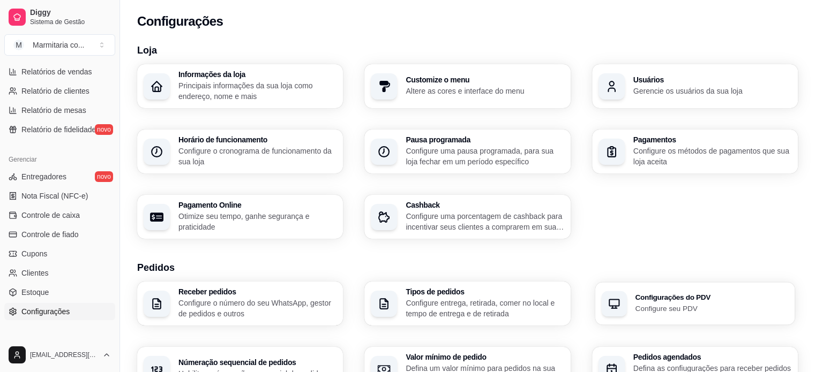
click at [673, 296] on h3 "Configurações do PDV" at bounding box center [711, 297] width 153 height 7
click at [463, 304] on p "Configure entrega, retirada, comer no local e tempo de entrega e de retirada" at bounding box center [484, 308] width 153 height 21
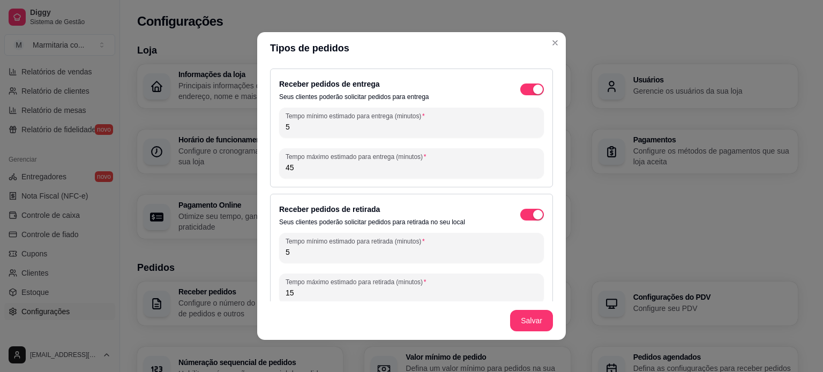
scroll to position [54, 0]
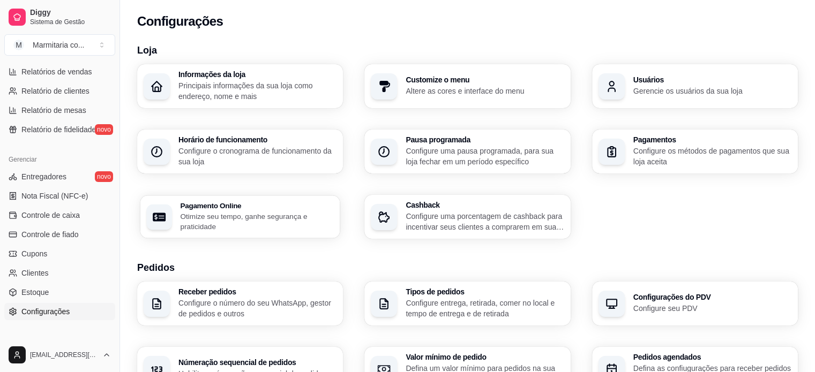
click at [293, 208] on h3 "Pagamento Online" at bounding box center [256, 205] width 153 height 7
select select "4.98"
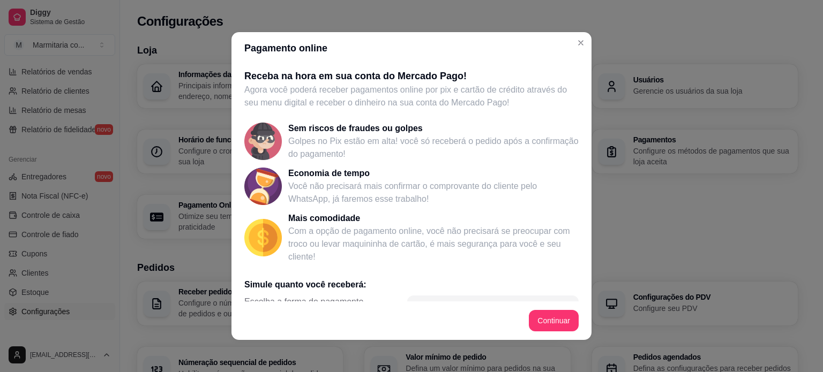
click at [579, 174] on div "Receba na hora em sua conta do Mercado Pago! Agora você poderá receber pagament…" at bounding box center [411, 182] width 360 height 237
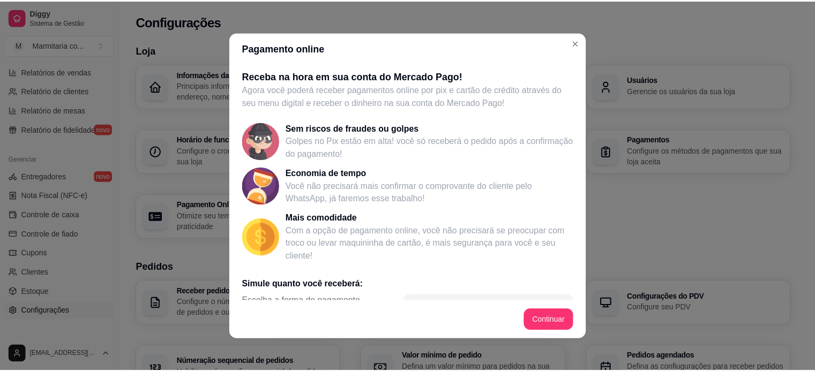
scroll to position [193, 0]
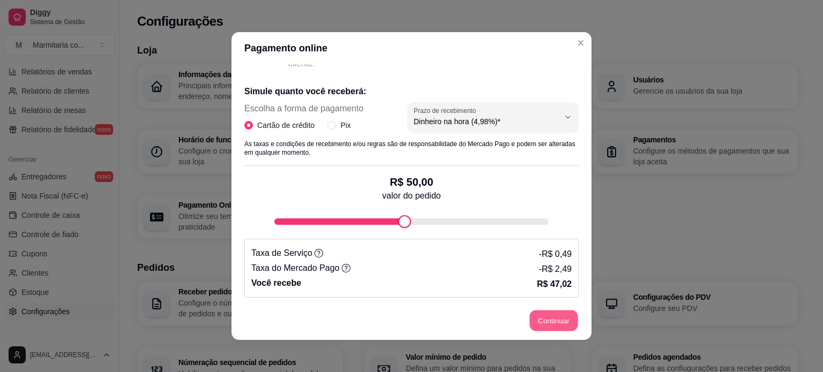
click at [534, 323] on button "Continuar" at bounding box center [554, 321] width 48 height 21
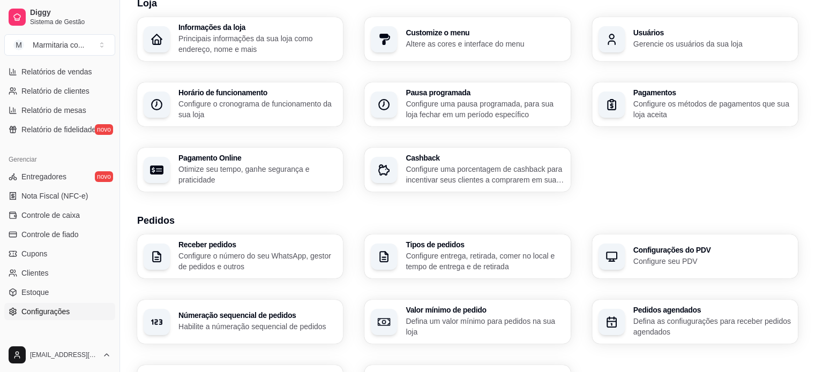
scroll to position [51, 0]
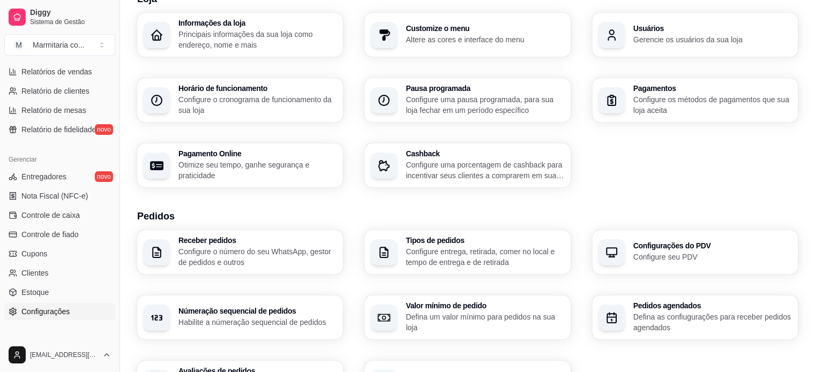
click at [225, 38] on p "Principais informações da sua loja como endereço, nome e mais" at bounding box center [257, 39] width 158 height 21
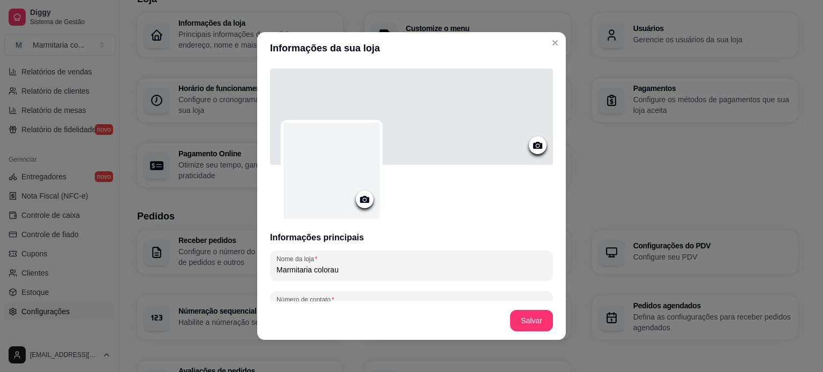
click at [316, 272] on input "Marmitaria colorau" at bounding box center [411, 270] width 270 height 11
click at [317, 274] on input "Marmitaria Clorau" at bounding box center [411, 270] width 270 height 11
click at [347, 269] on input "Marmitaria ClOorau" at bounding box center [411, 270] width 270 height 11
click at [309, 270] on input "Marmitaria COLORAU" at bounding box center [411, 270] width 270 height 11
type input "MARMITARIA COLORAU"
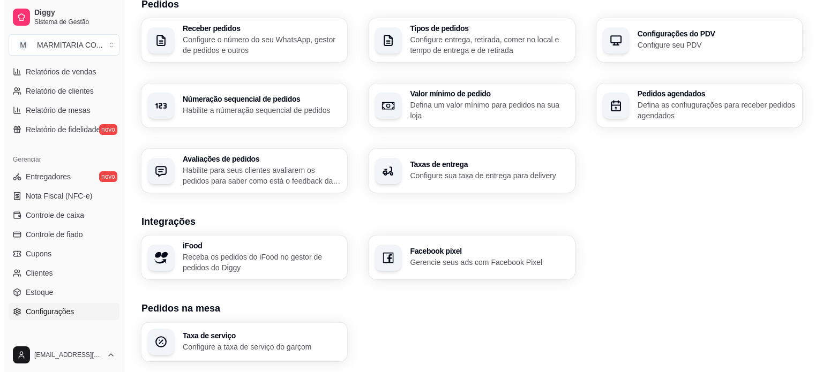
scroll to position [266, 0]
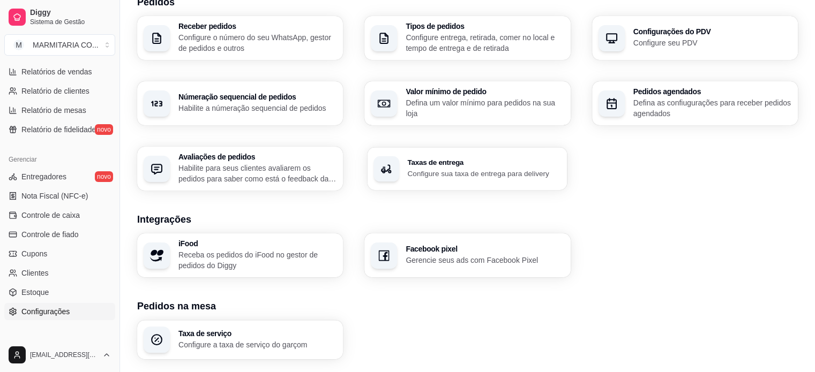
click at [474, 177] on p "Configure sua taxa de entrega para delivery" at bounding box center [484, 173] width 153 height 10
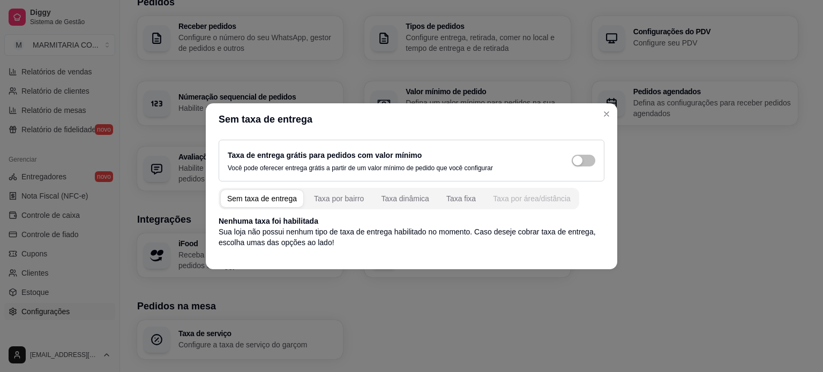
click at [530, 197] on div "Taxa por área/distância" at bounding box center [532, 198] width 78 height 11
